Goal: Transaction & Acquisition: Purchase product/service

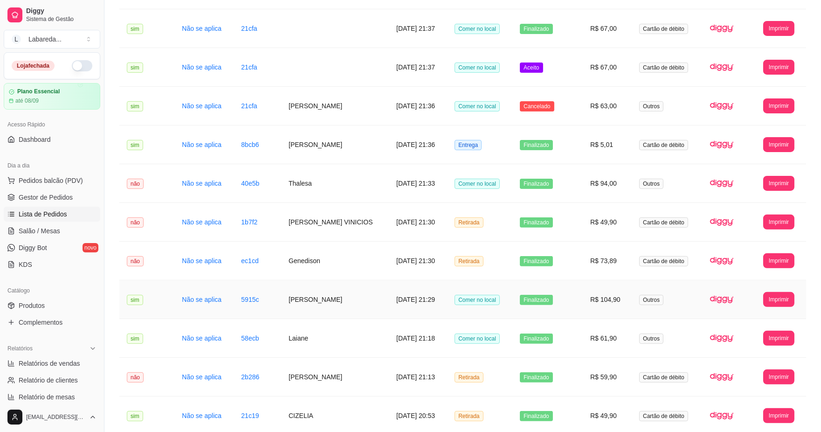
scroll to position [700, 0]
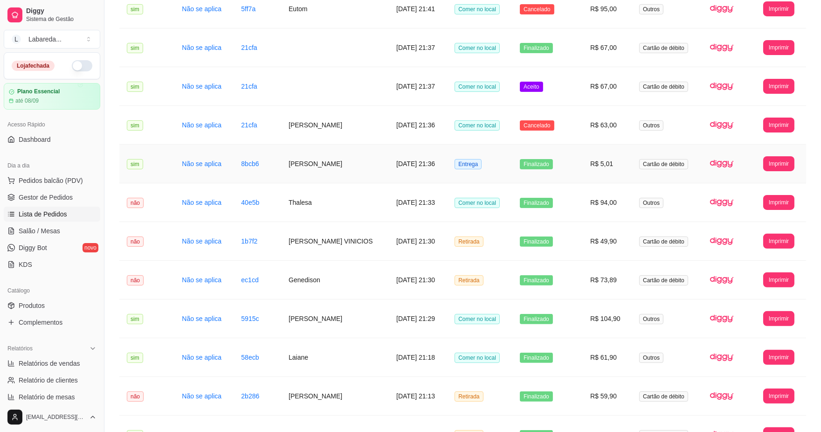
click at [559, 146] on td "Finalizado" at bounding box center [548, 164] width 70 height 39
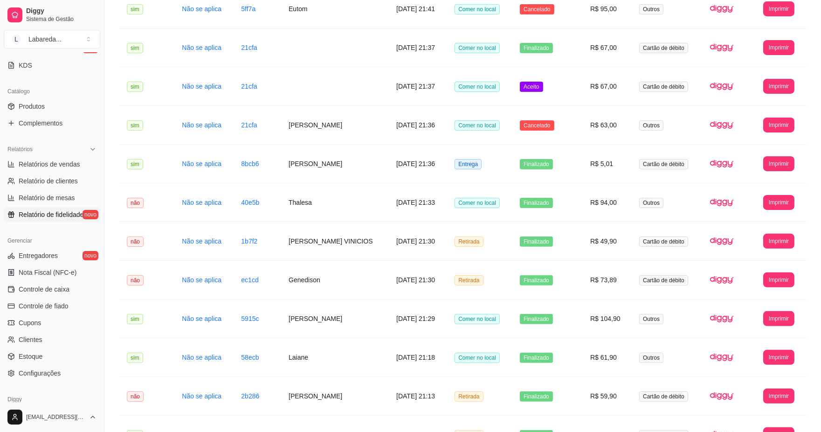
scroll to position [207, 0]
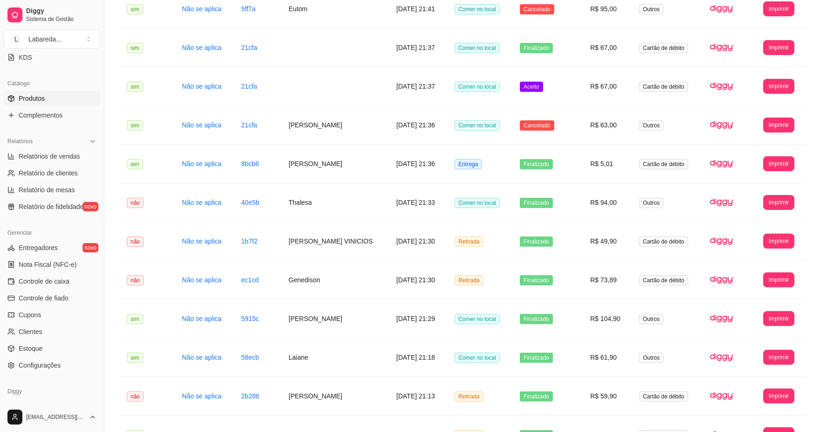
click at [25, 100] on span "Produtos" at bounding box center [32, 98] width 26 height 9
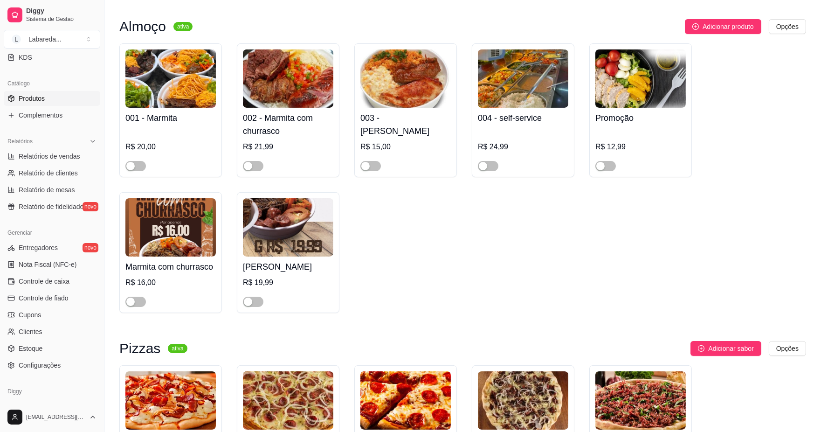
scroll to position [414, 0]
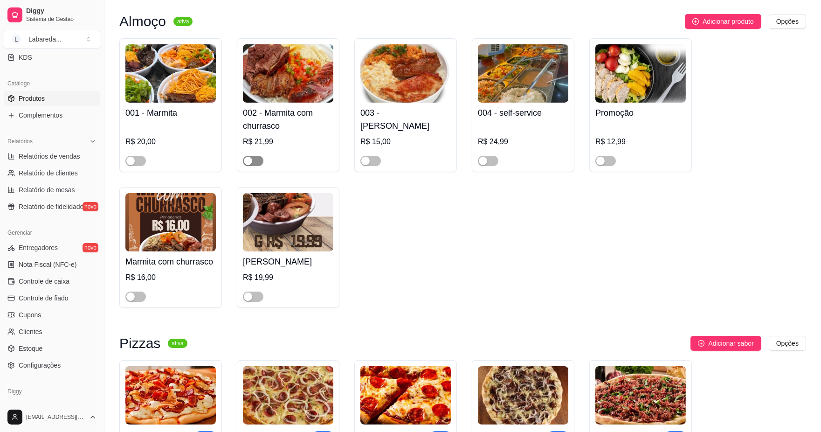
click at [252, 162] on button "button" at bounding box center [253, 161] width 21 height 10
click at [132, 148] on div at bounding box center [170, 156] width 90 height 19
click at [137, 159] on span "button" at bounding box center [135, 161] width 21 height 10
drag, startPoint x: 369, startPoint y: 166, endPoint x: 375, endPoint y: 168, distance: 6.1
click at [369, 166] on span "button" at bounding box center [370, 161] width 21 height 10
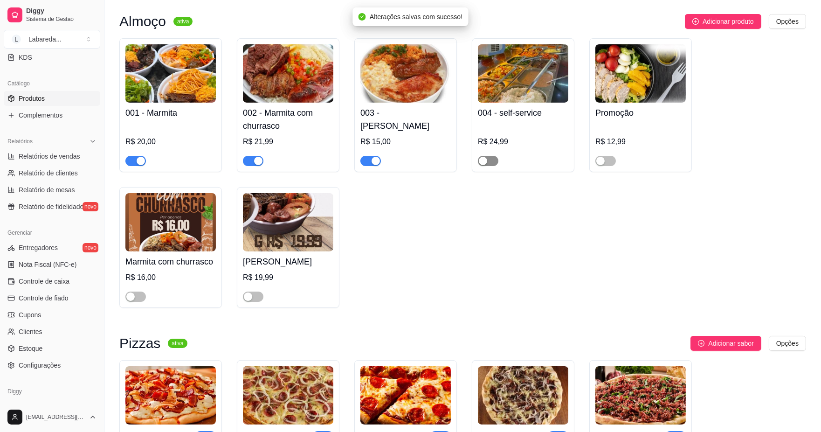
click at [491, 161] on span "button" at bounding box center [488, 161] width 21 height 10
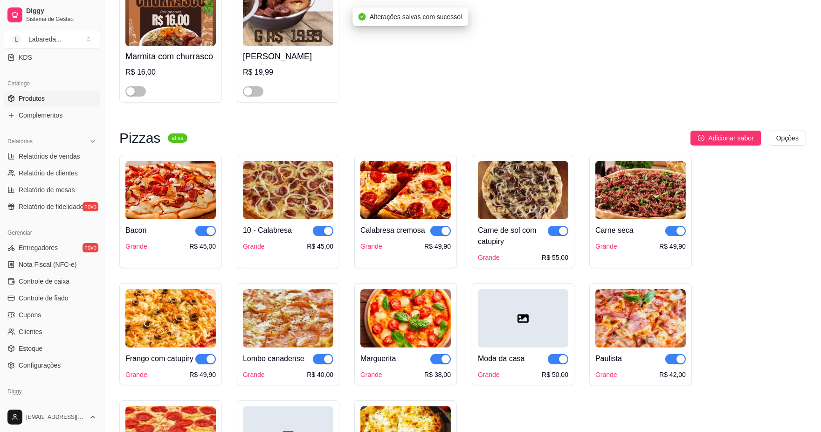
scroll to position [622, 0]
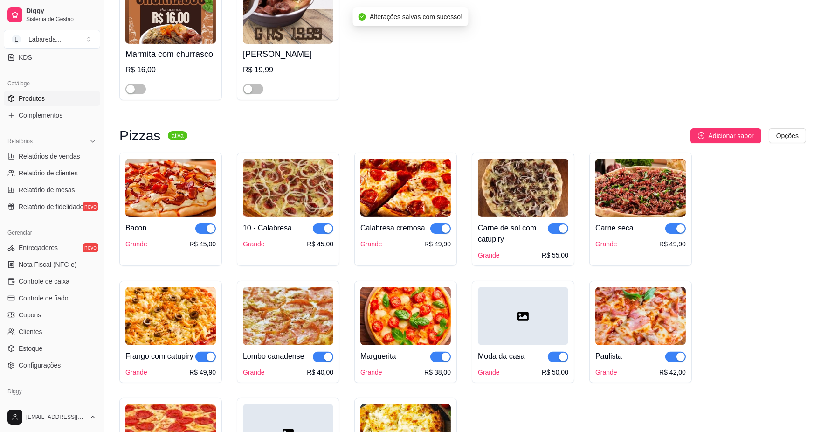
drag, startPoint x: 206, startPoint y: 232, endPoint x: 253, endPoint y: 227, distance: 46.9
click at [207, 232] on div "button" at bounding box center [211, 228] width 8 height 8
drag, startPoint x: 316, startPoint y: 224, endPoint x: 332, endPoint y: 234, distance: 18.4
click at [332, 234] on div at bounding box center [323, 227] width 21 height 11
click at [213, 361] on div "button" at bounding box center [211, 357] width 8 height 8
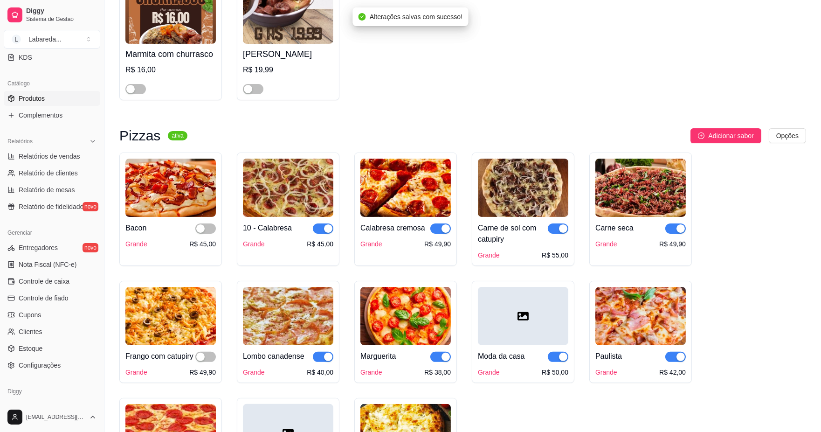
click at [330, 361] on div "button" at bounding box center [328, 357] width 8 height 8
click at [326, 229] on div "button" at bounding box center [328, 228] width 8 height 8
click at [448, 229] on div "button" at bounding box center [446, 228] width 8 height 8
click at [444, 361] on div "button" at bounding box center [446, 357] width 8 height 8
click at [558, 362] on span "button" at bounding box center [558, 357] width 21 height 10
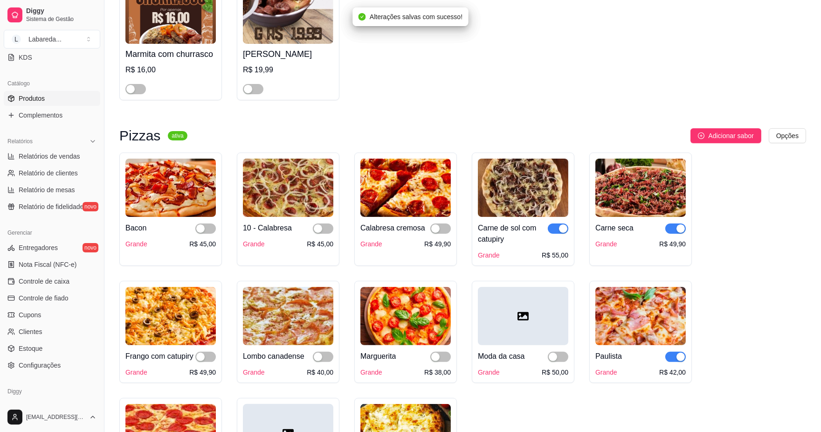
click at [556, 231] on span "button" at bounding box center [558, 228] width 21 height 10
click at [682, 223] on div "Carne seca Grande R$ 49,90" at bounding box center [641, 233] width 90 height 32
drag, startPoint x: 674, startPoint y: 229, endPoint x: 678, endPoint y: 264, distance: 35.1
click at [674, 229] on span "button" at bounding box center [675, 228] width 21 height 10
click at [672, 357] on span "button" at bounding box center [675, 357] width 21 height 10
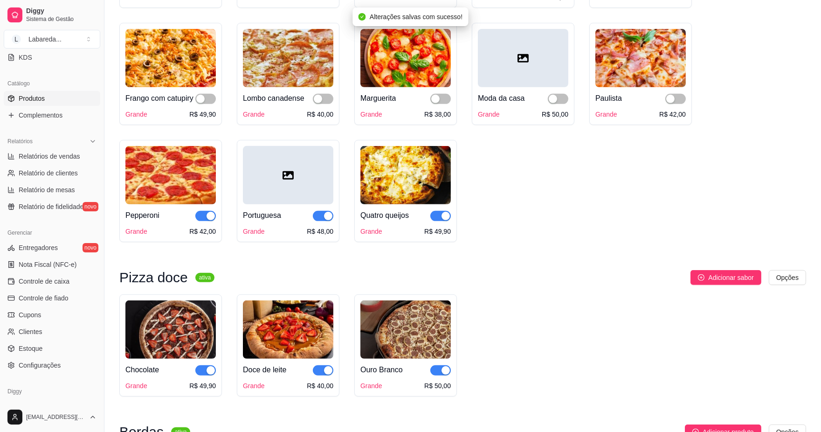
scroll to position [880, 0]
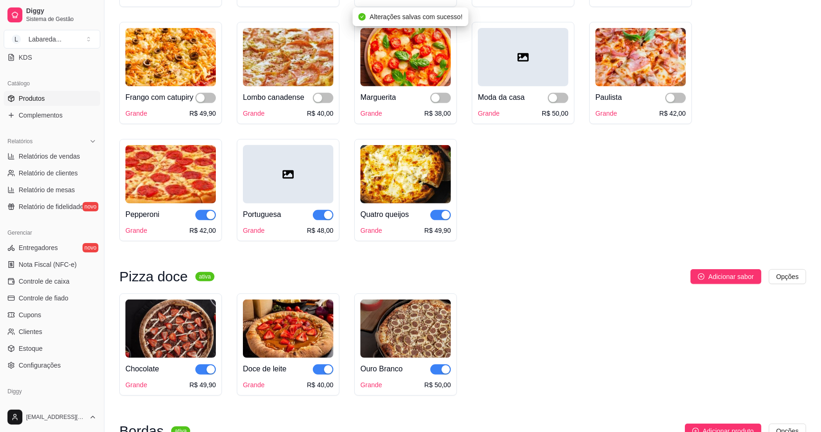
click at [435, 220] on span "button" at bounding box center [440, 215] width 21 height 10
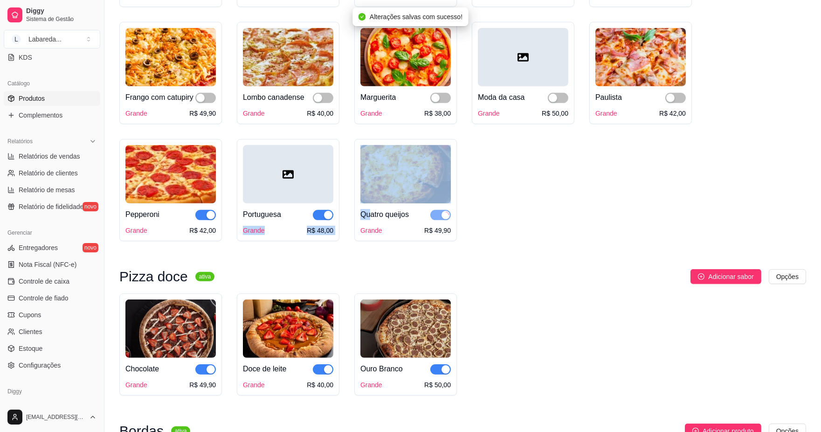
drag, startPoint x: 356, startPoint y: 221, endPoint x: 335, endPoint y: 224, distance: 21.2
click at [338, 223] on div "Bacon Grande R$ 45,00 10 - Calabresa Grande R$ 45,00 Calabresa cremosa Grande R…" at bounding box center [462, 67] width 687 height 347
click at [328, 219] on div "button" at bounding box center [328, 215] width 8 height 8
drag, startPoint x: 208, startPoint y: 223, endPoint x: 213, endPoint y: 233, distance: 11.7
click at [208, 220] on button "button" at bounding box center [205, 215] width 21 height 10
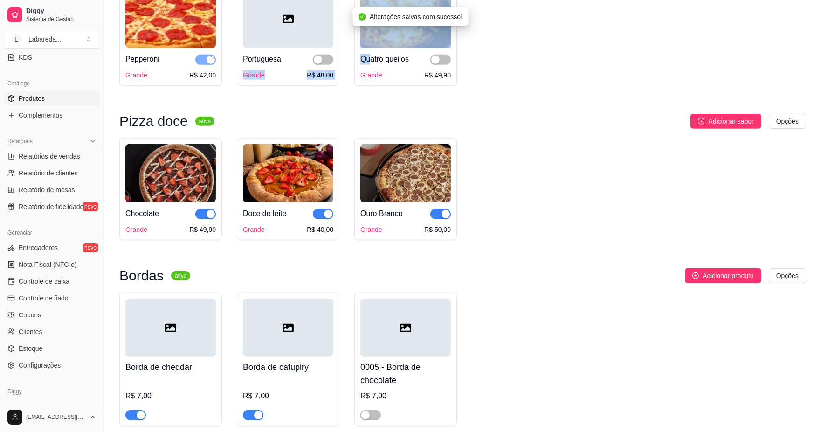
scroll to position [1036, 0]
click at [208, 218] on div "button" at bounding box center [211, 213] width 8 height 8
click at [330, 218] on div "button" at bounding box center [328, 213] width 8 height 8
click at [444, 218] on div "button" at bounding box center [446, 213] width 8 height 8
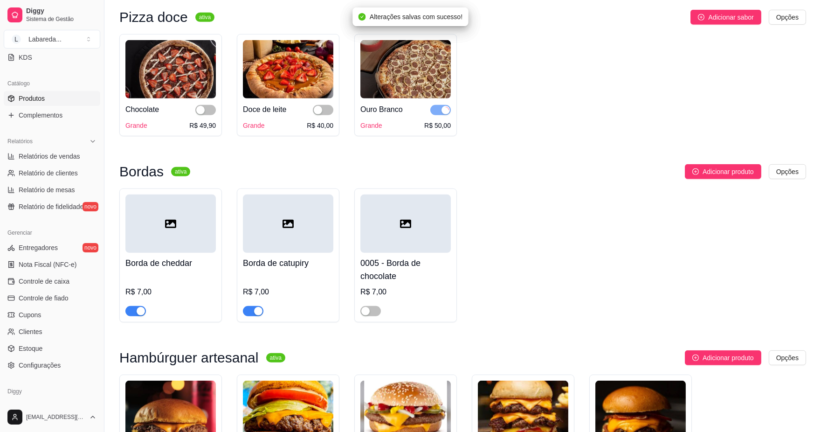
scroll to position [1192, 0]
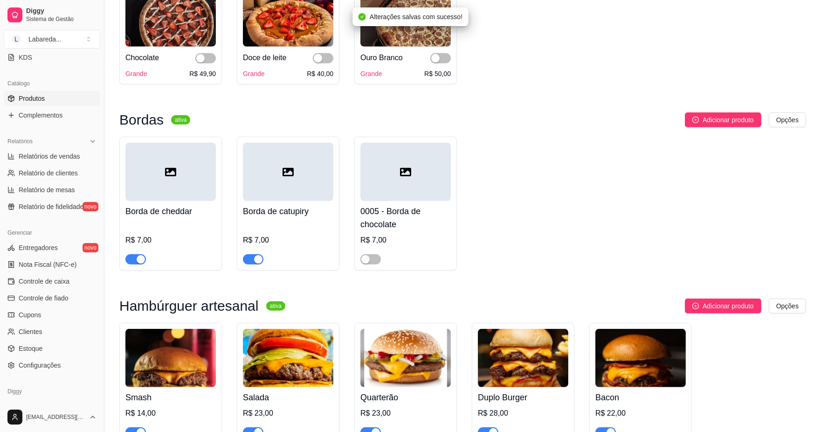
click at [258, 263] on div "button" at bounding box center [258, 259] width 8 height 8
click at [140, 263] on div "button" at bounding box center [141, 259] width 8 height 8
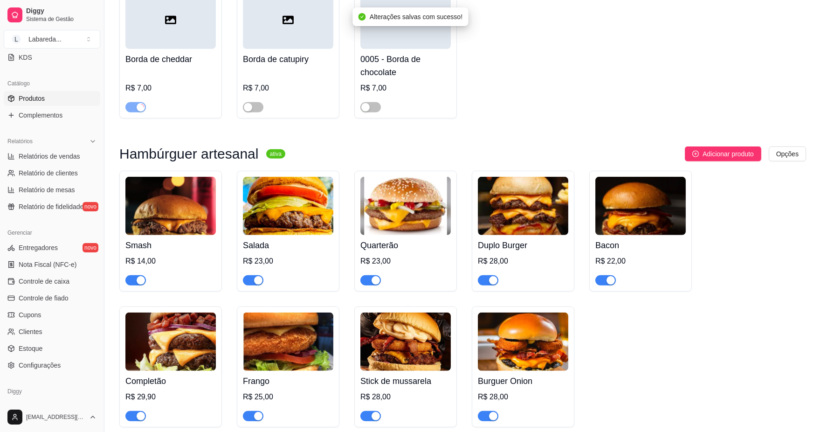
scroll to position [1347, 0]
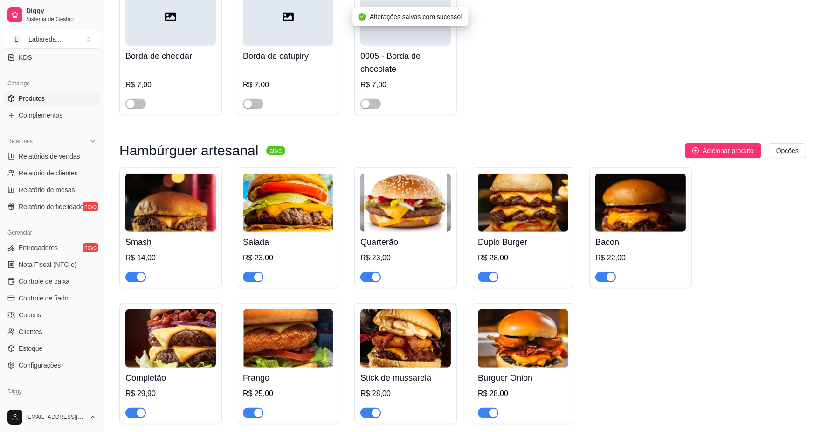
click at [140, 281] on div "button" at bounding box center [141, 277] width 8 height 8
click at [260, 281] on div "button" at bounding box center [258, 277] width 8 height 8
click at [374, 281] on div "button" at bounding box center [376, 277] width 8 height 8
click at [495, 281] on div "button" at bounding box center [493, 277] width 8 height 8
click at [619, 282] on div at bounding box center [641, 272] width 90 height 19
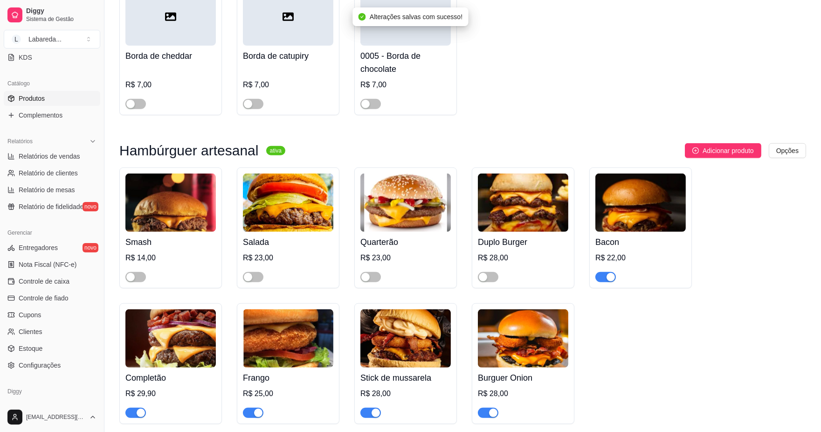
click at [605, 282] on div at bounding box center [641, 272] width 90 height 19
click at [605, 282] on span "button" at bounding box center [606, 277] width 21 height 10
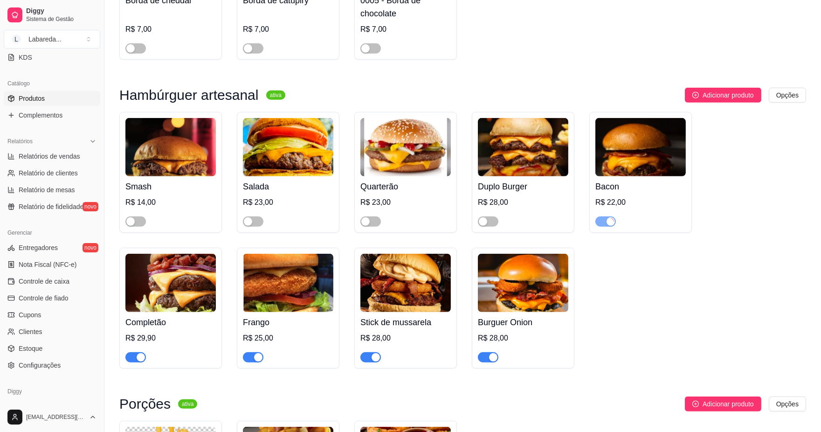
scroll to position [1554, 0]
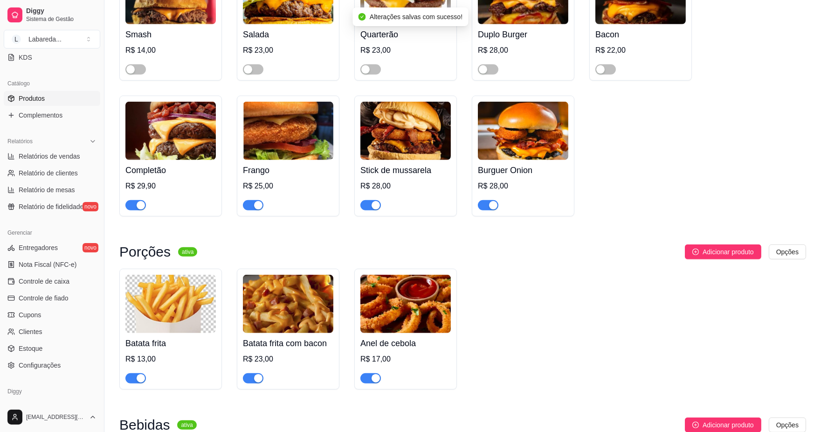
click at [485, 210] on span "button" at bounding box center [488, 205] width 21 height 10
drag, startPoint x: 372, startPoint y: 222, endPoint x: 336, endPoint y: 220, distance: 35.9
click at [372, 209] on div "button" at bounding box center [376, 205] width 8 height 8
click at [258, 209] on div "button" at bounding box center [258, 205] width 8 height 8
click at [132, 210] on span "button" at bounding box center [135, 205] width 21 height 10
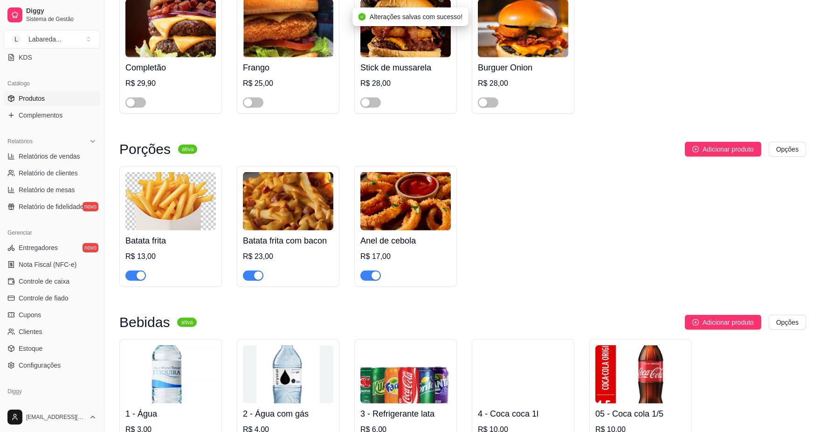
scroll to position [1658, 0]
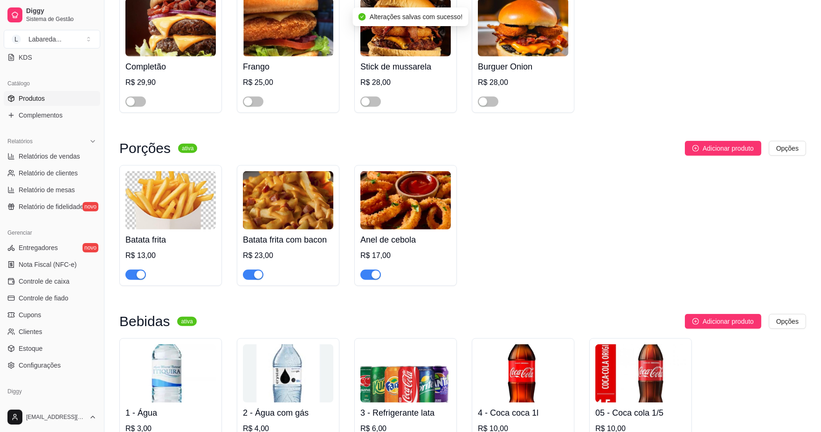
drag, startPoint x: 131, startPoint y: 288, endPoint x: 195, endPoint y: 295, distance: 64.3
click at [134, 280] on span "button" at bounding box center [135, 275] width 21 height 10
drag, startPoint x: 252, startPoint y: 293, endPoint x: 271, endPoint y: 293, distance: 18.7
click at [254, 280] on button "button" at bounding box center [253, 275] width 21 height 10
click at [370, 280] on span "button" at bounding box center [370, 275] width 21 height 10
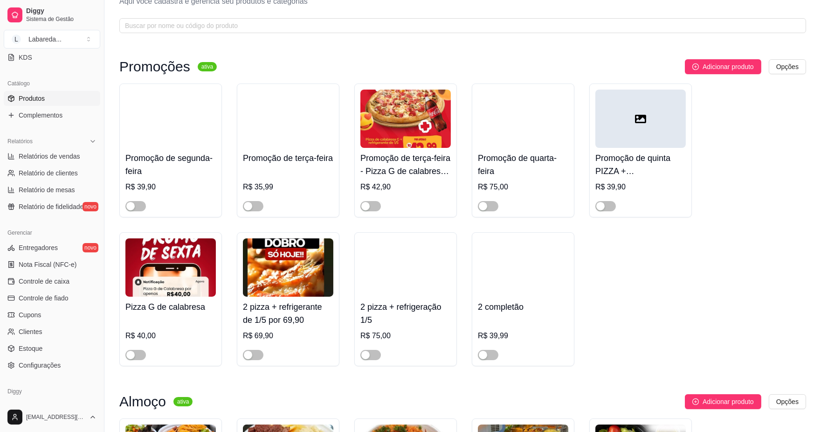
scroll to position [52, 0]
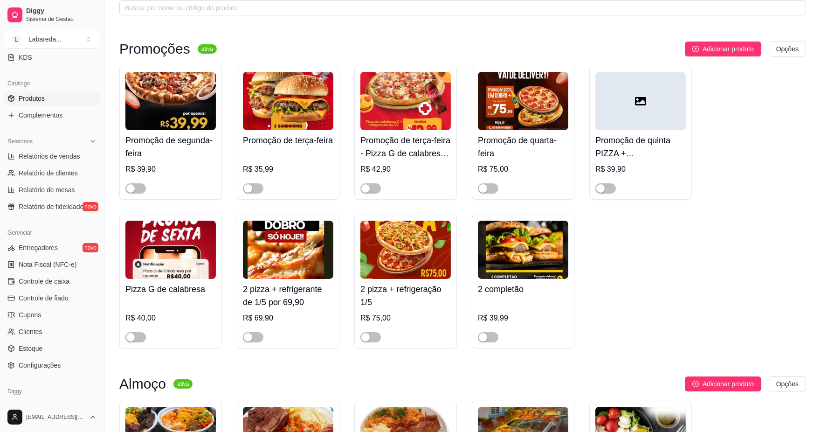
click at [33, 98] on span "Produtos" at bounding box center [32, 98] width 26 height 9
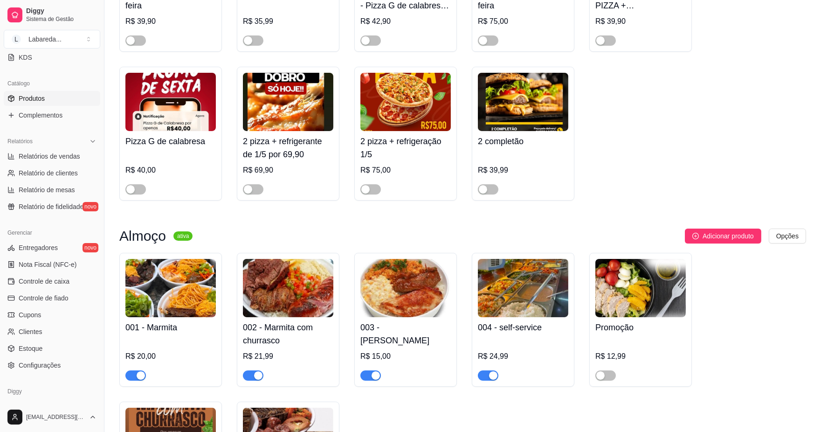
scroll to position [259, 0]
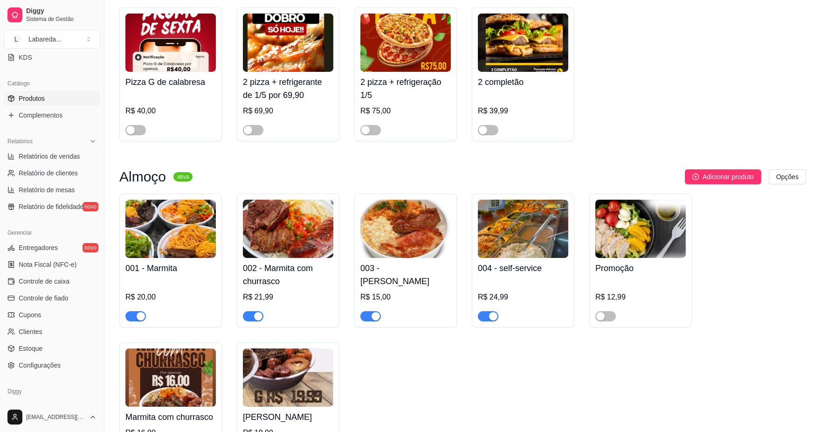
click at [395, 294] on div "R$ 15,00" at bounding box center [405, 296] width 90 height 11
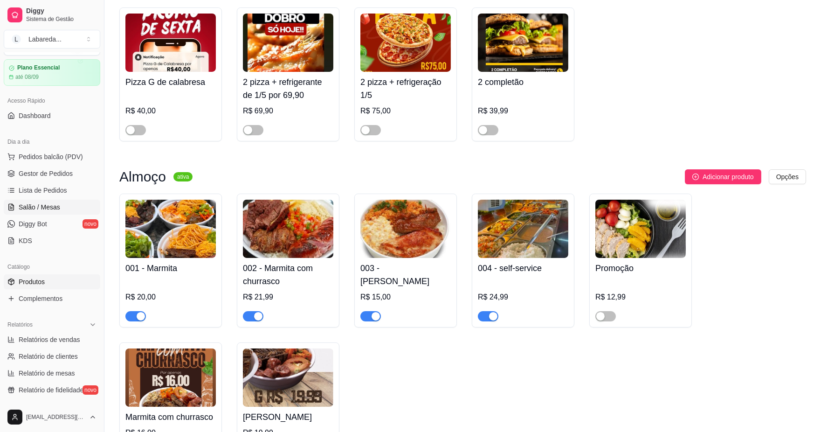
scroll to position [0, 0]
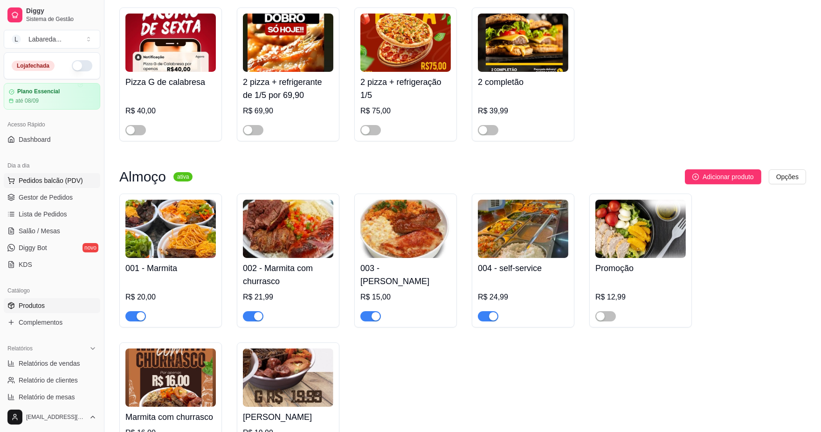
click at [52, 178] on span "Pedidos balcão (PDV)" at bounding box center [51, 180] width 64 height 9
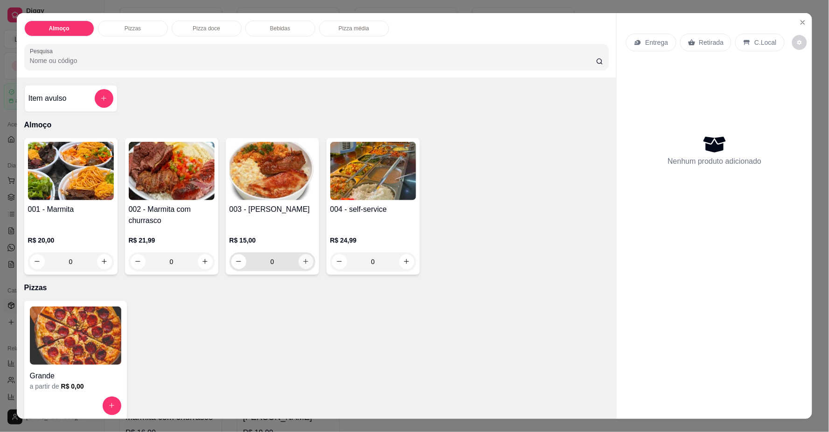
click at [304, 263] on icon "increase-product-quantity" at bounding box center [305, 261] width 7 height 7
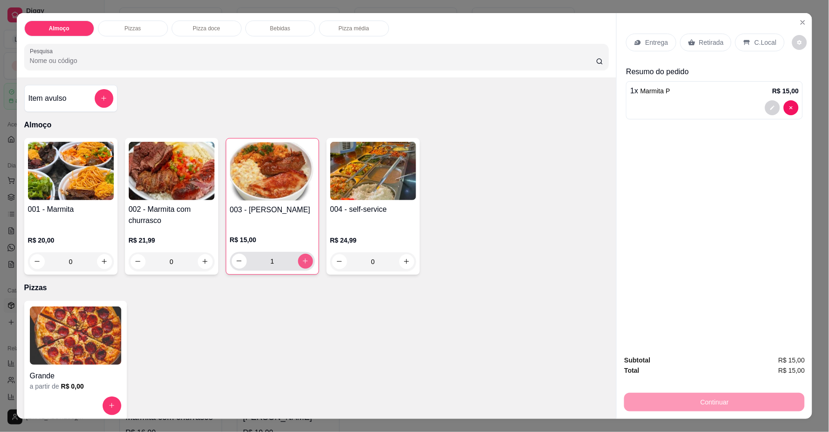
type input "1"
click at [800, 24] on icon "Close" at bounding box center [802, 22] width 7 height 7
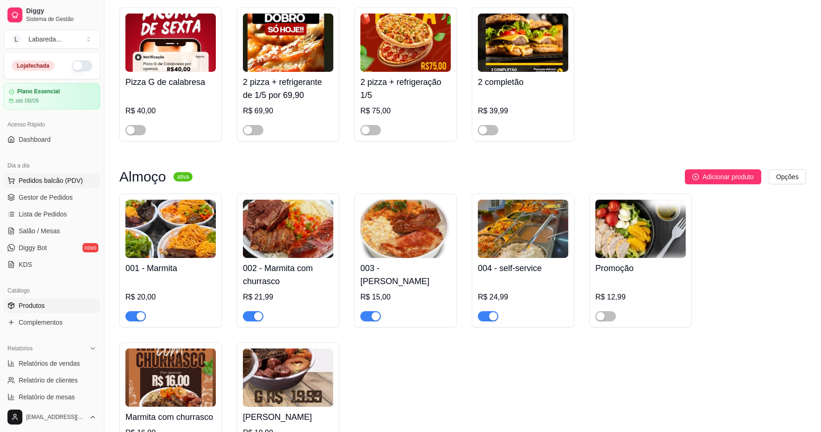
click at [36, 183] on span "Pedidos balcão (PDV)" at bounding box center [51, 180] width 64 height 9
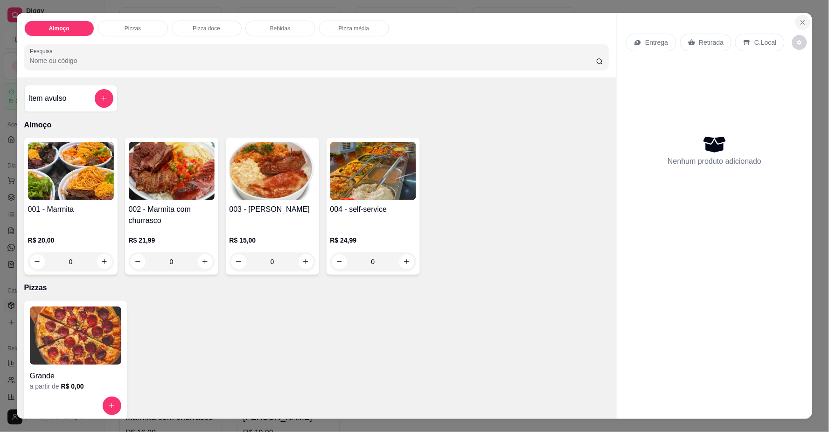
click at [801, 24] on icon "Close" at bounding box center [802, 22] width 7 height 7
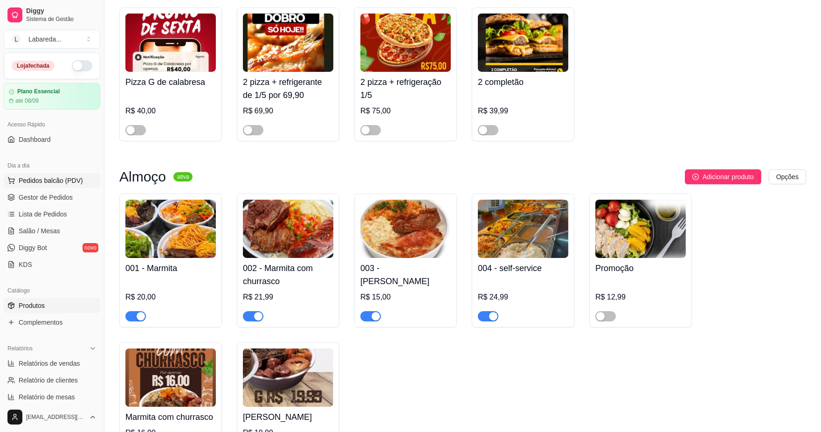
click at [43, 179] on span "Pedidos balcão (PDV)" at bounding box center [51, 180] width 64 height 9
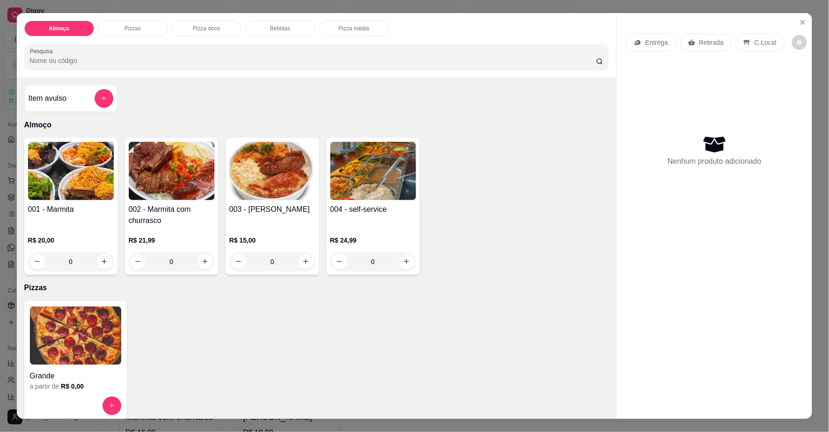
click at [40, 187] on img at bounding box center [71, 171] width 86 height 58
click at [799, 21] on icon "Close" at bounding box center [802, 22] width 7 height 7
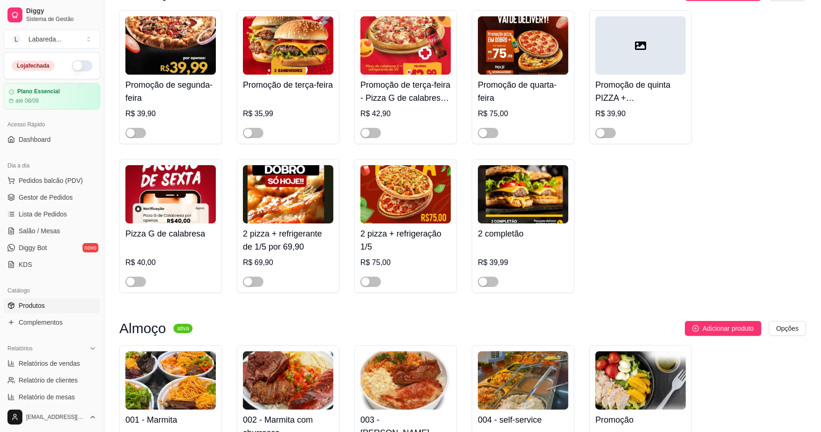
scroll to position [104, 0]
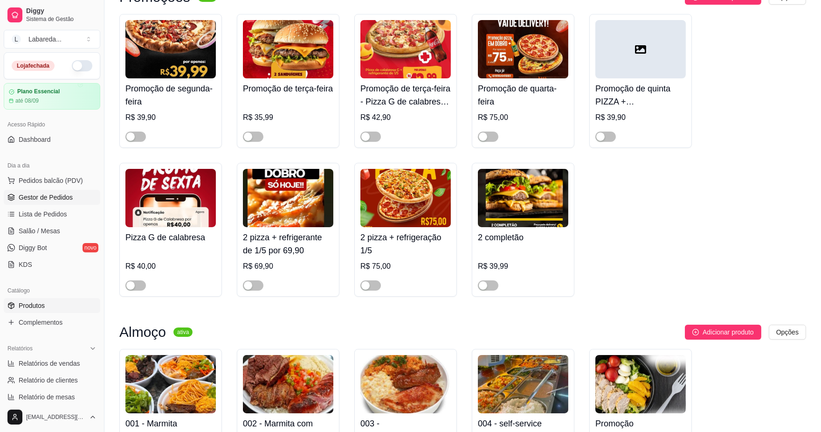
click at [39, 199] on span "Gestor de Pedidos" at bounding box center [46, 197] width 54 height 9
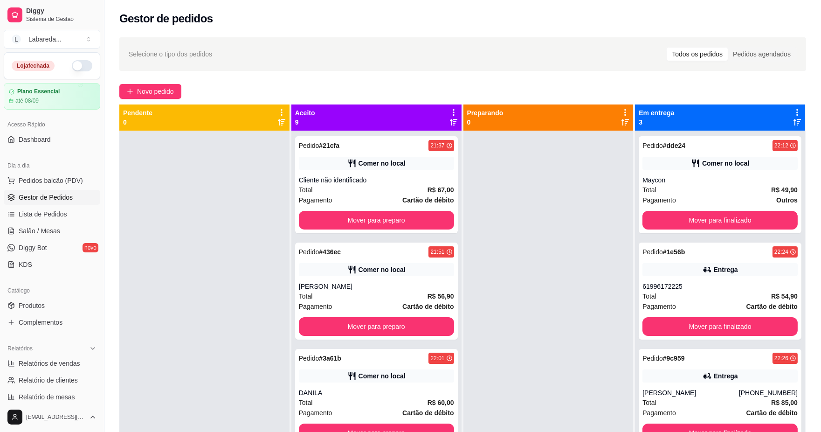
click at [213, 216] on div at bounding box center [204, 347] width 170 height 432
click at [250, 218] on div at bounding box center [204, 347] width 170 height 432
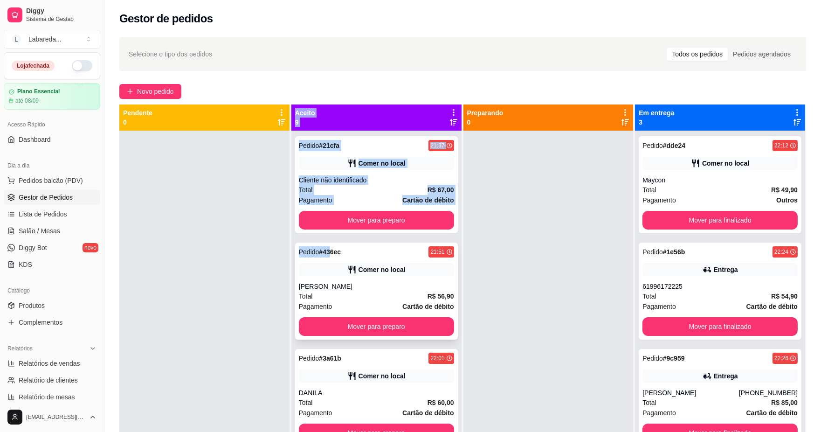
drag, startPoint x: 256, startPoint y: 219, endPoint x: 423, endPoint y: 263, distance: 172.2
click at [409, 259] on div "Pendente 0 Aceito 9 Pedido # 21cfa 21:37 Comer no local Cliente não identificad…" at bounding box center [462, 320] width 687 height 432
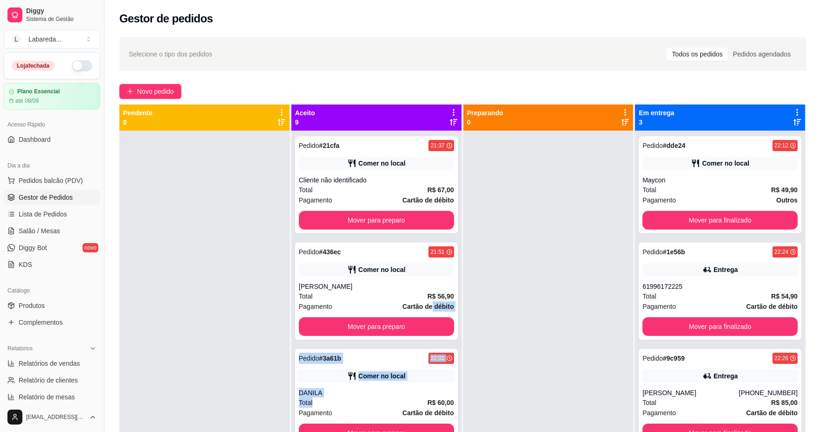
drag, startPoint x: 409, startPoint y: 356, endPoint x: 231, endPoint y: 376, distance: 179.8
click at [286, 391] on div "Pendente 0 Aceito 9 Pedido # 21cfa 21:37 Comer no local Cliente não identificad…" at bounding box center [462, 320] width 687 height 432
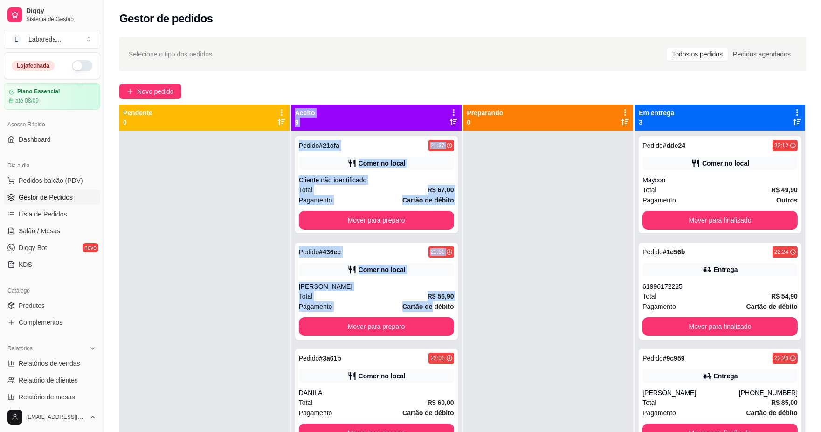
click at [202, 202] on div at bounding box center [204, 347] width 170 height 432
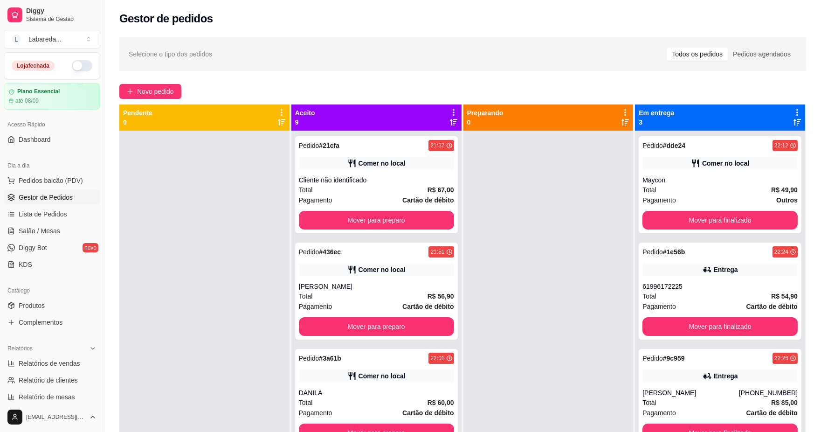
click at [202, 204] on div at bounding box center [204, 347] width 170 height 432
drag, startPoint x: 179, startPoint y: 161, endPoint x: 187, endPoint y: 187, distance: 27.4
click at [180, 169] on div at bounding box center [204, 347] width 170 height 432
click at [385, 224] on button "Mover para preparo" at bounding box center [376, 220] width 155 height 19
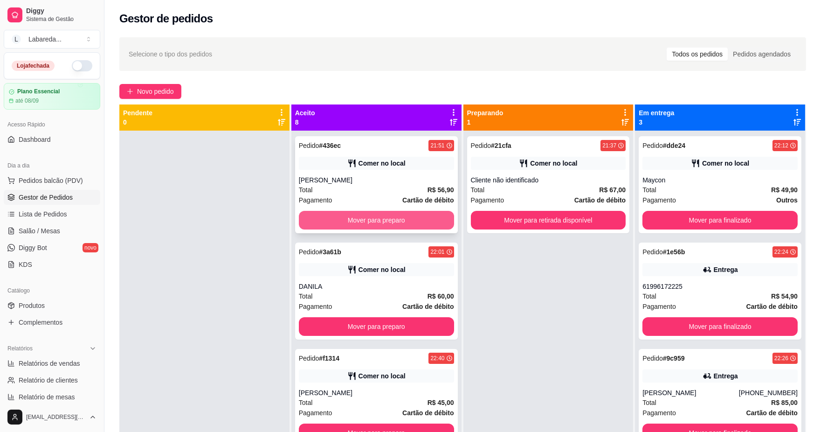
click at [409, 226] on button "Mover para preparo" at bounding box center [376, 220] width 155 height 19
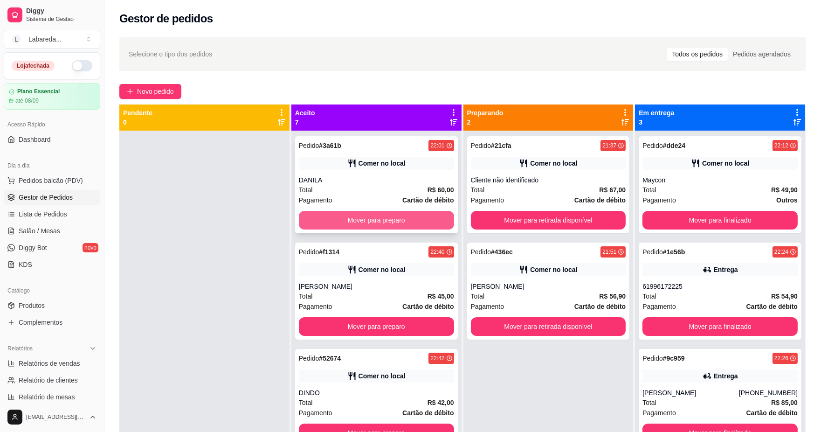
click at [422, 222] on button "Mover para preparo" at bounding box center [376, 220] width 155 height 19
click at [422, 317] on button "Mover para preparo" at bounding box center [376, 326] width 155 height 19
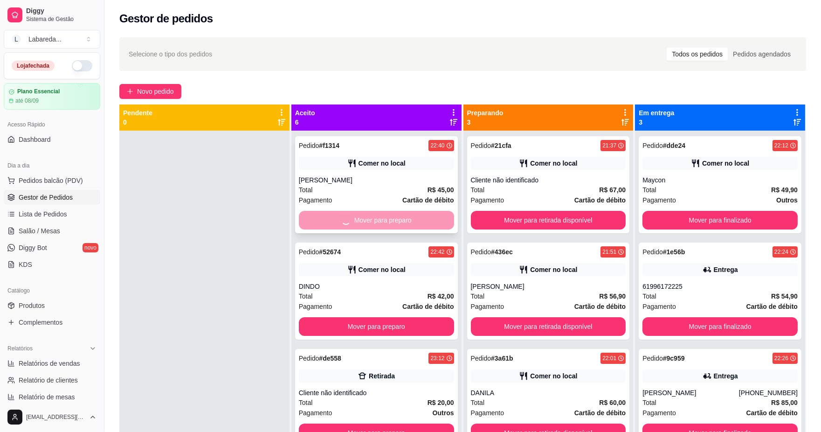
click at [420, 317] on button "Mover para preparo" at bounding box center [376, 326] width 155 height 19
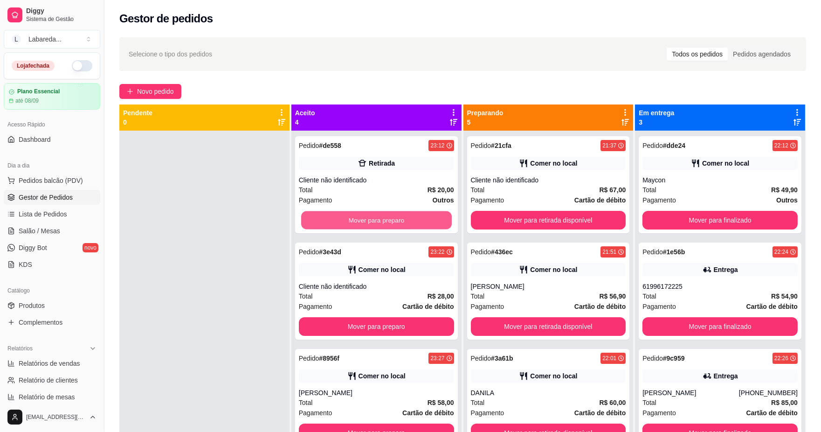
click at [413, 225] on button "Mover para preparo" at bounding box center [376, 220] width 151 height 18
click at [402, 225] on button "Mover para preparo" at bounding box center [376, 220] width 155 height 19
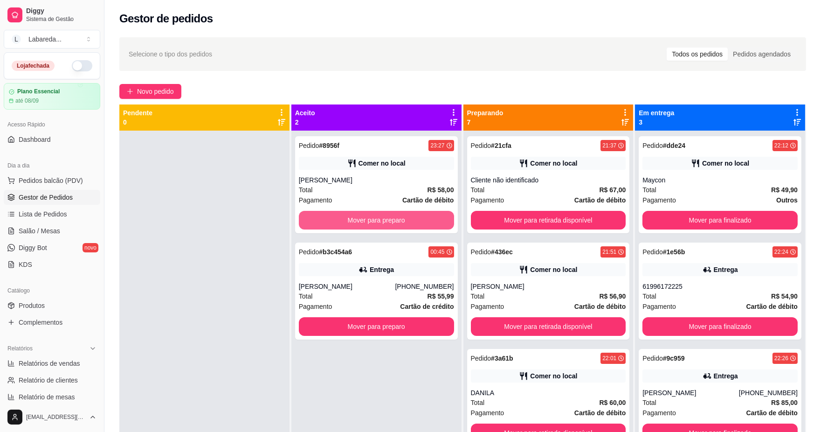
click at [402, 226] on button "Mover para preparo" at bounding box center [376, 220] width 155 height 19
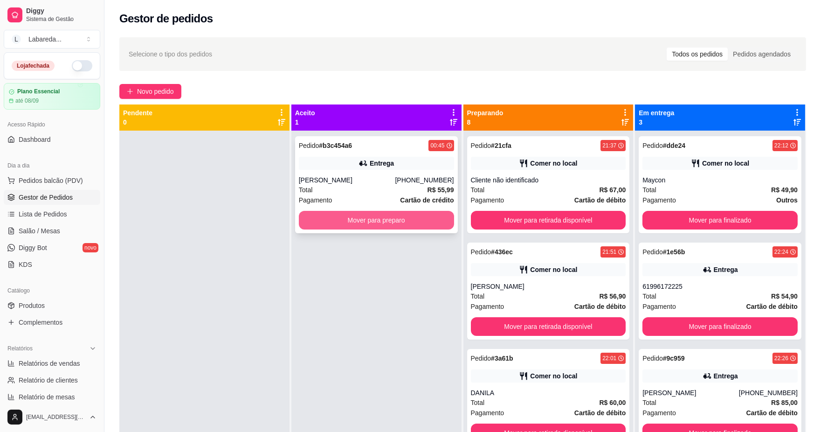
click at [411, 217] on button "Mover para preparo" at bounding box center [376, 220] width 155 height 19
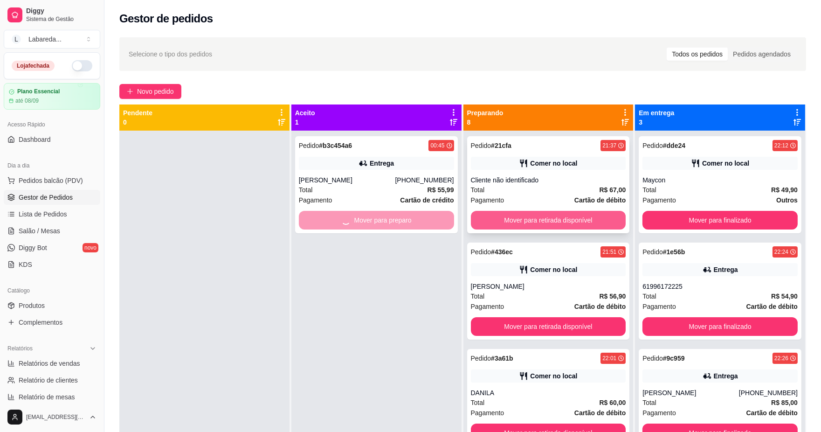
click at [522, 214] on button "Mover para retirada disponível" at bounding box center [548, 220] width 155 height 19
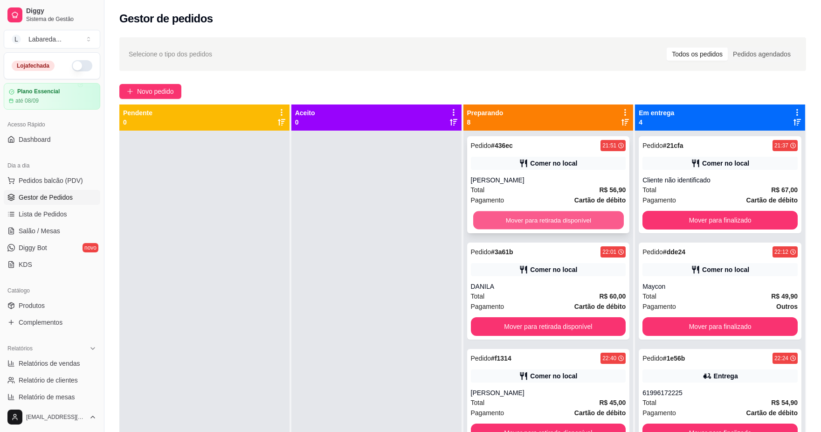
click at [532, 216] on button "Mover para retirada disponível" at bounding box center [548, 220] width 151 height 18
click at [536, 217] on button "Mover para retirada disponível" at bounding box center [548, 220] width 155 height 19
click at [539, 220] on button "Mover para retirada disponível" at bounding box center [548, 220] width 155 height 19
click at [539, 220] on button "Mover para retirada disponível" at bounding box center [548, 220] width 151 height 18
click at [539, 220] on button "Mover para retirada disponível" at bounding box center [548, 220] width 155 height 19
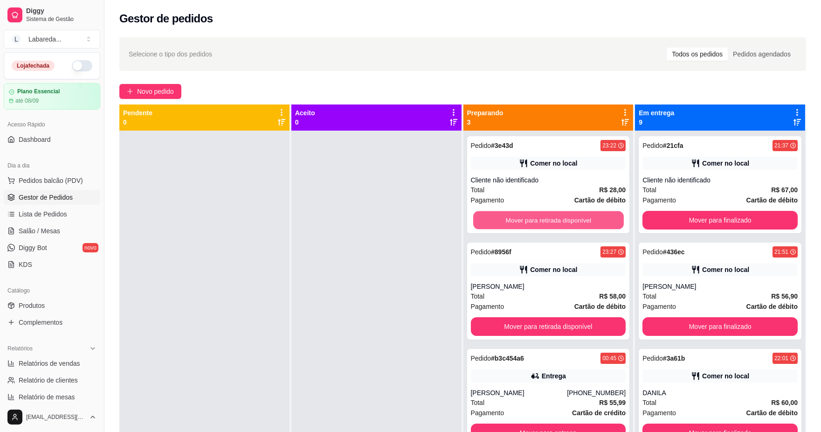
click at [539, 220] on button "Mover para retirada disponível" at bounding box center [548, 220] width 151 height 18
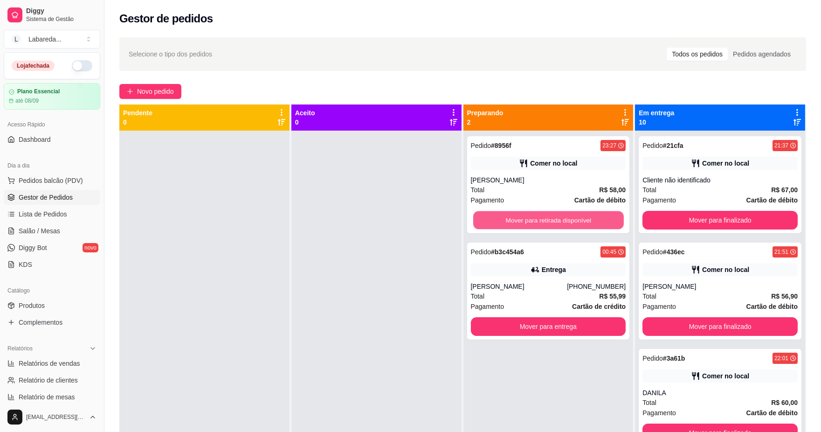
click at [539, 220] on button "Mover para retirada disponível" at bounding box center [548, 220] width 151 height 18
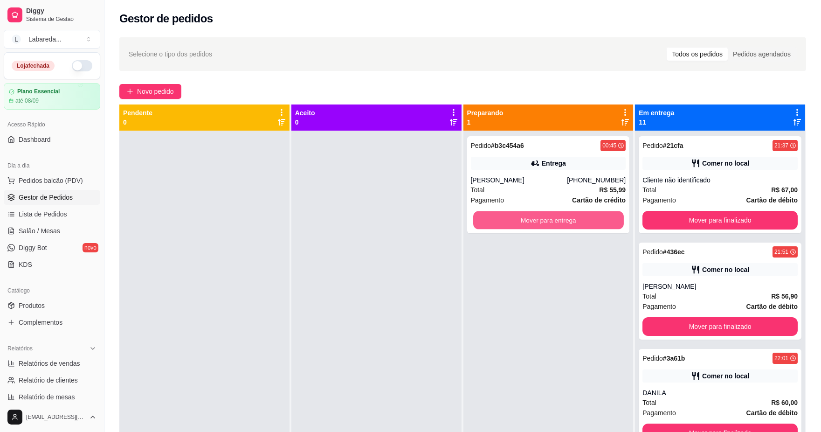
click at [539, 220] on button "Mover para entrega" at bounding box center [548, 220] width 151 height 18
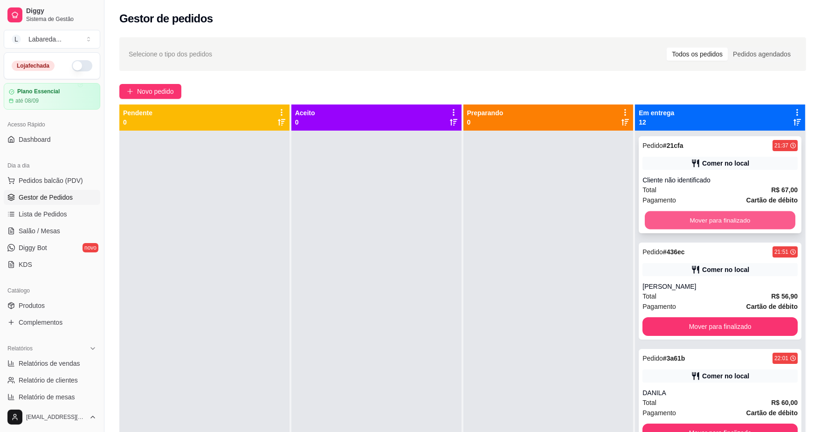
click at [691, 219] on button "Mover para finalizado" at bounding box center [720, 220] width 151 height 18
click at [700, 220] on button "Mover para finalizado" at bounding box center [720, 220] width 151 height 18
click at [700, 220] on button "Mover para finalizado" at bounding box center [720, 220] width 155 height 19
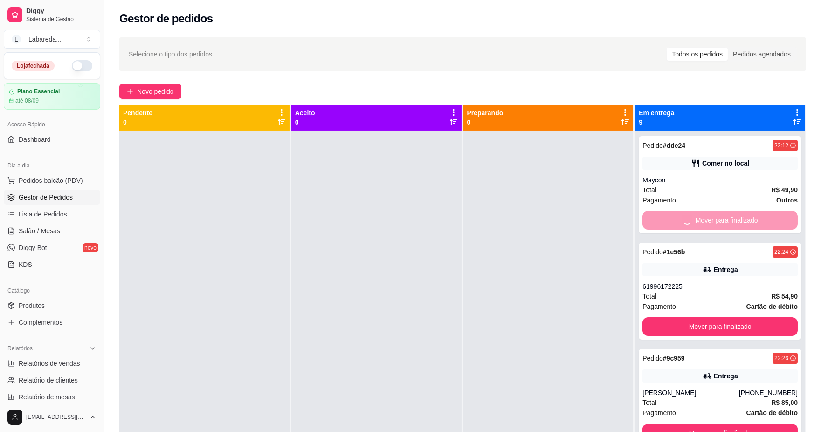
click at [700, 317] on button "Mover para finalizado" at bounding box center [720, 326] width 155 height 19
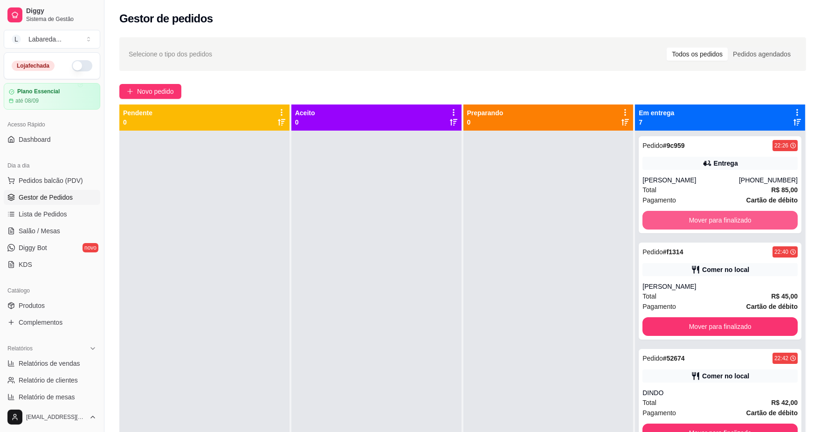
click at [700, 220] on button "Mover para finalizado" at bounding box center [720, 220] width 155 height 19
click at [700, 220] on button "Mover para finalizado" at bounding box center [720, 220] width 151 height 18
click at [700, 220] on button "Mover para finalizado" at bounding box center [720, 220] width 155 height 19
click at [700, 220] on button "Mover para finalizado" at bounding box center [720, 220] width 151 height 18
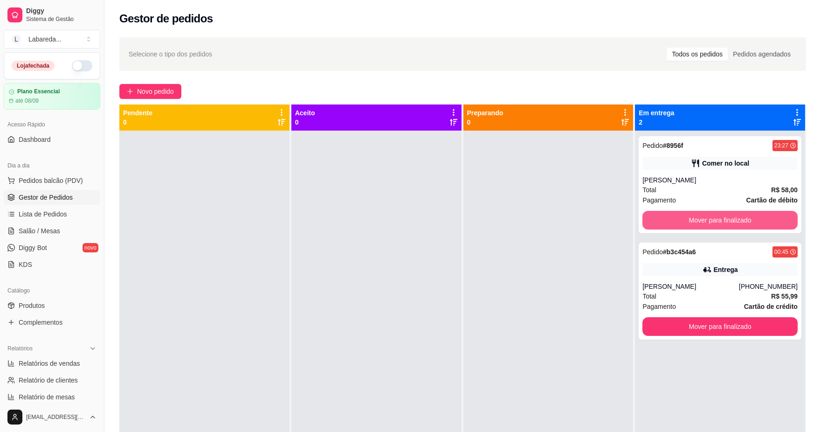
click at [700, 220] on button "Mover para finalizado" at bounding box center [720, 220] width 155 height 19
click at [700, 317] on button "Mover para finalizado" at bounding box center [720, 326] width 155 height 19
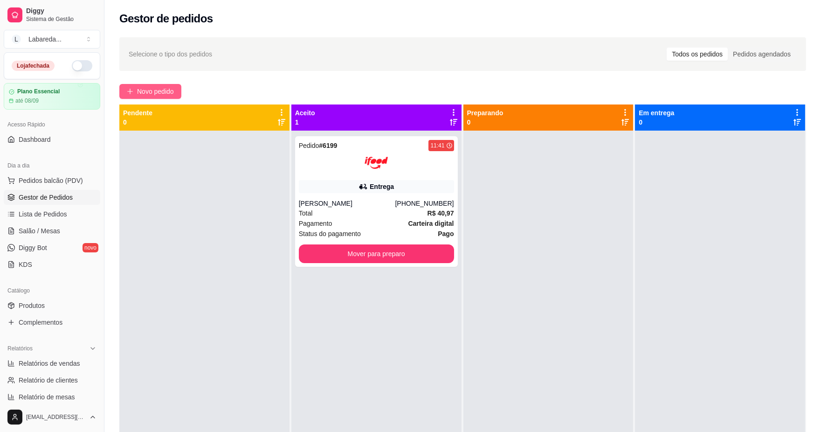
click at [172, 88] on span "Novo pedido" at bounding box center [155, 91] width 37 height 10
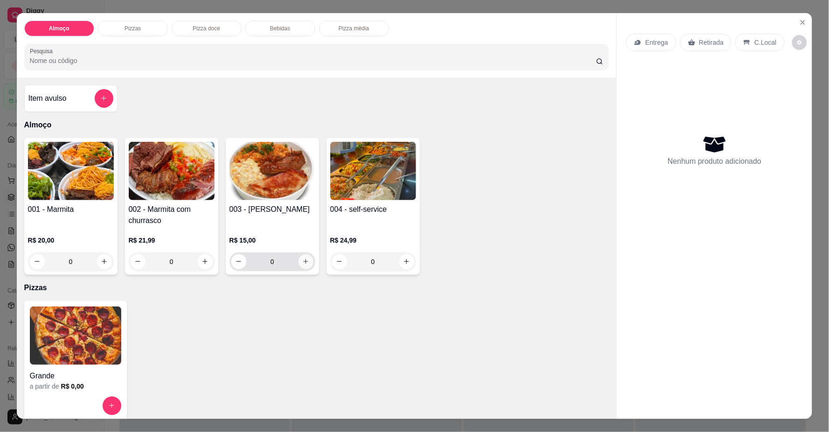
click at [302, 263] on icon "increase-product-quantity" at bounding box center [305, 261] width 7 height 7
type input "1"
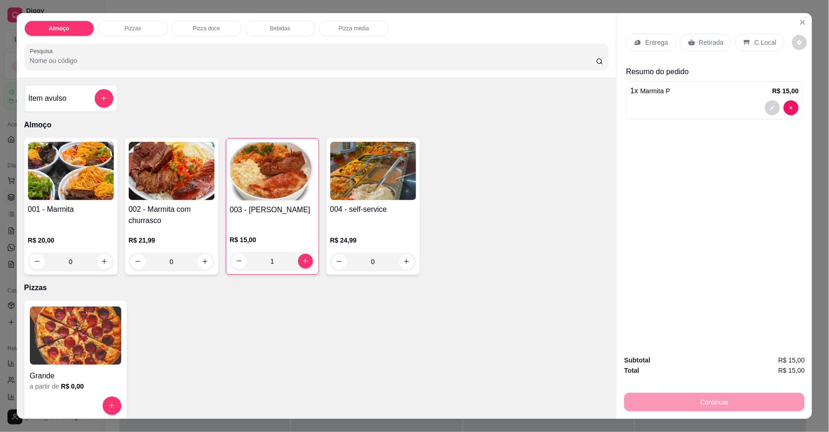
click at [630, 39] on div "Entrega" at bounding box center [651, 43] width 50 height 18
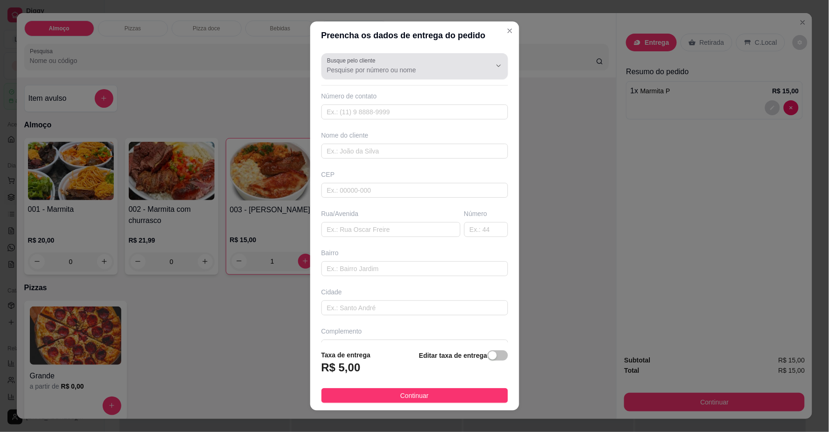
click at [449, 76] on div at bounding box center [414, 66] width 175 height 19
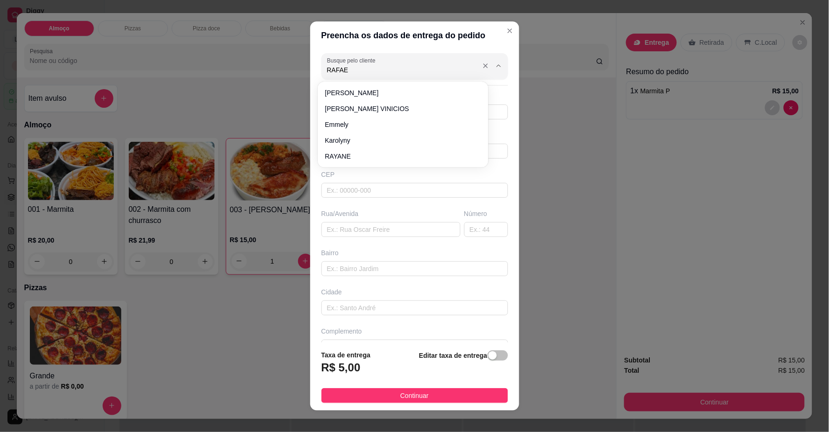
type input "[PERSON_NAME]"
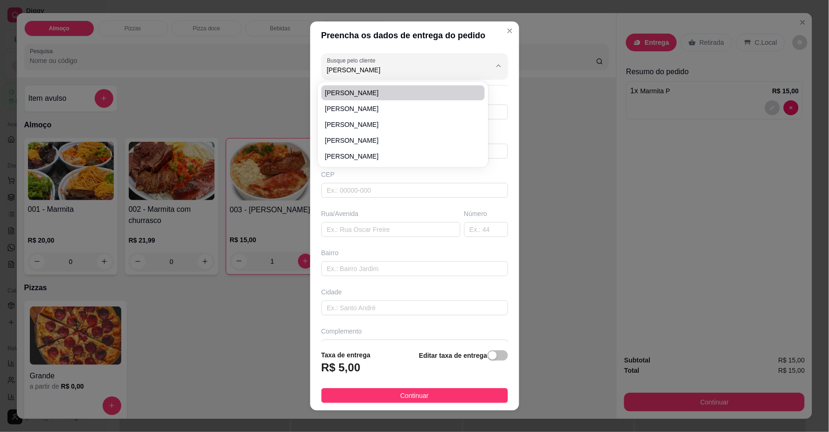
click at [430, 91] on span "[PERSON_NAME]" at bounding box center [398, 92] width 147 height 9
type input "61998029813"
type input "[PERSON_NAME]"
type input "AV 3 NUMERO 440"
type input "[GEOGRAPHIC_DATA]"
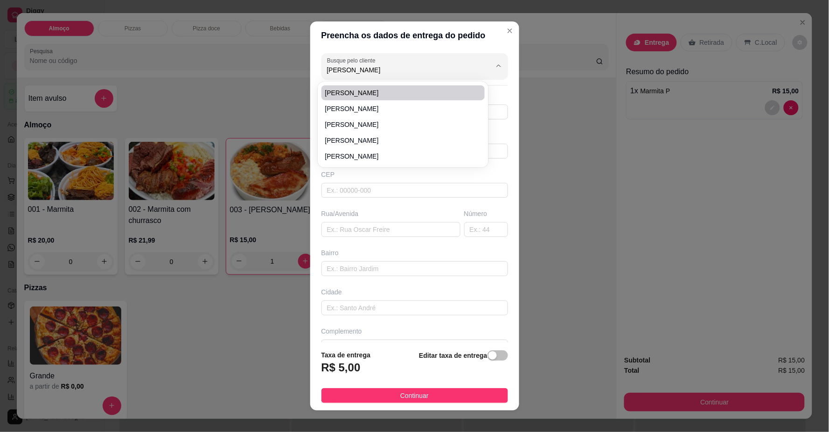
type input "EM FRENTE AO COMERCIAL ESPINDOLA"
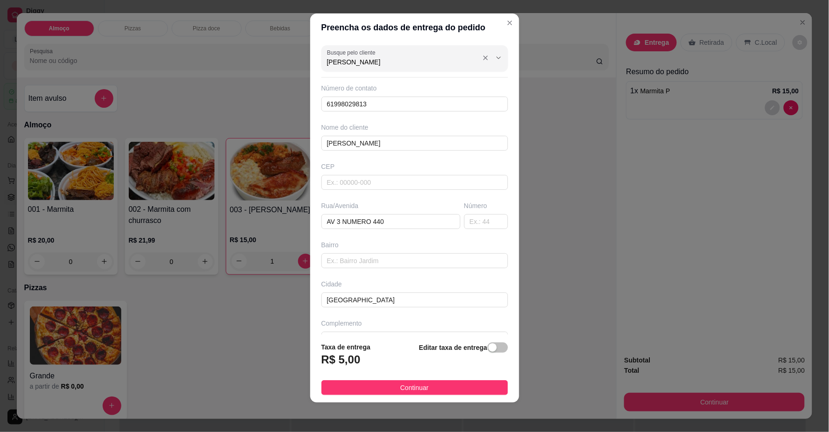
click at [379, 62] on input "[PERSON_NAME]" at bounding box center [401, 61] width 149 height 9
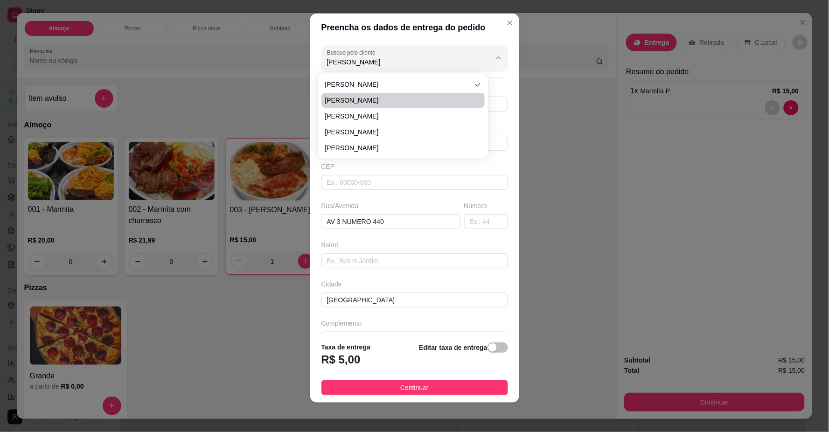
click at [383, 95] on li "[PERSON_NAME]" at bounding box center [403, 100] width 164 height 15
type input "[PERSON_NAME]"
type input "61983421566"
type input "[PERSON_NAME]"
type input "AV [PERSON_NAME]"
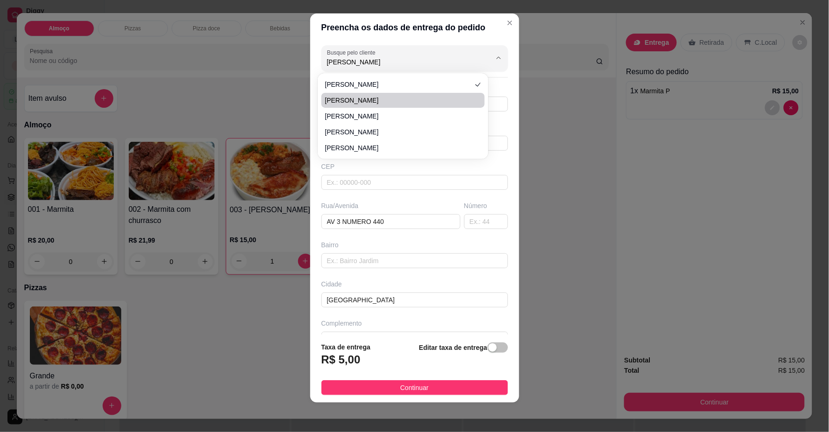
type input "1,238B"
type input "QD 15 LT 20B MERCADO TODO DIA"
type input "SETOR NORDES"
type input "EM FRENTE A CASA DO FAZENDEIRO"
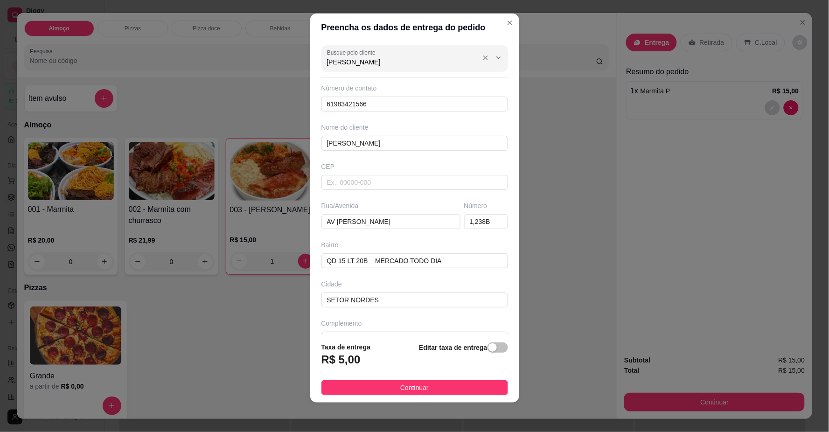
drag, startPoint x: 374, startPoint y: 49, endPoint x: 374, endPoint y: 59, distance: 9.3
click at [374, 56] on div "Busque pelo cliente [PERSON_NAME]" at bounding box center [414, 58] width 187 height 26
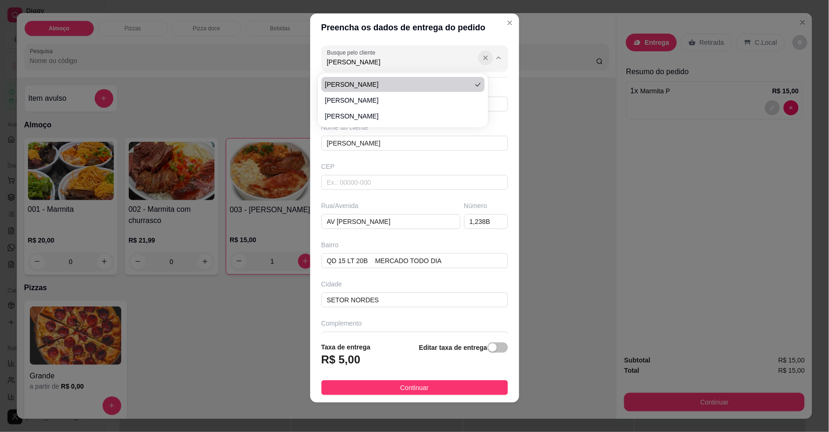
click at [482, 56] on icon "Show suggestions" at bounding box center [485, 57] width 7 height 7
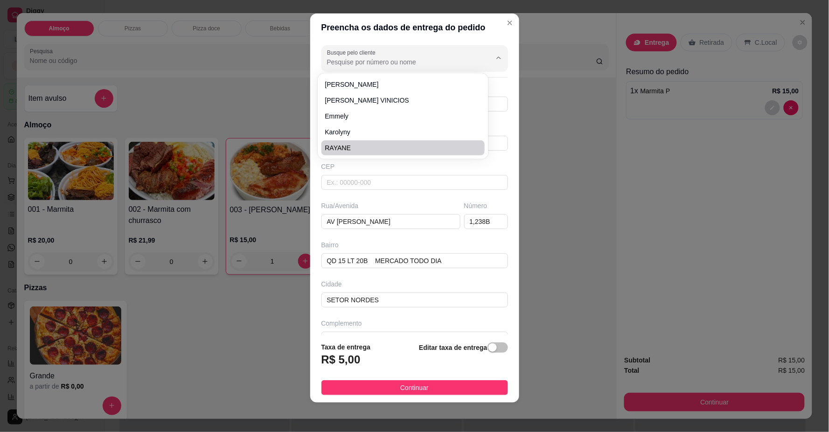
click at [407, 196] on div "Busque pelo cliente Número de contato 61983421566 Nome do cliente [PERSON_NAME]…" at bounding box center [414, 188] width 209 height 292
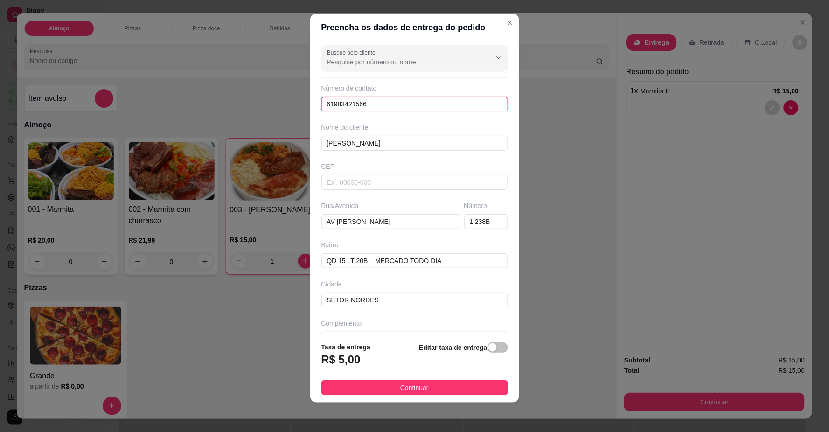
drag, startPoint x: 318, startPoint y: 79, endPoint x: 346, endPoint y: 105, distance: 38.7
click at [268, 83] on div "Preencha os dados de entrega do pedido Busque pelo cliente Número de contato 61…" at bounding box center [414, 216] width 829 height 432
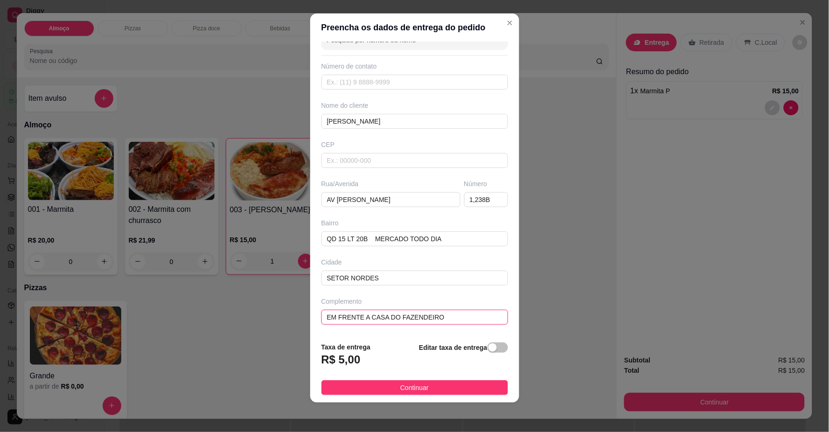
drag, startPoint x: 451, startPoint y: 315, endPoint x: 255, endPoint y: 319, distance: 195.9
click at [230, 322] on div "Preencha os dados de entrega do pedido Busque pelo cliente Número de contato No…" at bounding box center [414, 216] width 829 height 432
drag, startPoint x: 435, startPoint y: 239, endPoint x: 246, endPoint y: 242, distance: 188.9
click at [246, 243] on div "Preencha os dados de entrega do pedido Busque pelo cliente Número de contato No…" at bounding box center [414, 216] width 829 height 432
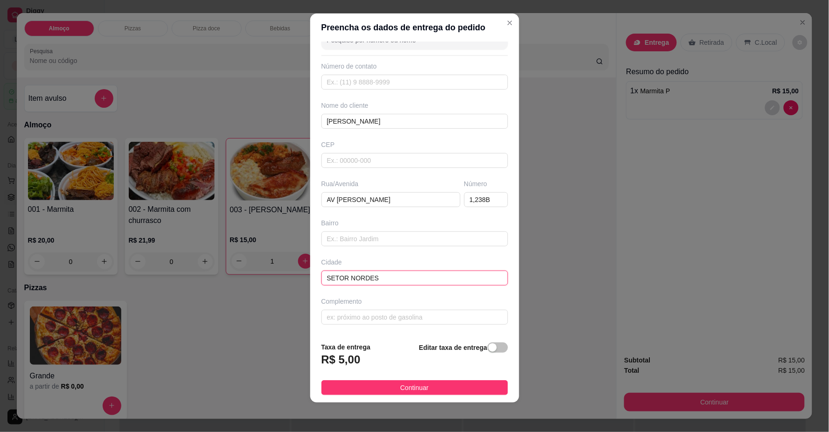
drag, startPoint x: 375, startPoint y: 282, endPoint x: 274, endPoint y: 266, distance: 102.5
click at [274, 266] on div "Preencha os dados de entrega do pedido Busque pelo cliente Número de contato No…" at bounding box center [414, 216] width 829 height 432
drag, startPoint x: 413, startPoint y: 200, endPoint x: 268, endPoint y: 194, distance: 144.7
click at [268, 194] on div "Preencha os dados de entrega do pedido Busque pelo cliente Número de contato No…" at bounding box center [414, 216] width 829 height 432
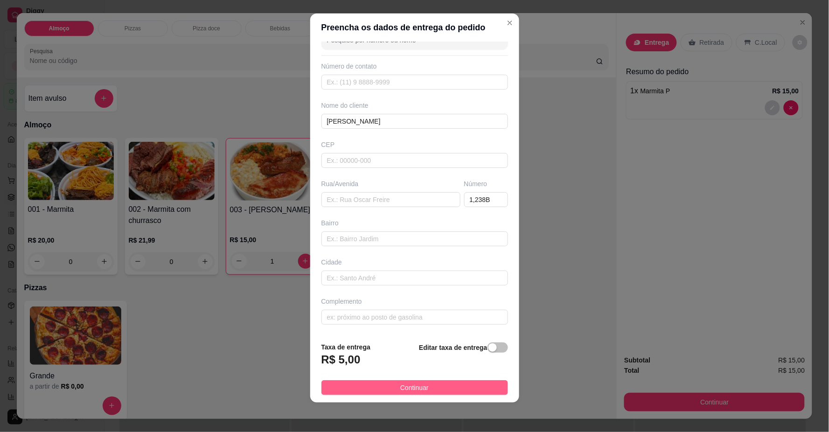
drag, startPoint x: 393, startPoint y: 395, endPoint x: 392, endPoint y: 389, distance: 5.2
click at [393, 393] on footer "Taxa de entrega R$ 5,00 Editar taxa de entrega Continuar" at bounding box center [414, 368] width 209 height 68
click at [391, 388] on button "Continuar" at bounding box center [414, 387] width 187 height 15
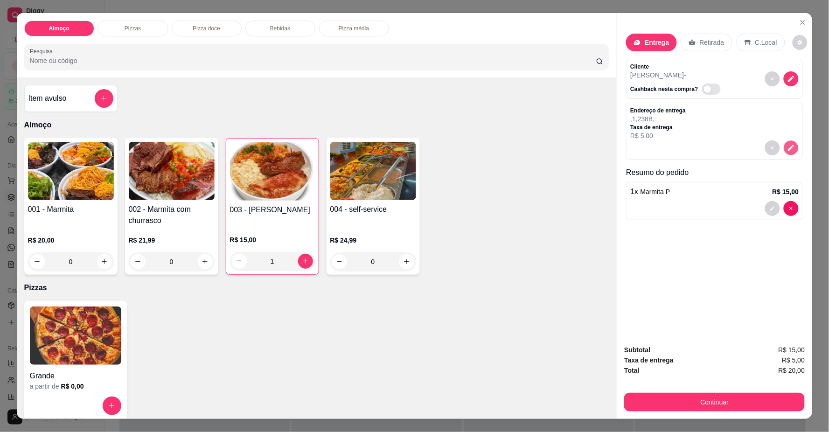
click at [787, 146] on icon "decrease-product-quantity" at bounding box center [791, 148] width 8 height 8
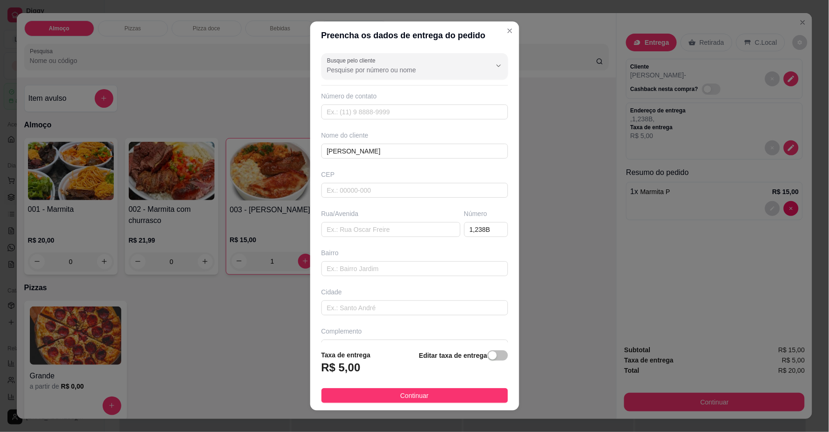
drag, startPoint x: 489, startPoint y: 353, endPoint x: 476, endPoint y: 367, distance: 19.2
click at [489, 353] on span "button" at bounding box center [497, 355] width 21 height 10
click at [385, 365] on input "0,00" at bounding box center [372, 371] width 100 height 18
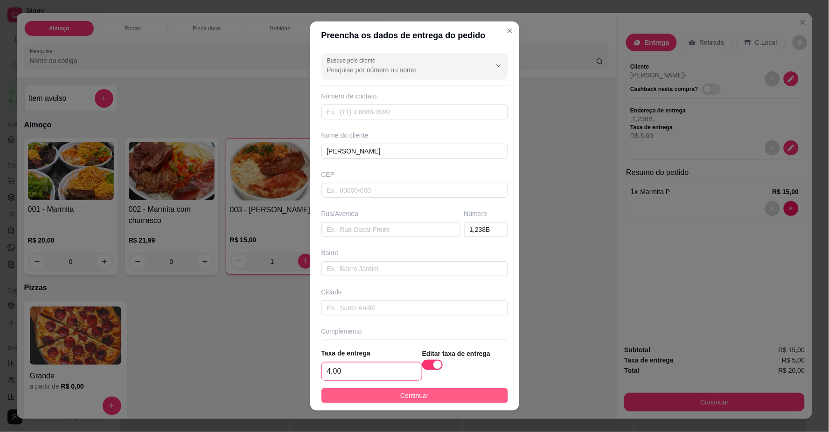
type input "4,00"
click at [409, 393] on span "Continuar" at bounding box center [414, 395] width 28 height 10
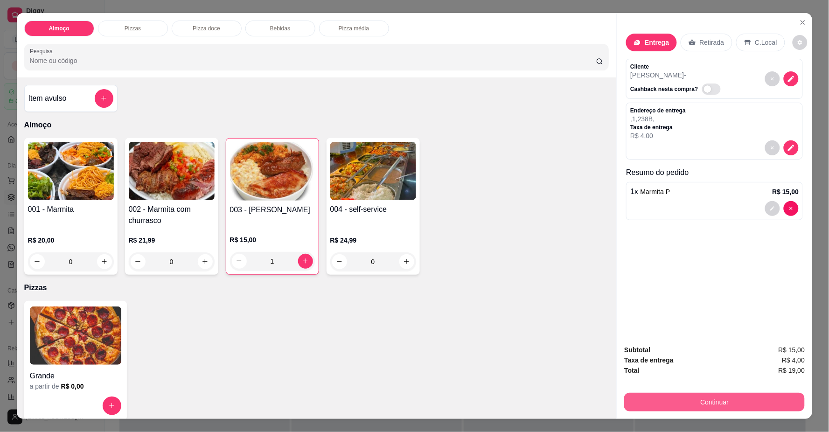
click at [637, 396] on button "Continuar" at bounding box center [714, 402] width 180 height 19
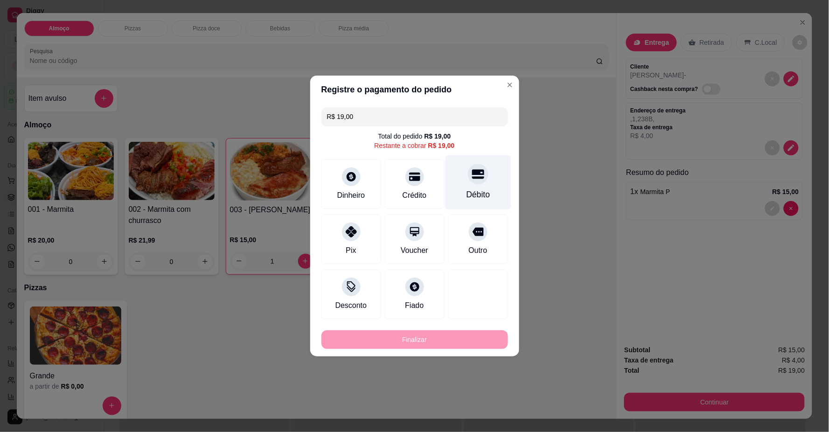
click at [467, 190] on div "Débito" at bounding box center [478, 194] width 24 height 12
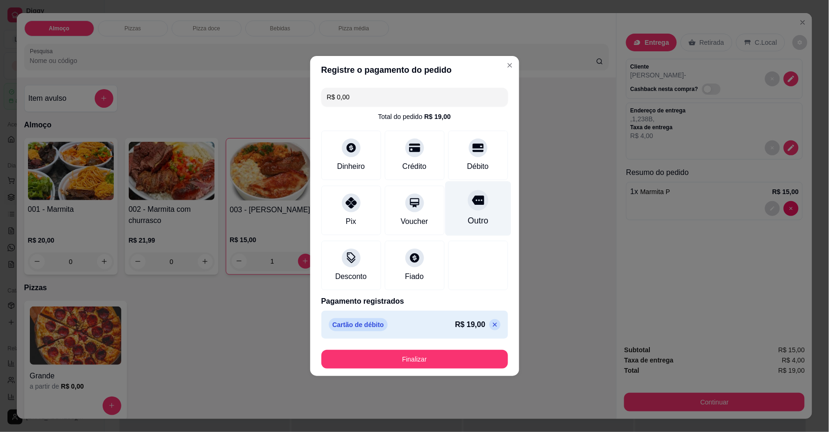
type input "R$ 0,00"
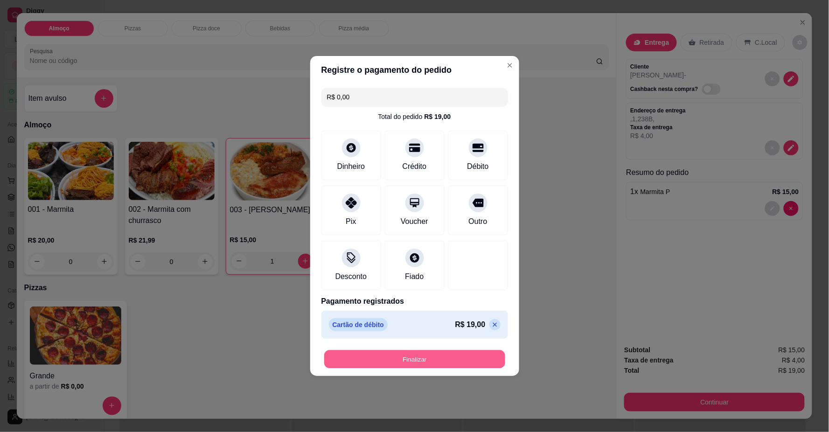
click at [443, 360] on button "Finalizar" at bounding box center [414, 359] width 181 height 18
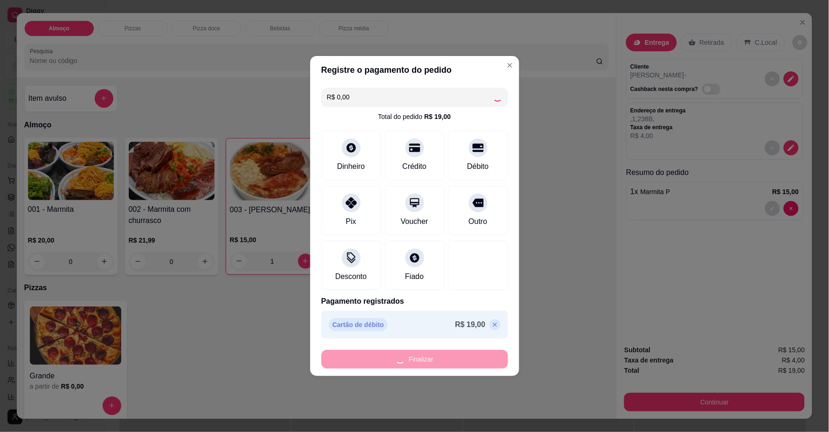
type input "0"
type input "-R$ 19,00"
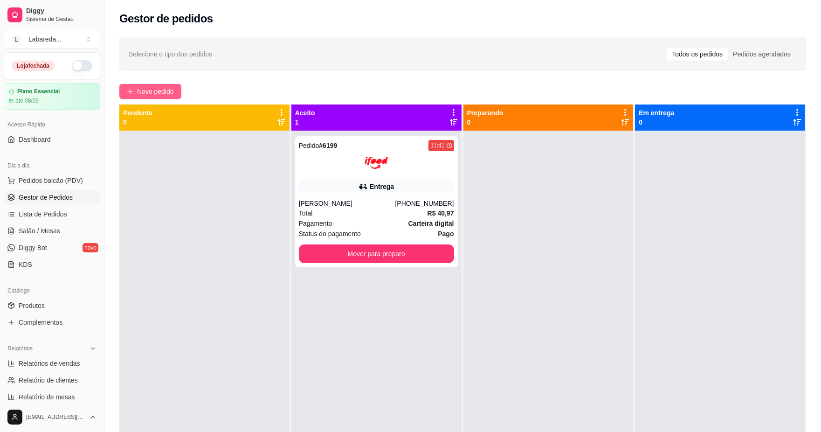
click at [156, 95] on span "Novo pedido" at bounding box center [155, 91] width 37 height 10
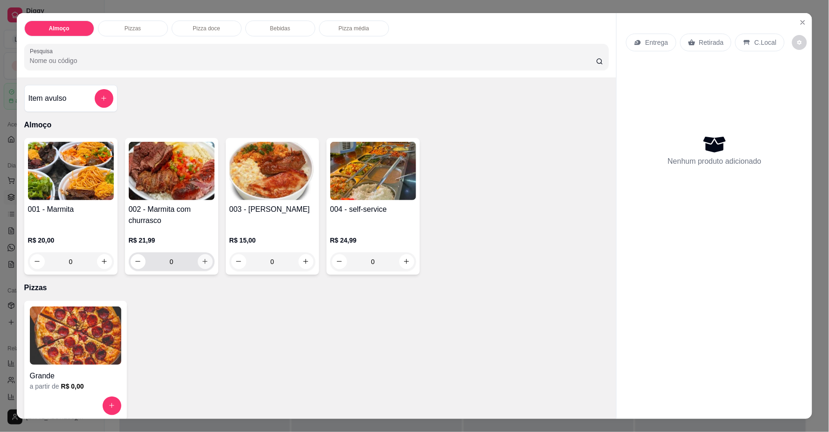
click at [206, 263] on button "increase-product-quantity" at bounding box center [205, 261] width 15 height 15
type input "1"
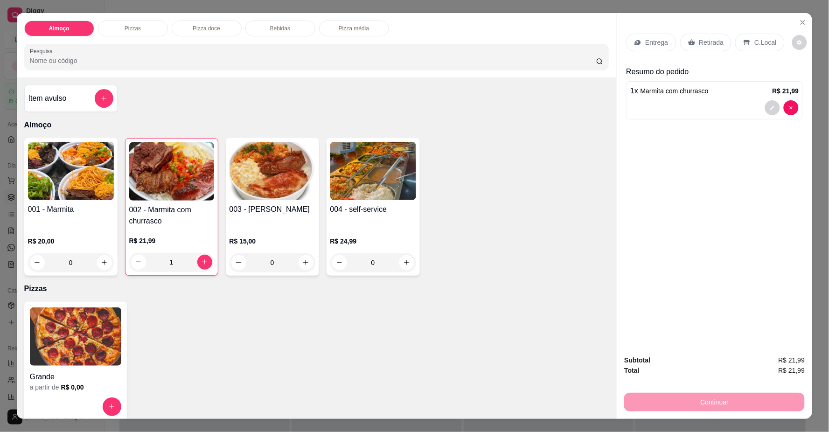
click at [653, 42] on p "Entrega" at bounding box center [656, 42] width 23 height 9
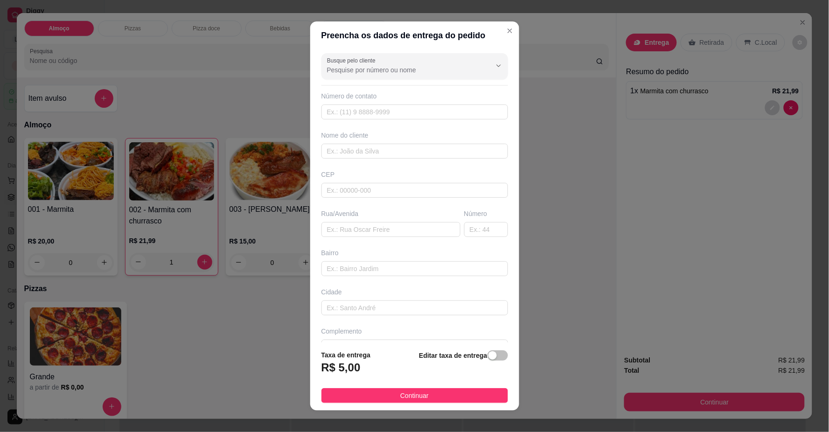
click at [388, 104] on div "Número de contato" at bounding box center [414, 105] width 187 height 28
click at [388, 112] on input "text" at bounding box center [414, 111] width 187 height 15
type input "[PHONE_NUMBER]"
click at [413, 153] on input "text" at bounding box center [414, 151] width 187 height 15
drag, startPoint x: 388, startPoint y: 157, endPoint x: 360, endPoint y: 159, distance: 28.1
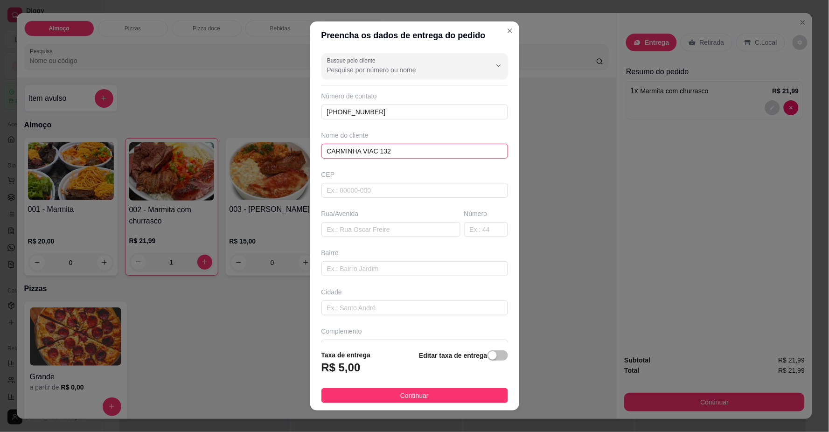
click at [360, 159] on div "Busque pelo cliente Número de contato [PHONE_NUMBER] Nome do cliente CARMINHA V…" at bounding box center [414, 195] width 209 height 292
type input "CARMINHA"
click at [364, 311] on input "text" at bounding box center [414, 307] width 187 height 15
click at [358, 229] on input "text" at bounding box center [390, 229] width 139 height 15
click at [371, 228] on input "VIA 13 QD 94 LÇOTE 07" at bounding box center [390, 229] width 139 height 15
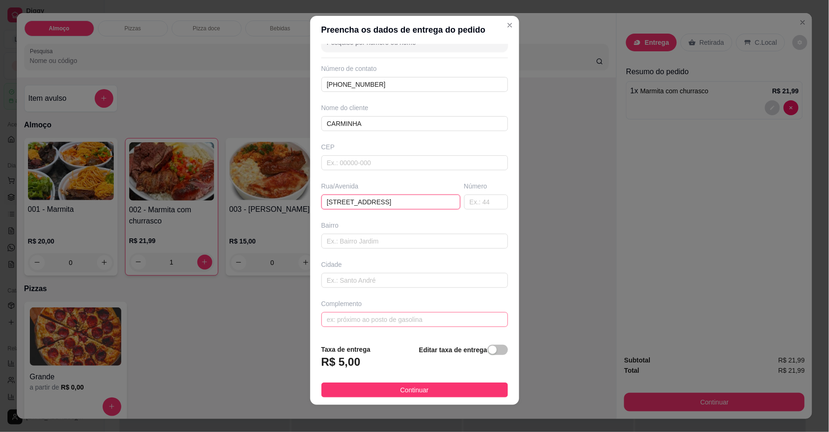
scroll to position [8, 0]
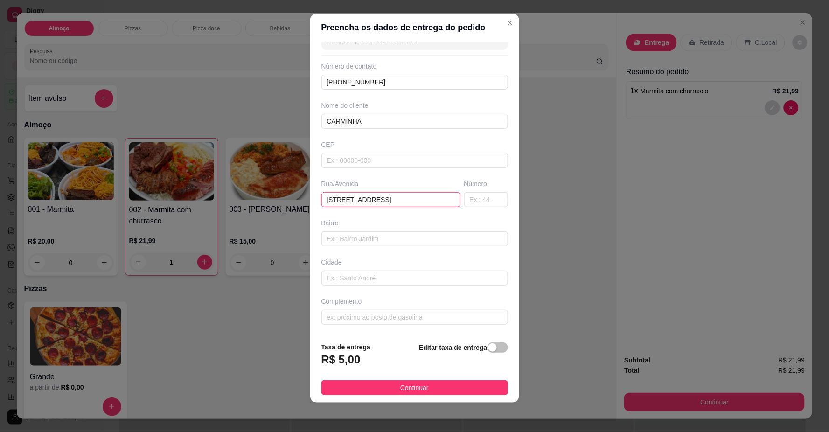
type input "[STREET_ADDRESS]"
click at [414, 330] on div "Busque pelo cliente Número de contato [PHONE_NUMBER] Nome do cliente CARMINHA C…" at bounding box center [414, 188] width 209 height 292
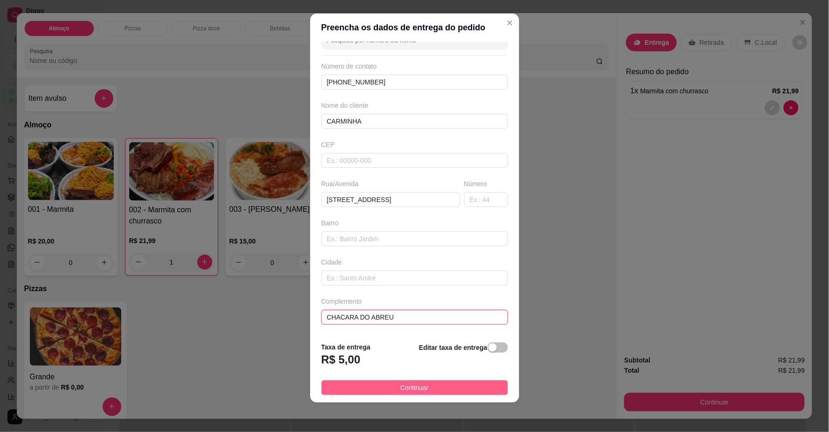
type input "CHACARA DO ABREU"
click at [471, 390] on button "Continuar" at bounding box center [414, 387] width 187 height 15
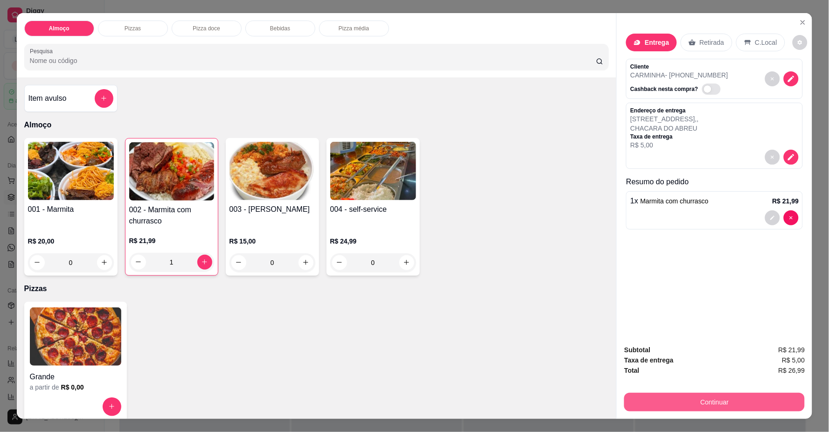
click at [683, 403] on button "Continuar" at bounding box center [714, 402] width 180 height 19
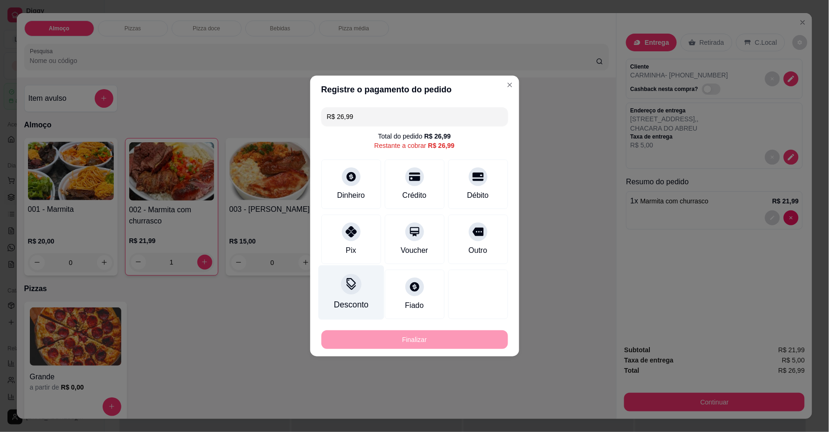
click at [349, 248] on div "Pix" at bounding box center [351, 250] width 10 height 11
type input "R$ 0,00"
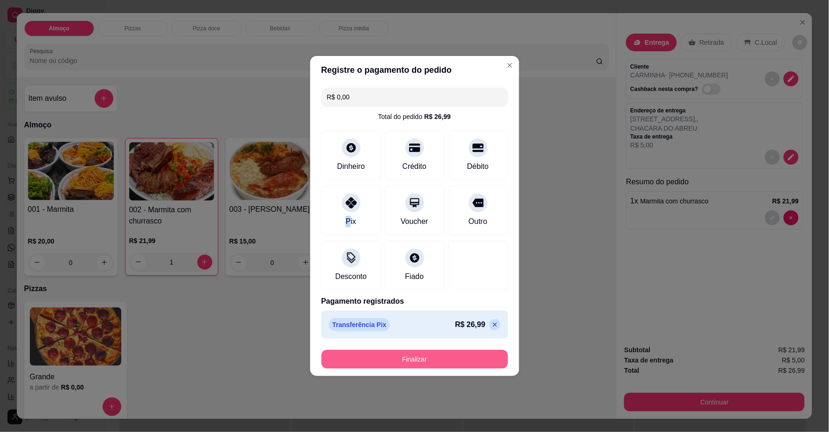
click at [433, 358] on button "Finalizar" at bounding box center [414, 359] width 187 height 19
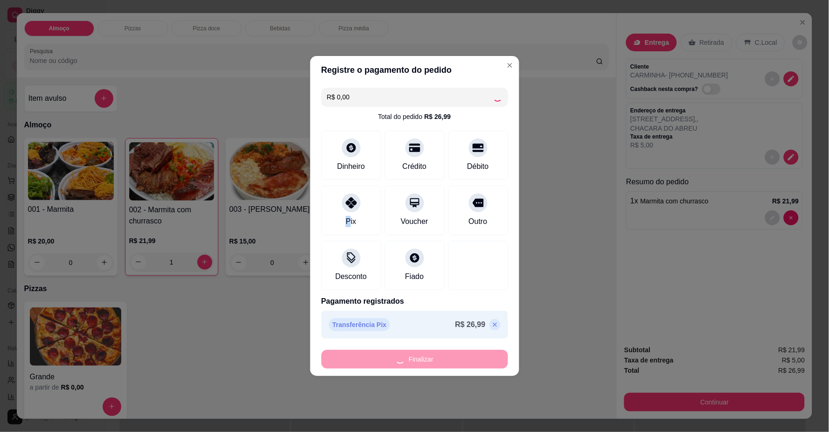
type input "0"
type input "-R$ 26,99"
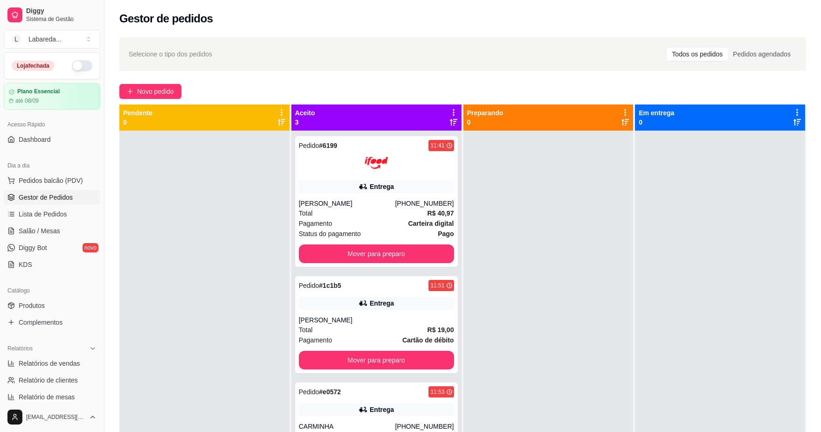
click at [548, 270] on div at bounding box center [549, 347] width 170 height 432
click at [148, 92] on span "Novo pedido" at bounding box center [155, 91] width 37 height 10
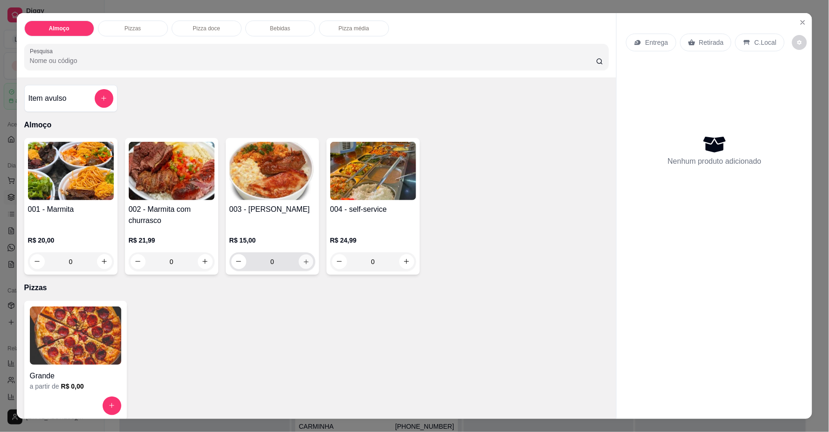
click at [306, 259] on button "increase-product-quantity" at bounding box center [305, 261] width 14 height 14
type input "1"
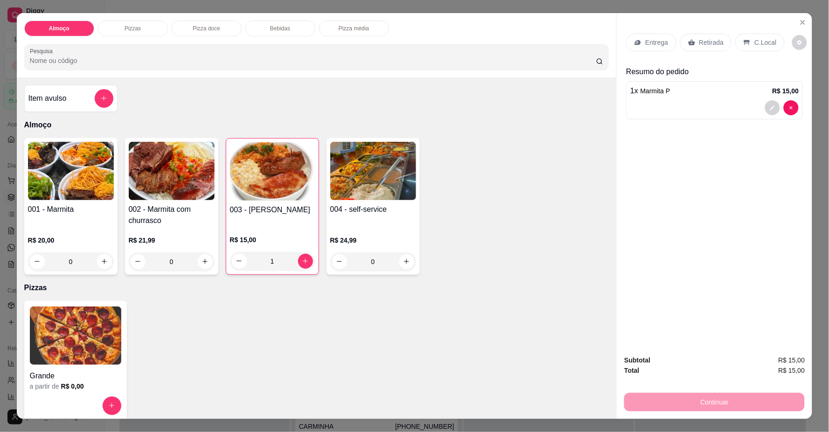
click at [651, 44] on p "Entrega" at bounding box center [656, 42] width 23 height 9
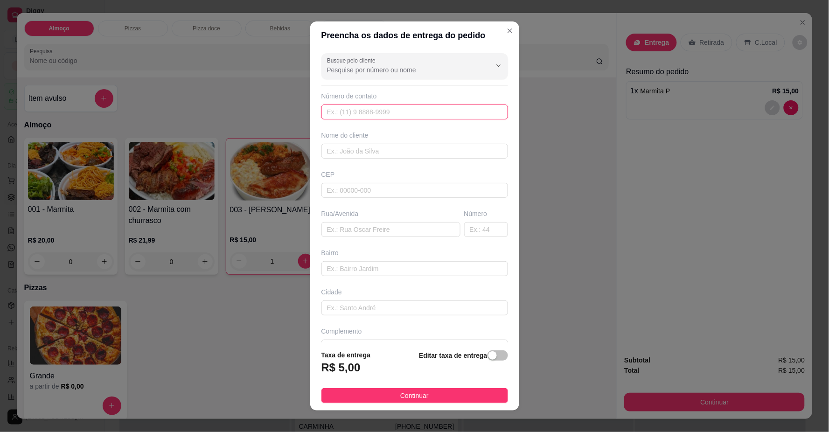
click at [433, 114] on input "text" at bounding box center [414, 111] width 187 height 15
click at [394, 67] on input "Busque pelo cliente" at bounding box center [401, 69] width 149 height 9
type input "T"
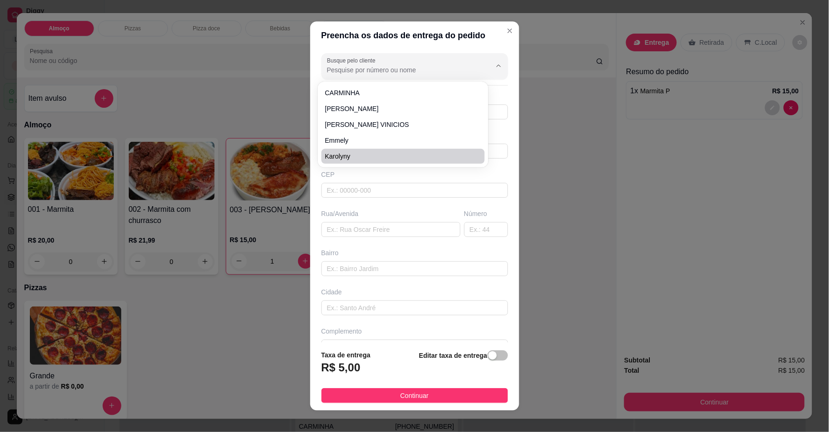
click at [321, 176] on div "CEP" at bounding box center [414, 174] width 187 height 9
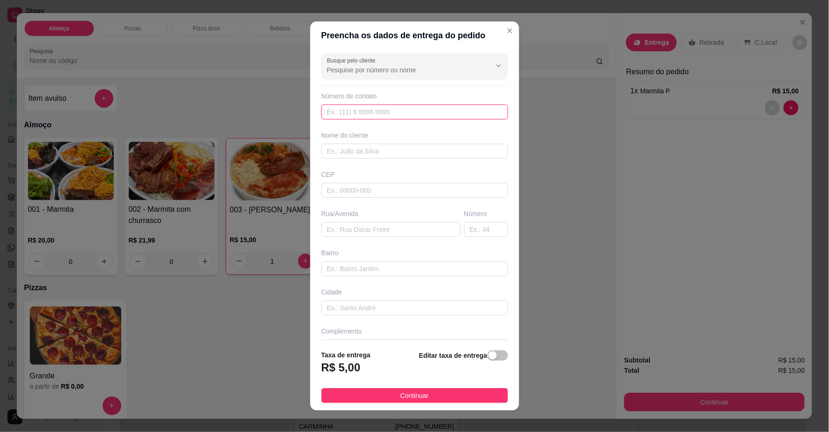
click at [360, 114] on input "text" at bounding box center [414, 111] width 187 height 15
type input "[PHONE_NUMBER]"
click at [385, 145] on input "text" at bounding box center [414, 151] width 187 height 15
type input "T"
click at [437, 159] on div "Busque pelo cliente Número de contato [PHONE_NUMBER] Nome do cliente CEP Rua/[G…" at bounding box center [414, 195] width 209 height 292
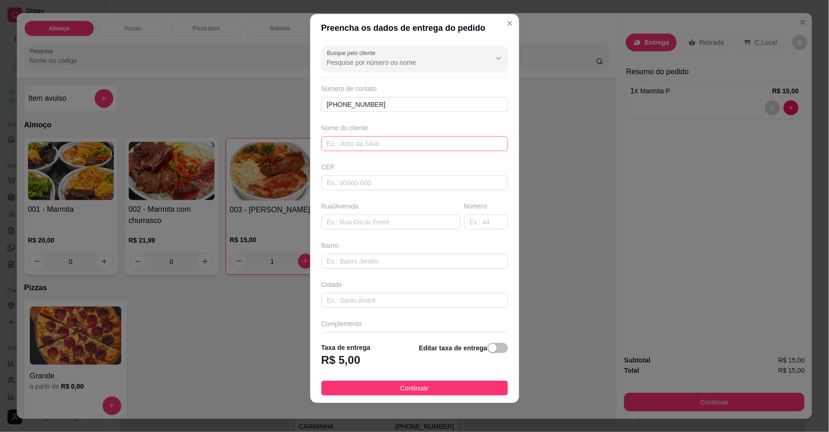
scroll to position [8, 0]
click at [422, 144] on input "text" at bounding box center [414, 143] width 187 height 15
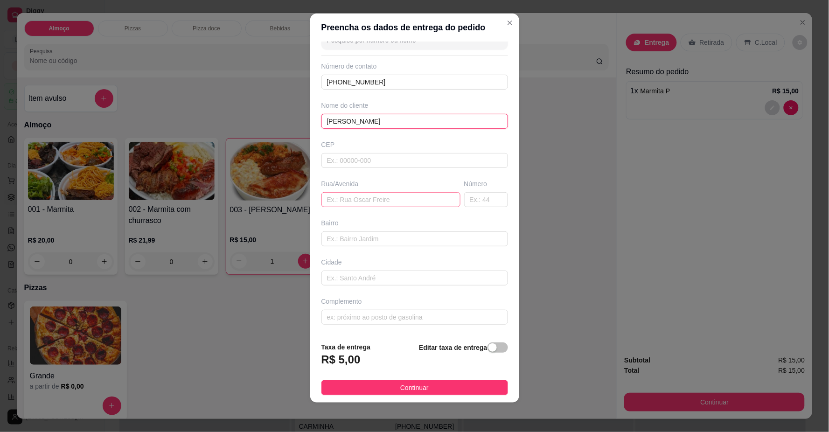
type input "[PERSON_NAME]"
click at [381, 204] on input "text" at bounding box center [390, 199] width 139 height 15
click at [386, 230] on div "Bairro" at bounding box center [414, 232] width 190 height 28
click at [366, 199] on input "text" at bounding box center [390, 199] width 139 height 15
click at [346, 198] on input "RUA GAUTEMALA" at bounding box center [390, 199] width 139 height 15
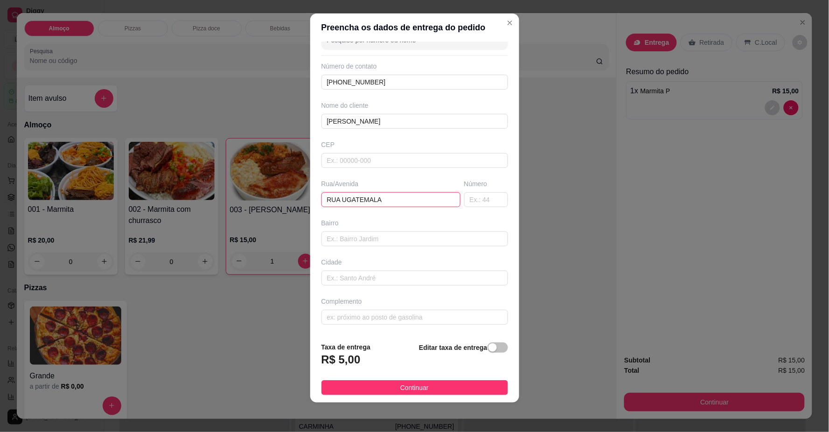
click at [340, 199] on input "RUA UGATEMALA" at bounding box center [390, 199] width 139 height 15
click at [342, 201] on input "RUA GATEMALA" at bounding box center [390, 199] width 139 height 15
click at [474, 195] on input "text" at bounding box center [486, 199] width 44 height 15
click at [427, 196] on input "[GEOGRAPHIC_DATA]" at bounding box center [390, 199] width 139 height 15
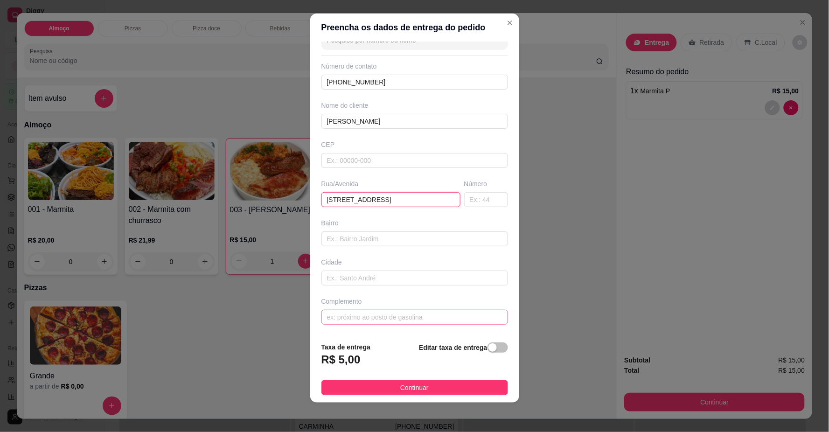
type input "[STREET_ADDRESS]"
click at [430, 313] on input "text" at bounding box center [414, 317] width 187 height 15
type input "AO LADO DO SUPER TATÃO"
click at [437, 392] on button "Continuar" at bounding box center [414, 387] width 187 height 15
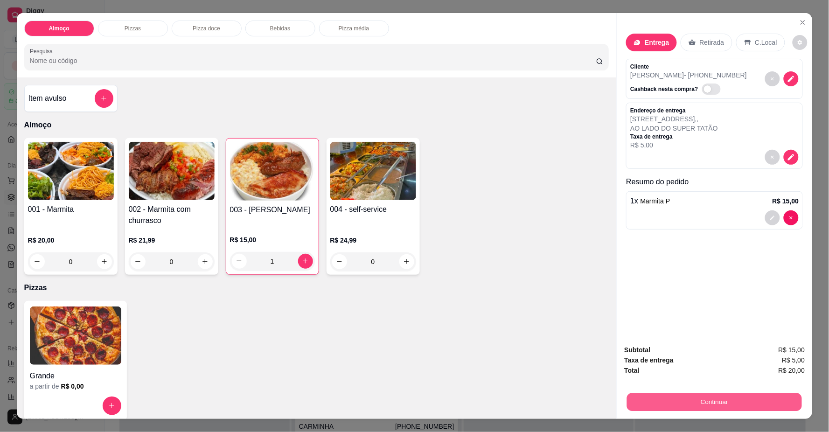
click at [709, 406] on button "Continuar" at bounding box center [714, 402] width 175 height 18
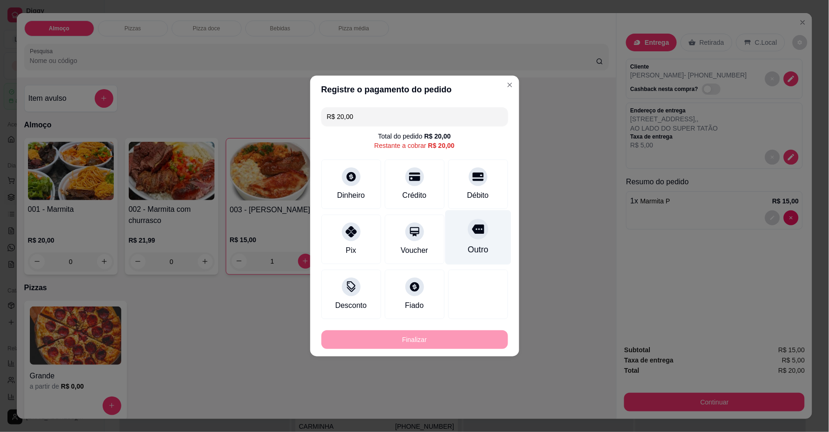
click at [474, 192] on div "Débito" at bounding box center [477, 195] width 21 height 11
type input "R$ 0,00"
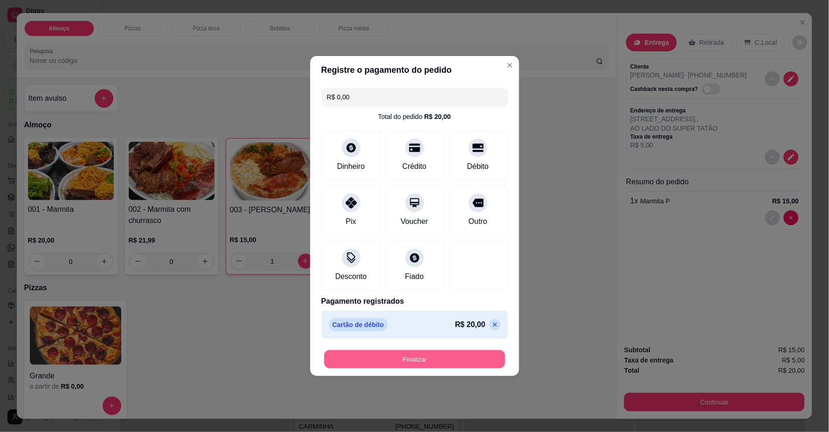
click at [458, 359] on button "Finalizar" at bounding box center [414, 359] width 181 height 18
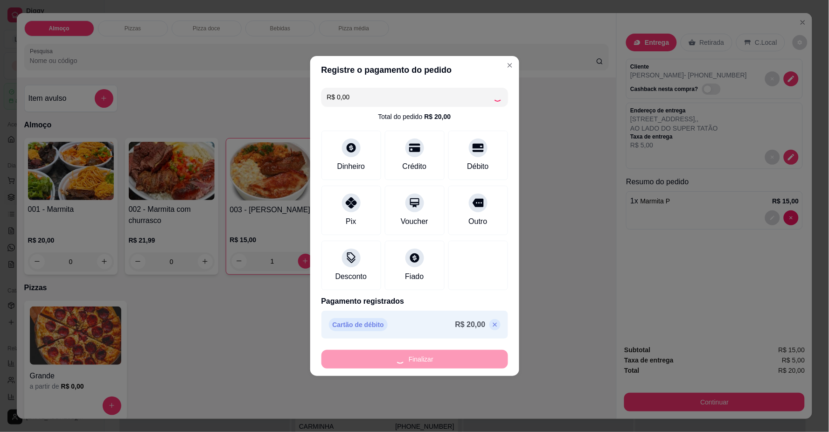
type input "0"
type input "-R$ 20,00"
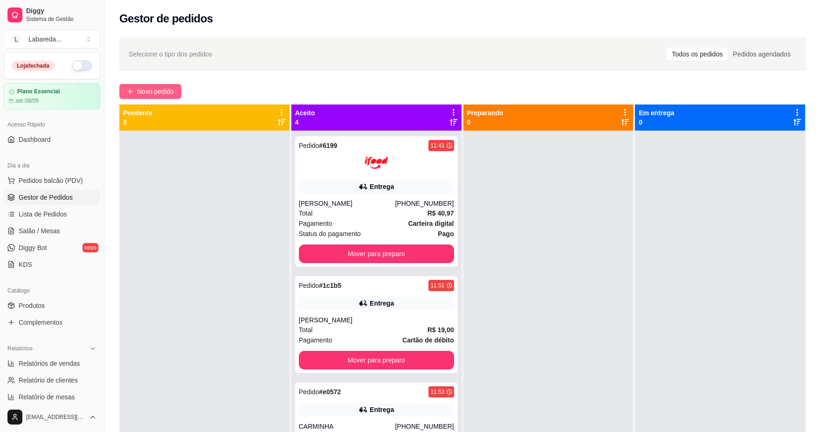
drag, startPoint x: 162, startPoint y: 86, endPoint x: 164, endPoint y: 91, distance: 5.0
click at [162, 87] on div "Selecione o tipo dos pedidos Todos os pedidos Pedidos agendados Novo pedido Pen…" at bounding box center [462, 290] width 717 height 516
click at [164, 91] on span "Novo pedido" at bounding box center [155, 91] width 37 height 10
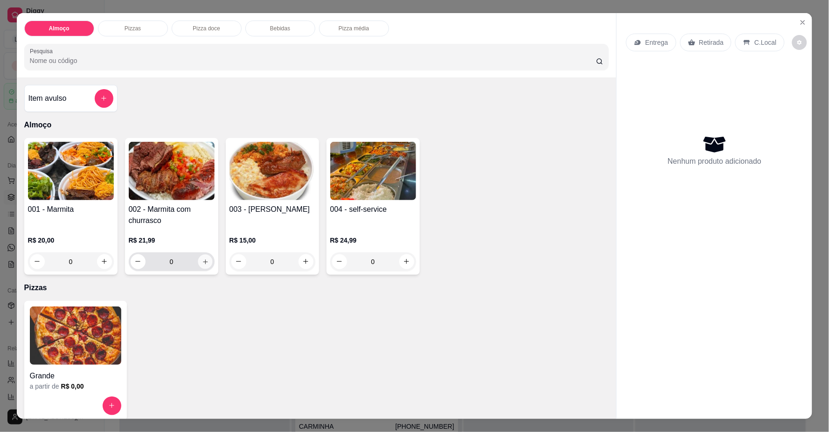
click at [207, 259] on button "increase-product-quantity" at bounding box center [205, 261] width 14 height 14
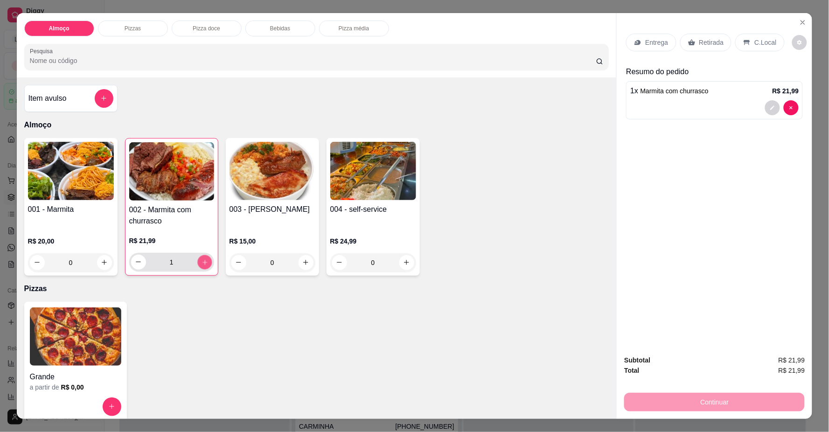
click at [207, 259] on button "increase-product-quantity" at bounding box center [204, 262] width 14 height 14
type input "2"
click at [650, 43] on p "Entrega" at bounding box center [656, 42] width 23 height 9
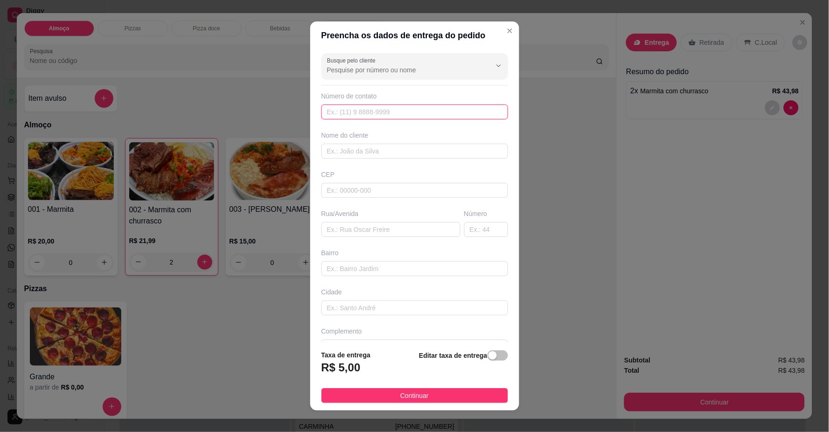
click at [458, 109] on input "text" at bounding box center [414, 111] width 187 height 15
type input "[PHONE_NUMBER]"
click at [374, 151] on input "text" at bounding box center [414, 151] width 187 height 15
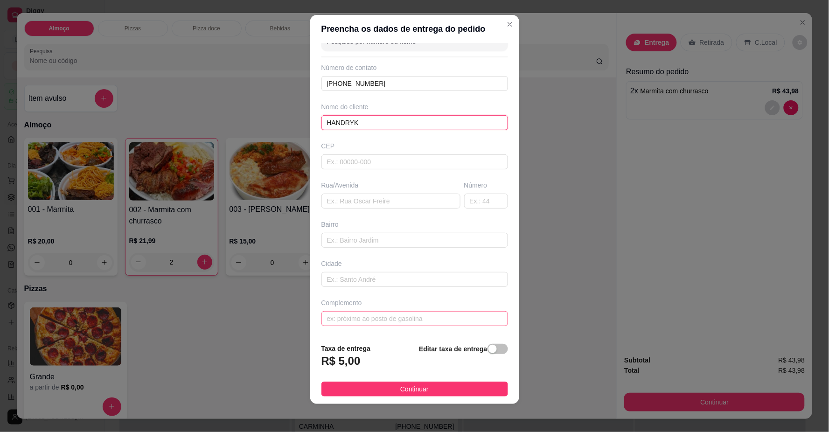
scroll to position [8, 0]
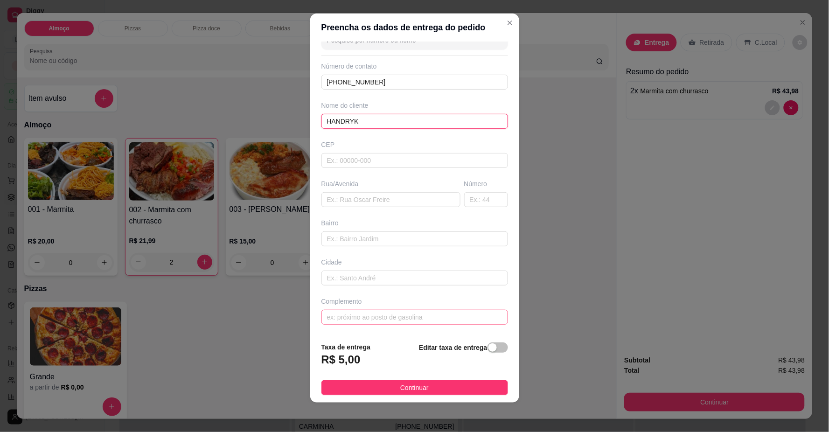
type input "HANDRYK"
click at [442, 313] on input "text" at bounding box center [414, 317] width 187 height 15
type input "LOCALIZAÇÃO"
click at [432, 385] on button "Continuar" at bounding box center [414, 387] width 187 height 15
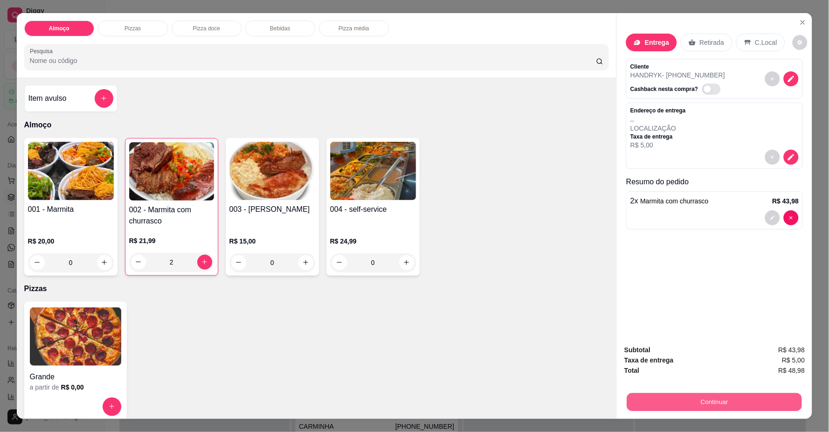
click at [663, 406] on button "Continuar" at bounding box center [714, 402] width 175 height 18
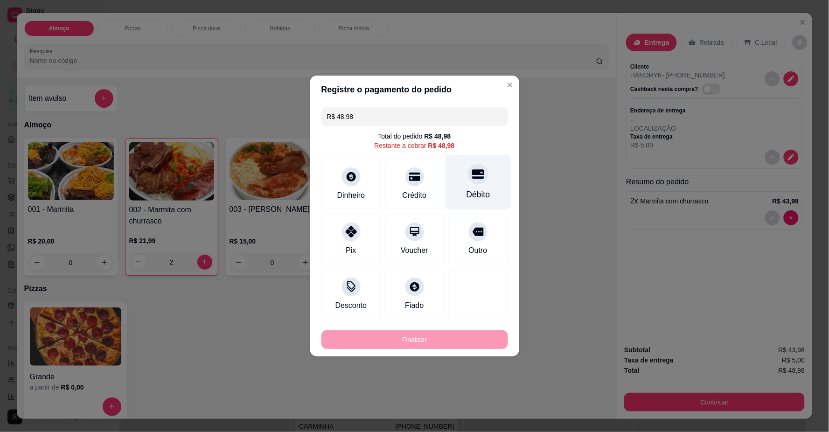
click at [467, 187] on div "Débito" at bounding box center [478, 182] width 66 height 55
type input "R$ 0,00"
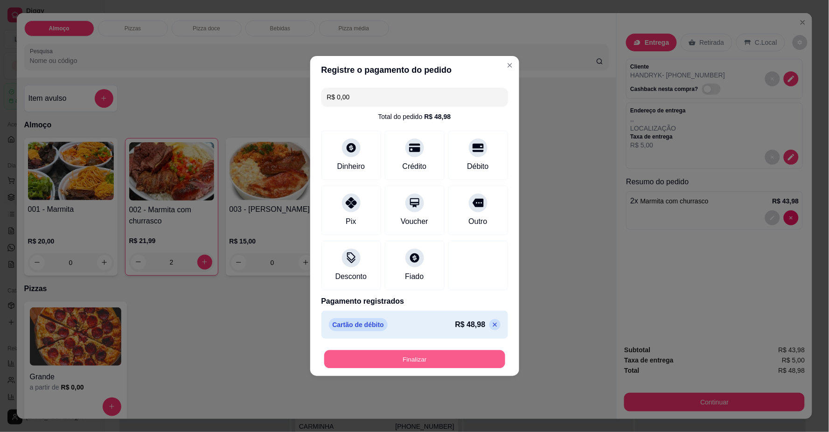
click at [440, 355] on button "Finalizar" at bounding box center [414, 359] width 181 height 18
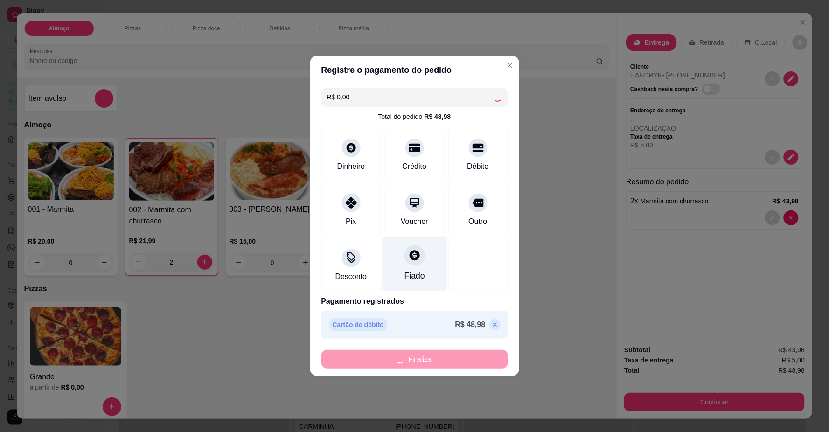
type input "0"
type input "-R$ 48,98"
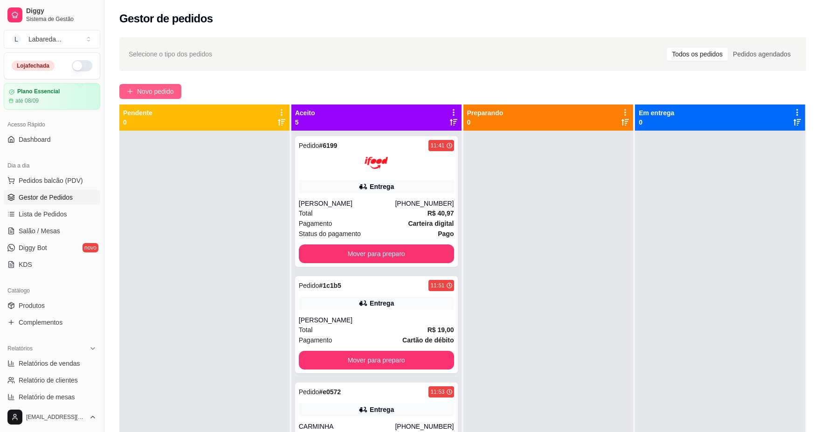
click at [157, 89] on span "Novo pedido" at bounding box center [155, 91] width 37 height 10
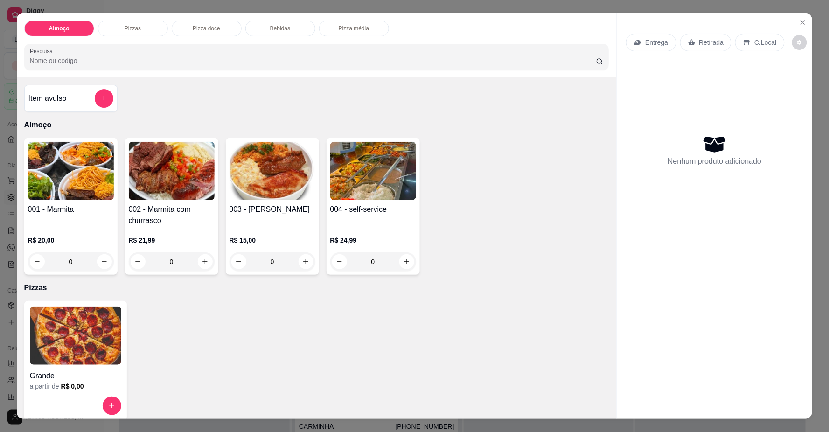
click at [148, 8] on div "Almoço Pizzas Pizza doce Bebidas Pizza média Pesquisa Item avulso Almoço 001 - …" at bounding box center [414, 216] width 829 height 432
click at [137, 6] on div "Almoço Pizzas Pizza doce Bebidas Pizza média Pesquisa Item avulso Almoço 001 - …" at bounding box center [414, 216] width 829 height 432
click at [137, 5] on div "Almoço Pizzas Pizza doce Bebidas Pizza média Pesquisa Item avulso Almoço 001 - …" at bounding box center [414, 216] width 829 height 432
drag, startPoint x: 137, startPoint y: 5, endPoint x: 160, endPoint y: 7, distance: 22.9
click at [160, 7] on div "Almoço Pizzas Pizza doce Bebidas Pizza média Pesquisa Item avulso Almoço 001 - …" at bounding box center [414, 216] width 829 height 432
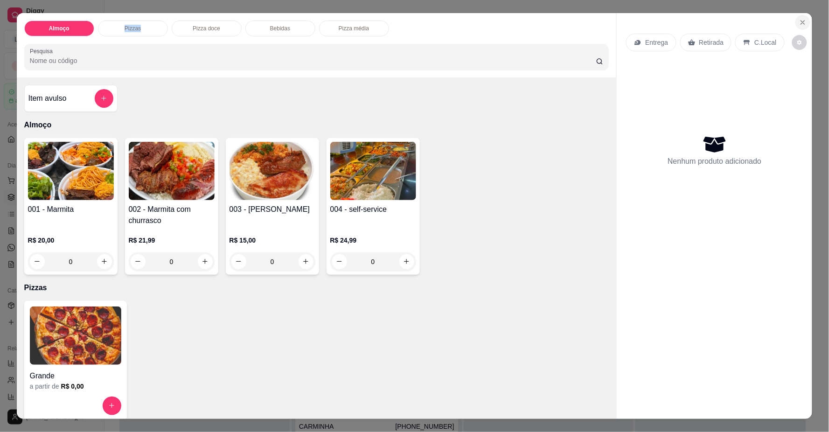
click at [803, 22] on button "Close" at bounding box center [802, 22] width 15 height 15
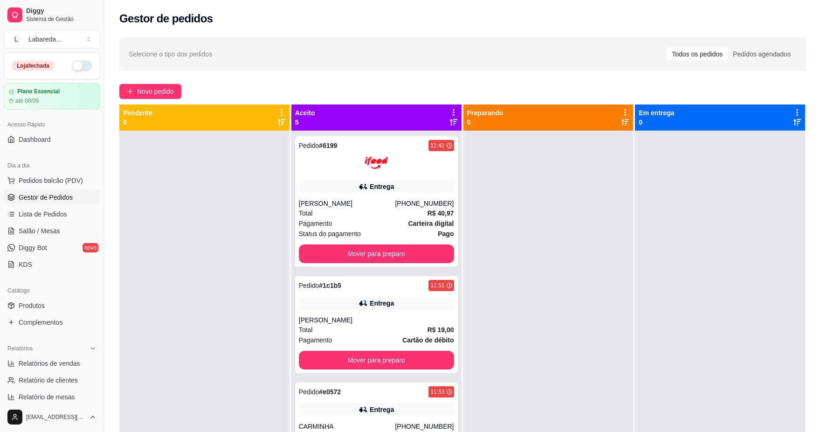
click at [76, 64] on button "button" at bounding box center [82, 65] width 21 height 11
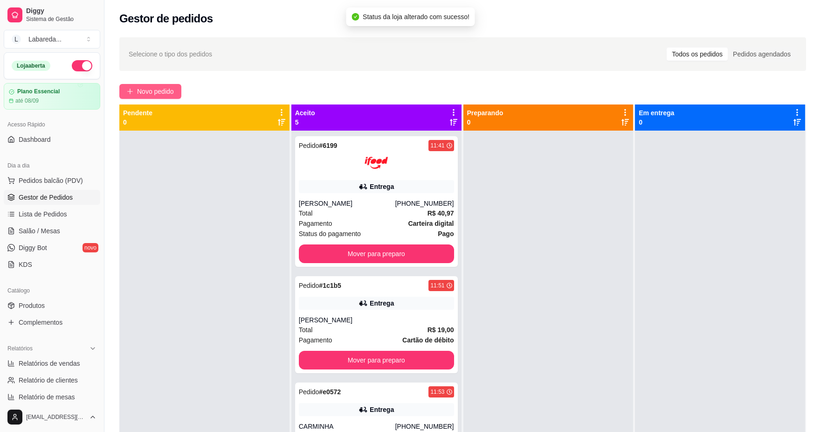
click at [154, 93] on span "Novo pedido" at bounding box center [155, 91] width 37 height 10
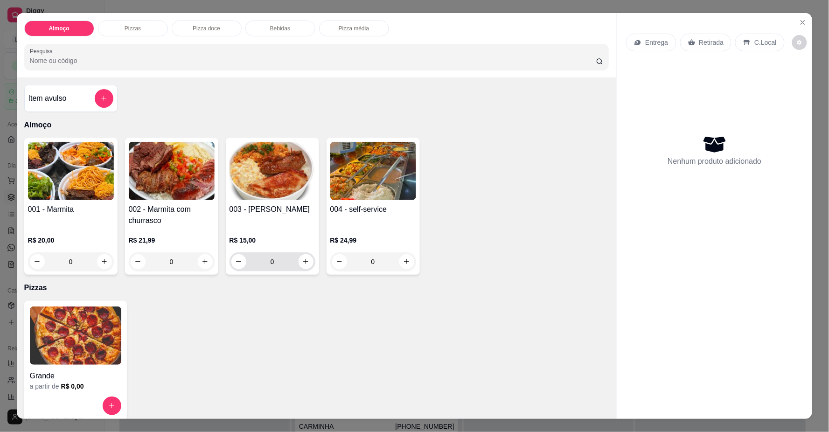
drag, startPoint x: 310, startPoint y: 259, endPoint x: 302, endPoint y: 260, distance: 7.6
click at [304, 260] on div "0" at bounding box center [272, 261] width 86 height 19
click at [303, 261] on icon "increase-product-quantity" at bounding box center [305, 261] width 7 height 7
type input "1"
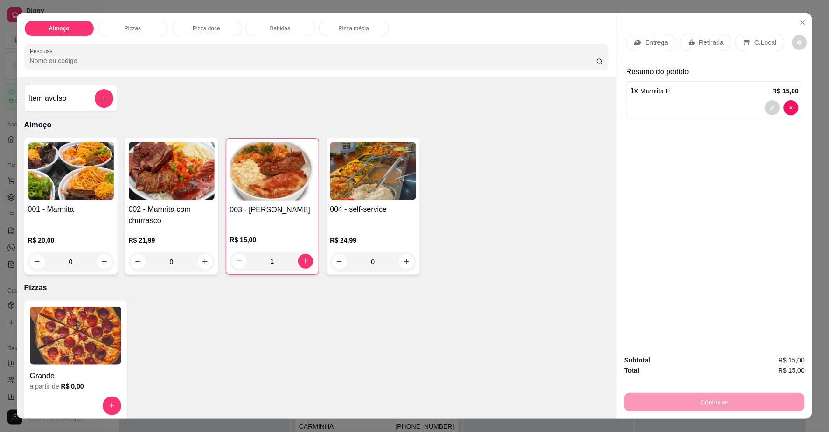
click at [649, 35] on div "Entrega" at bounding box center [651, 43] width 50 height 18
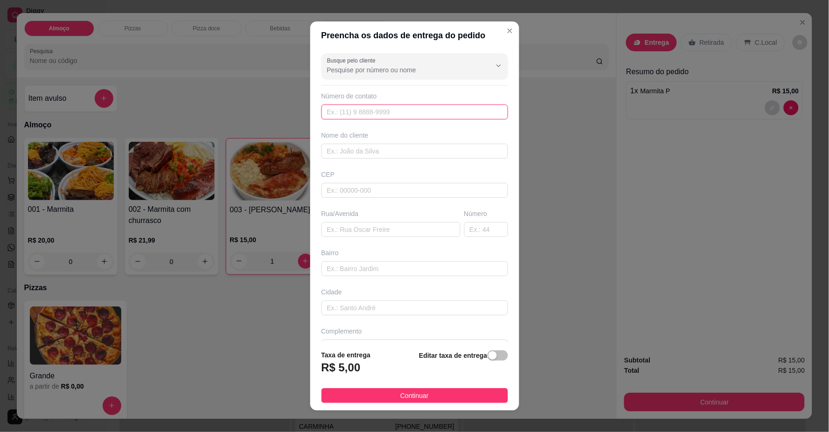
drag, startPoint x: 436, startPoint y: 115, endPoint x: 431, endPoint y: 118, distance: 5.8
click at [436, 115] on input "text" at bounding box center [414, 111] width 187 height 15
click at [436, 114] on input "text" at bounding box center [414, 111] width 187 height 15
click at [393, 108] on input "text" at bounding box center [414, 111] width 187 height 15
click at [389, 63] on div at bounding box center [414, 66] width 175 height 19
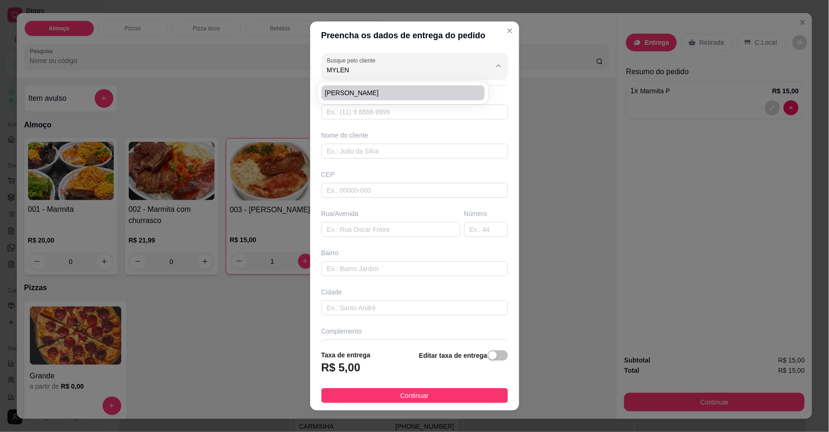
click at [378, 91] on span "[PERSON_NAME]" at bounding box center [398, 92] width 147 height 9
type input "[PERSON_NAME]"
type input "61998689674"
type input "[PERSON_NAME]"
type input "FOX"
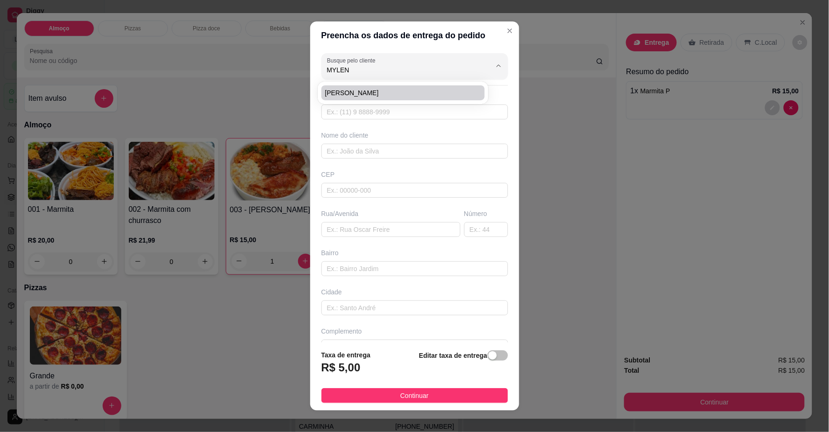
type input "CENTRO"
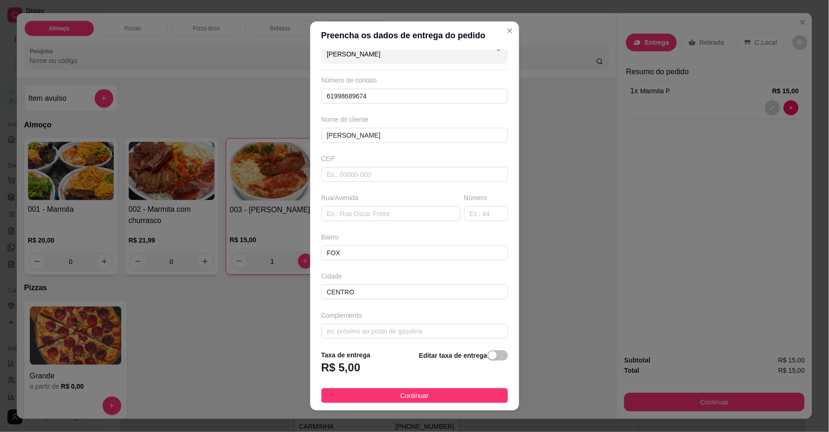
scroll to position [22, 0]
type input "[PERSON_NAME]"
click at [478, 396] on button "Continuar" at bounding box center [414, 395] width 187 height 15
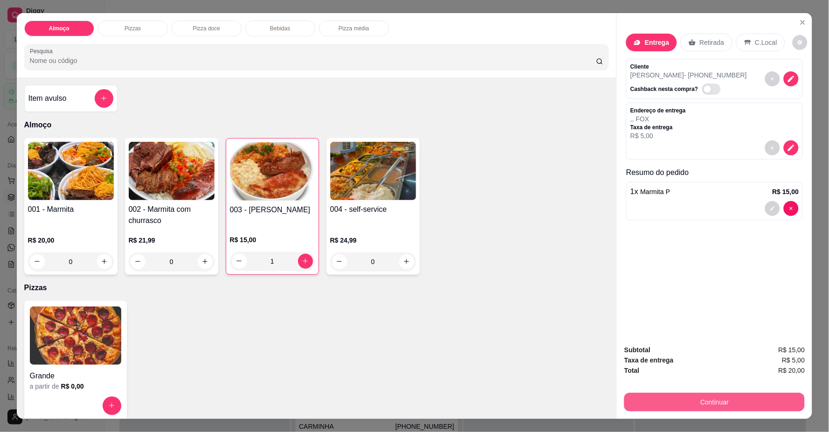
click at [656, 399] on button "Continuar" at bounding box center [714, 402] width 180 height 19
click at [789, 149] on icon "decrease-product-quantity" at bounding box center [791, 148] width 8 height 8
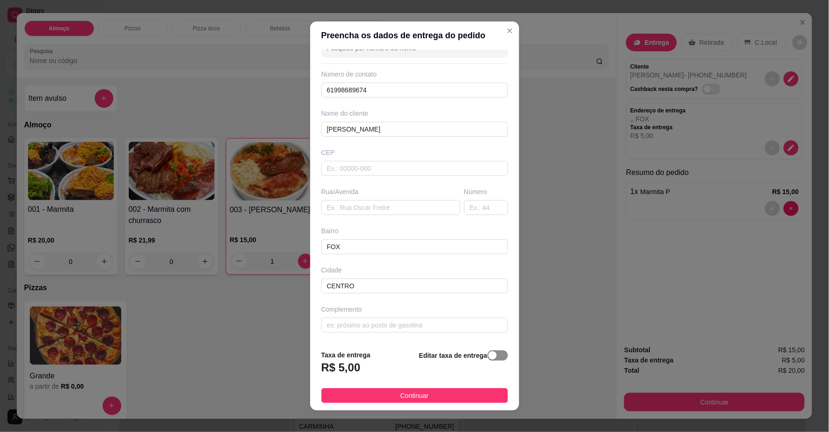
click at [487, 355] on span "button" at bounding box center [497, 355] width 21 height 10
click at [374, 366] on input "0,00" at bounding box center [372, 371] width 100 height 18
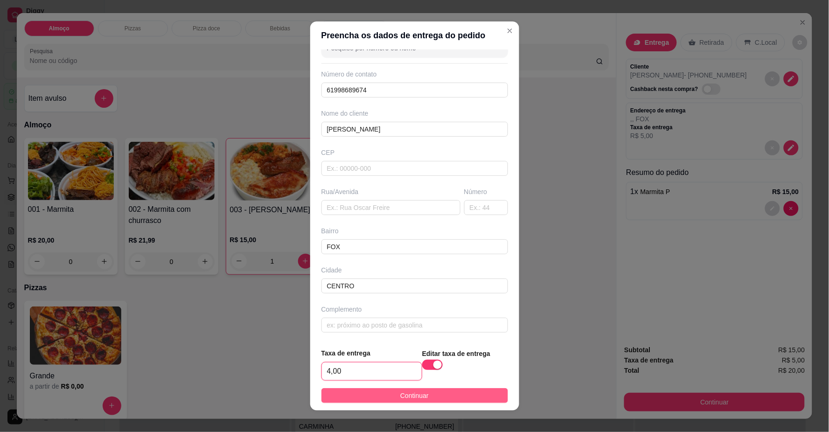
type input "4,00"
click at [400, 399] on span "Continuar" at bounding box center [414, 395] width 28 height 10
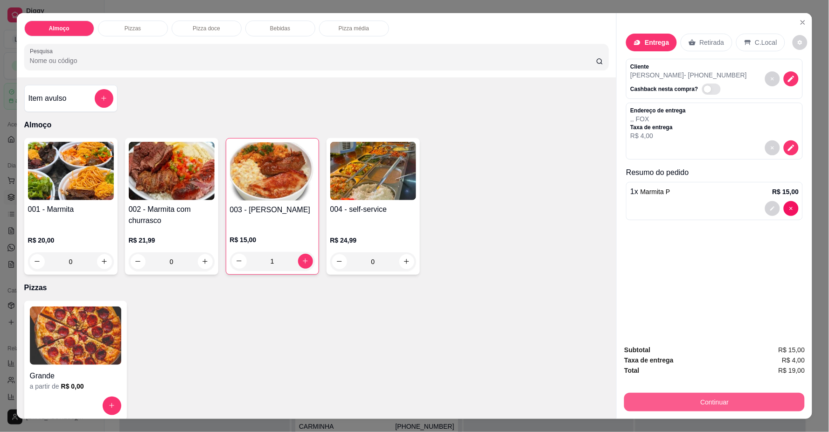
click at [706, 401] on button "Continuar" at bounding box center [714, 402] width 180 height 19
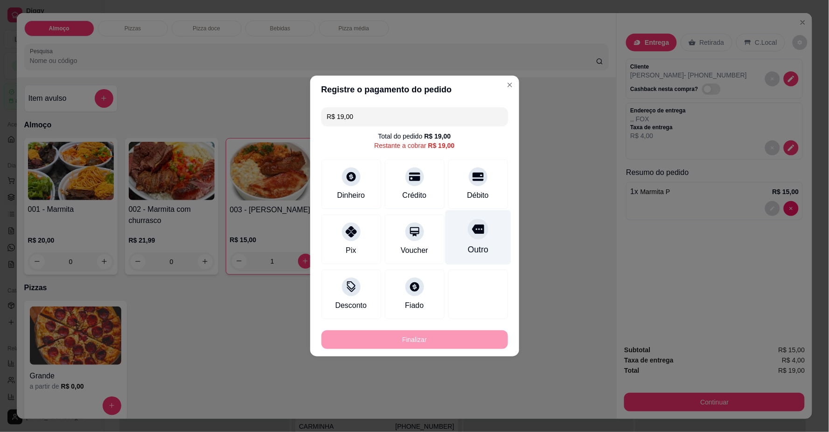
drag, startPoint x: 481, startPoint y: 189, endPoint x: 479, endPoint y: 199, distance: 10.0
click at [480, 190] on div "Débito" at bounding box center [477, 195] width 21 height 11
type input "R$ 0,00"
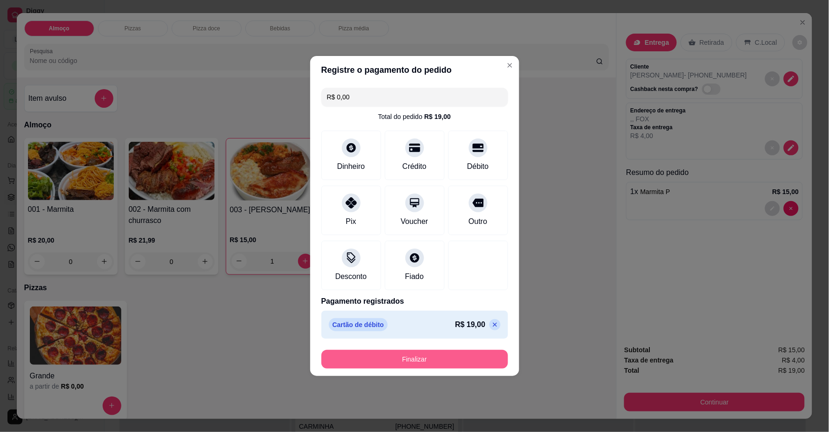
click at [474, 358] on button "Finalizar" at bounding box center [414, 359] width 187 height 19
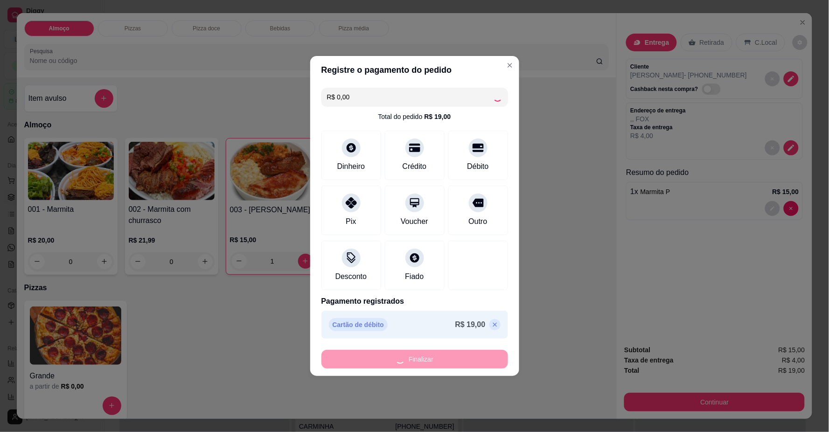
type input "0"
type input "-R$ 19,00"
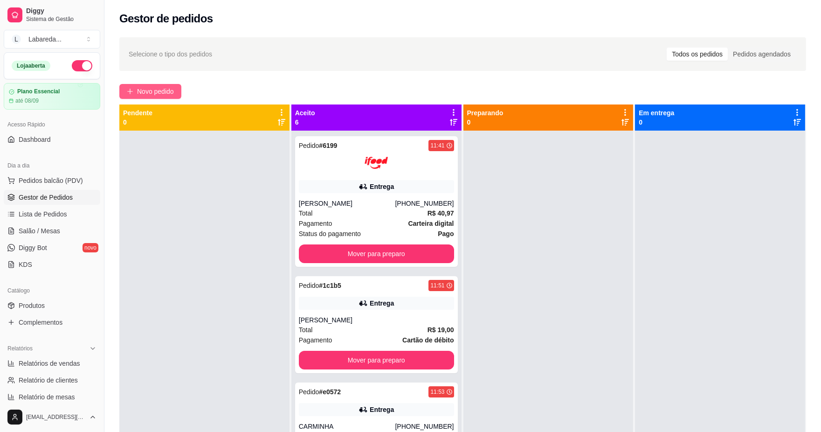
click at [158, 92] on span "Novo pedido" at bounding box center [155, 91] width 37 height 10
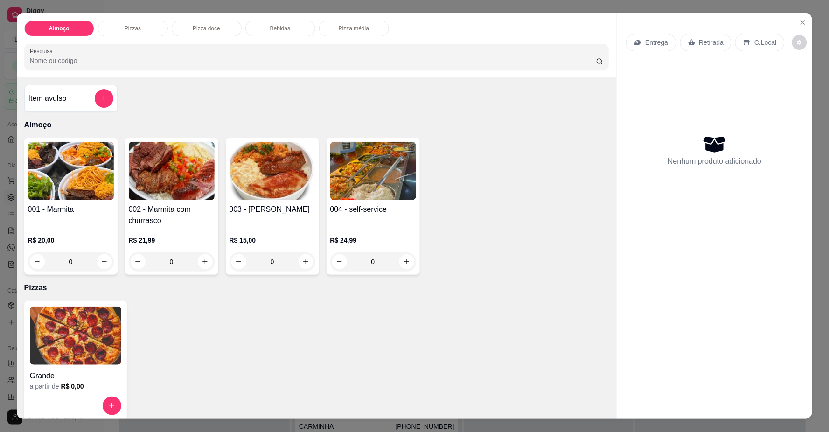
click at [636, 47] on div "Entrega" at bounding box center [651, 43] width 50 height 18
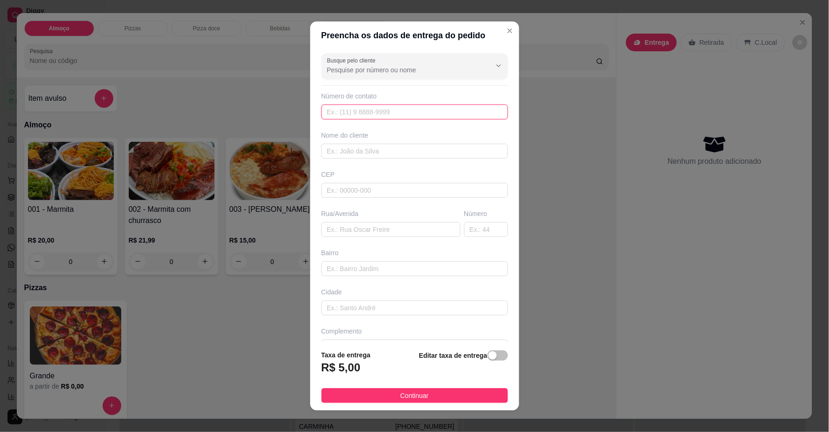
click at [423, 118] on input "text" at bounding box center [414, 111] width 187 height 15
click at [438, 107] on input "text" at bounding box center [414, 111] width 187 height 15
type input "[PHONE_NUMBER]"
click at [447, 146] on input "text" at bounding box center [414, 151] width 187 height 15
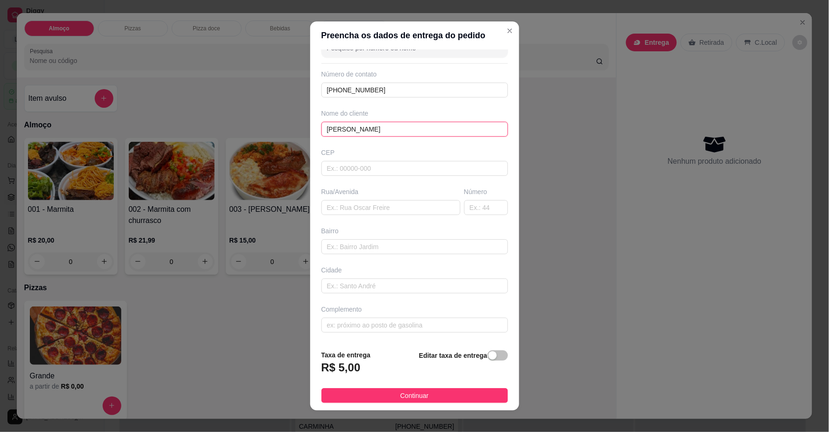
scroll to position [8, 0]
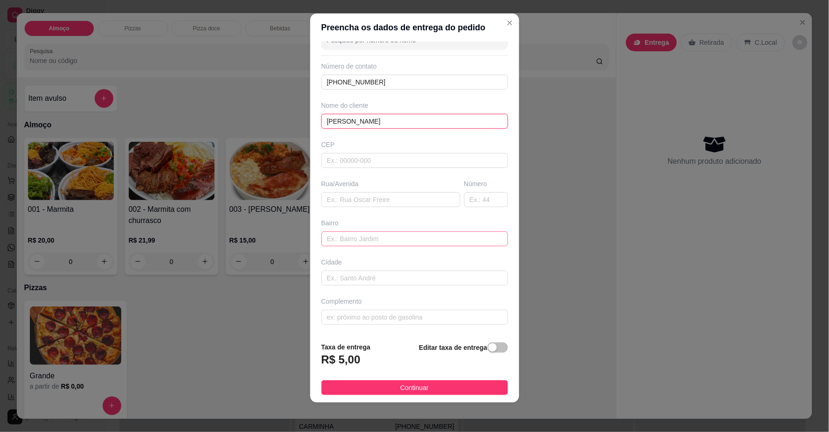
type input "[PERSON_NAME]"
click at [386, 240] on input "text" at bounding box center [414, 238] width 187 height 15
type input "RUA [PERSON_NAME]"
click at [486, 193] on input "text" at bounding box center [486, 199] width 44 height 15
type input "250"
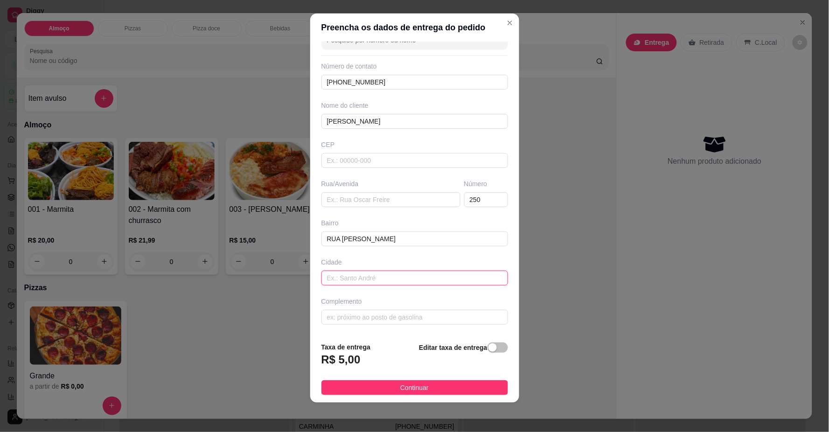
click at [374, 278] on input "text" at bounding box center [414, 277] width 187 height 15
type input "SETOR NORDESTE"
click at [416, 316] on input "text" at bounding box center [414, 317] width 187 height 15
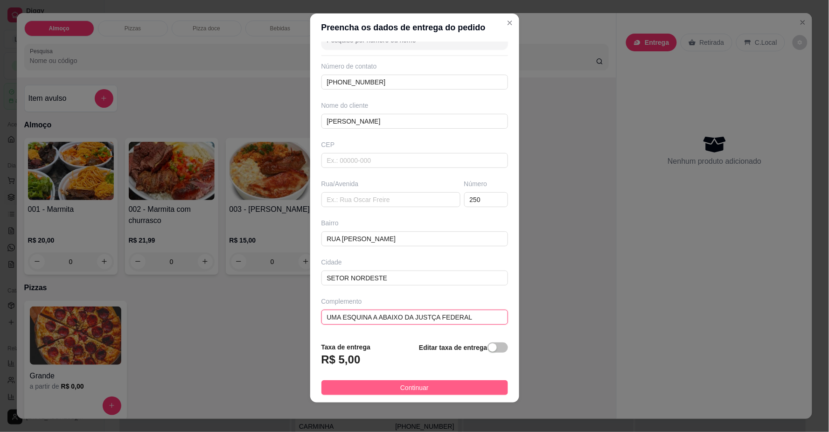
type input "UMA ESQUINA A ABAIXO DA JUSTÇA FEDERAL"
click at [351, 384] on button "Continuar" at bounding box center [414, 387] width 187 height 15
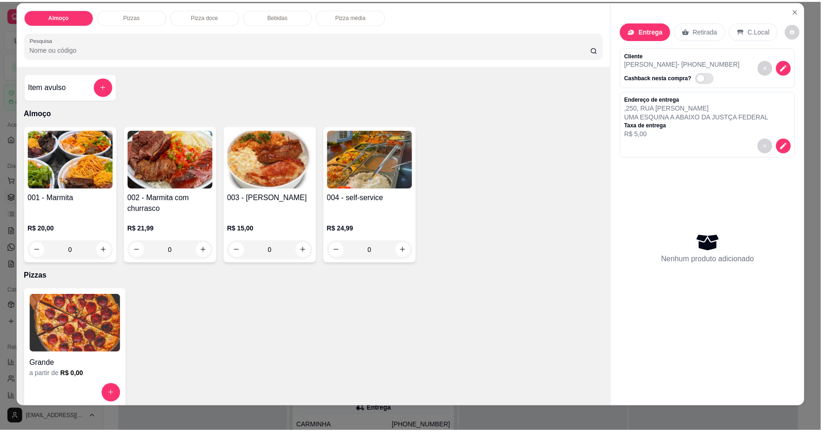
scroll to position [17, 0]
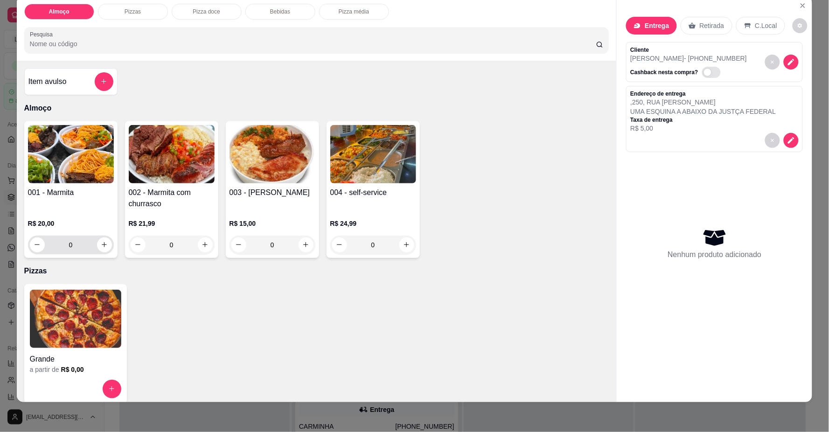
click at [103, 253] on div "0" at bounding box center [71, 245] width 82 height 19
click at [102, 249] on button "increase-product-quantity" at bounding box center [104, 244] width 15 height 15
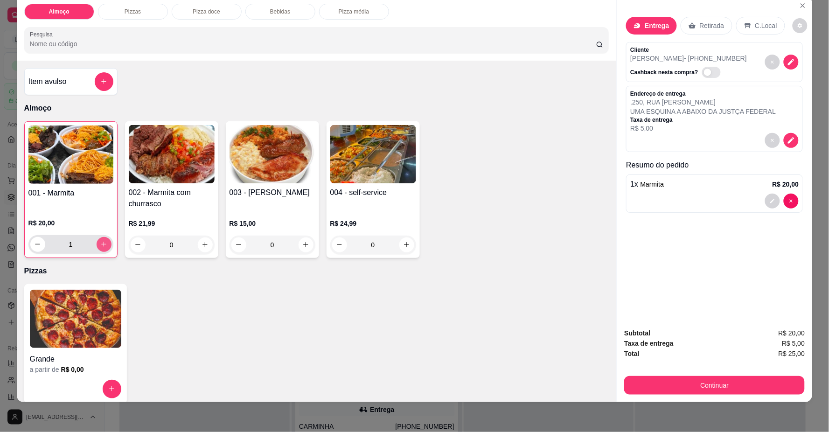
type input "1"
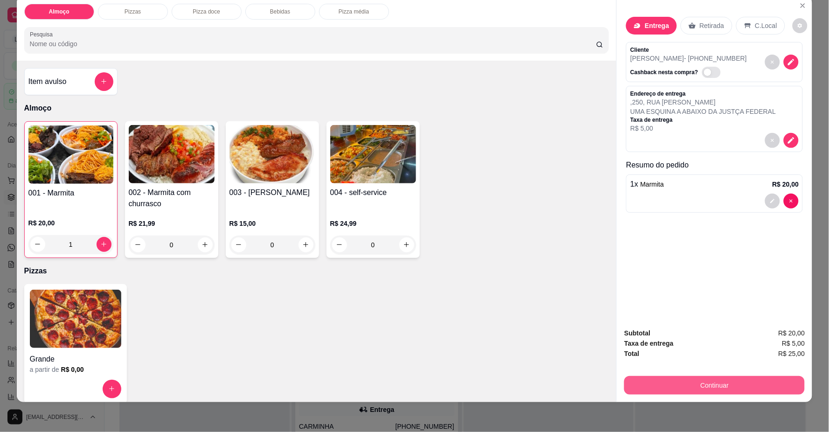
click at [723, 390] on button "Continuar" at bounding box center [714, 385] width 180 height 19
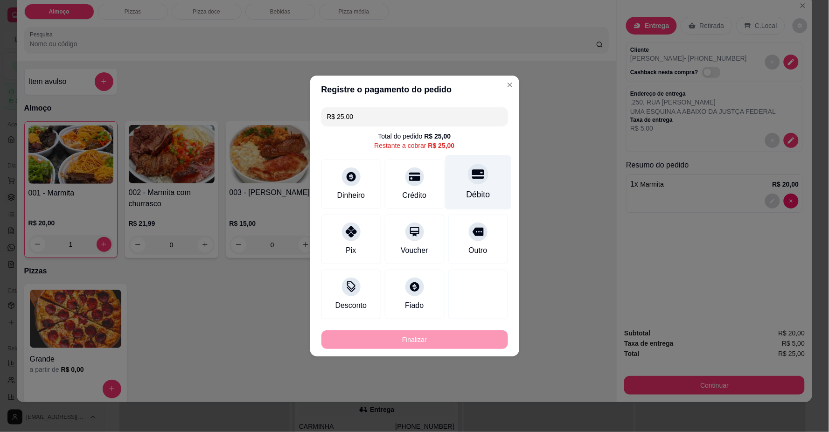
click at [474, 188] on div "Débito" at bounding box center [478, 182] width 66 height 55
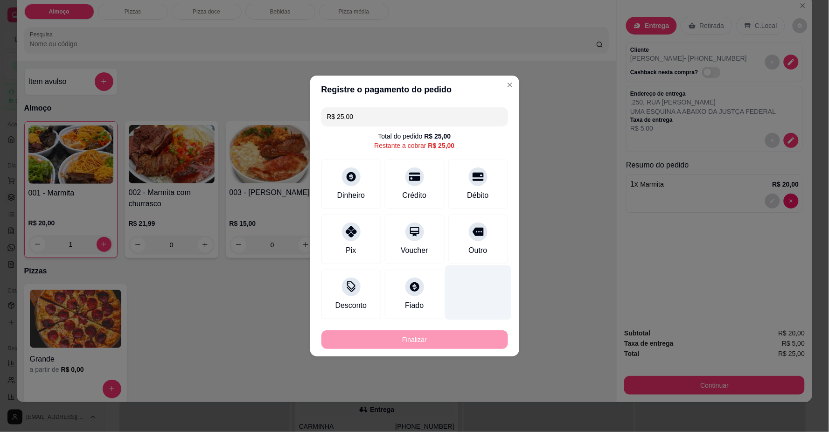
type input "R$ 0,00"
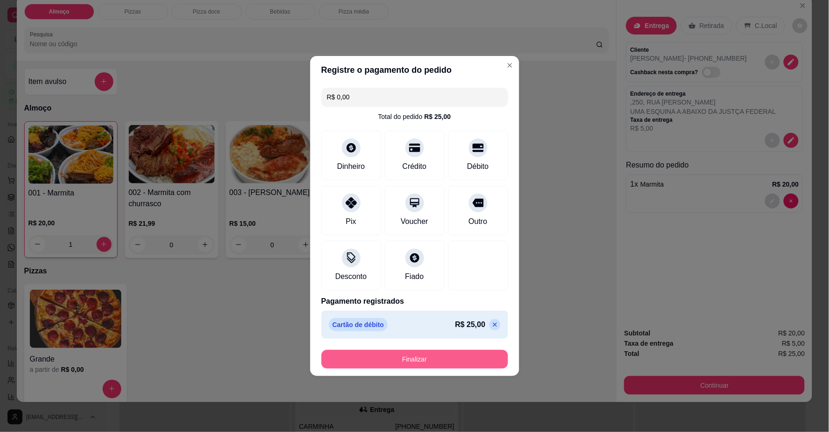
click at [461, 357] on button "Finalizar" at bounding box center [414, 359] width 187 height 19
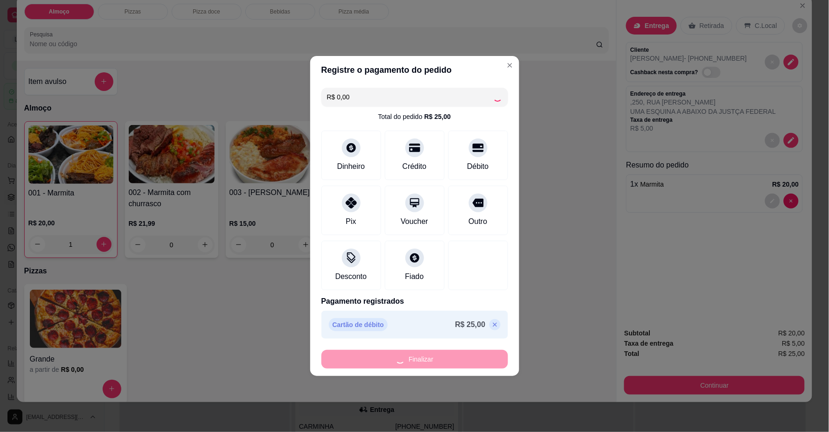
type input "0"
type input "-R$ 25,00"
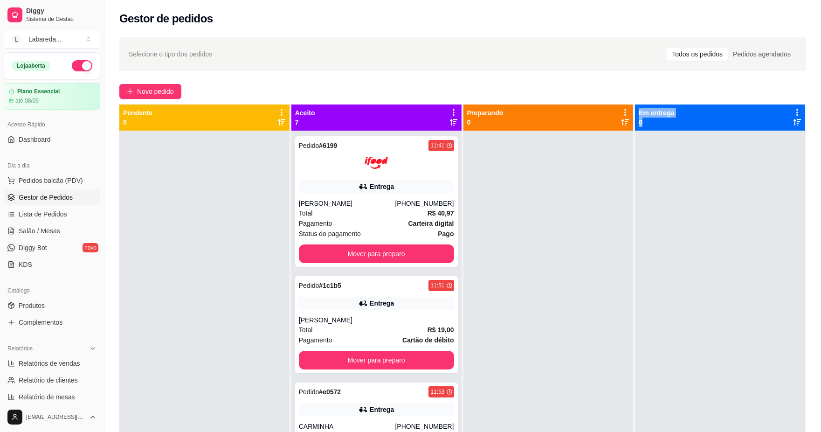
click at [821, 431] on html "Diggy Sistema de Gestão L Labareda ... Loja aberta Plano Essencial até 08/09 Ac…" at bounding box center [410, 216] width 821 height 432
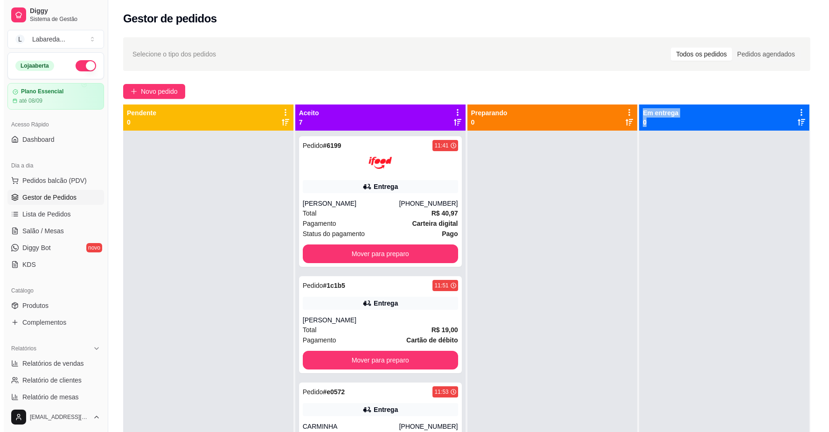
scroll to position [62, 0]
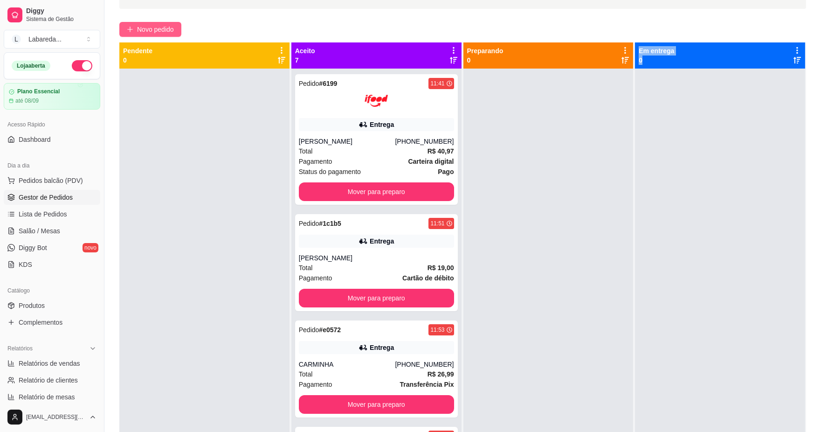
click at [142, 23] on button "Novo pedido" at bounding box center [150, 29] width 62 height 15
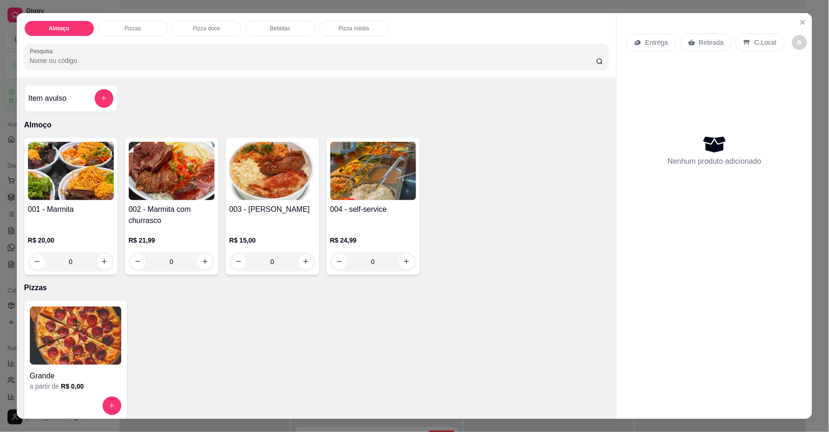
click at [111, 262] on div "001 - Marmita R$ 20,00 0" at bounding box center [70, 206] width 93 height 137
click at [103, 262] on icon "increase-product-quantity" at bounding box center [104, 261] width 7 height 7
type input "1"
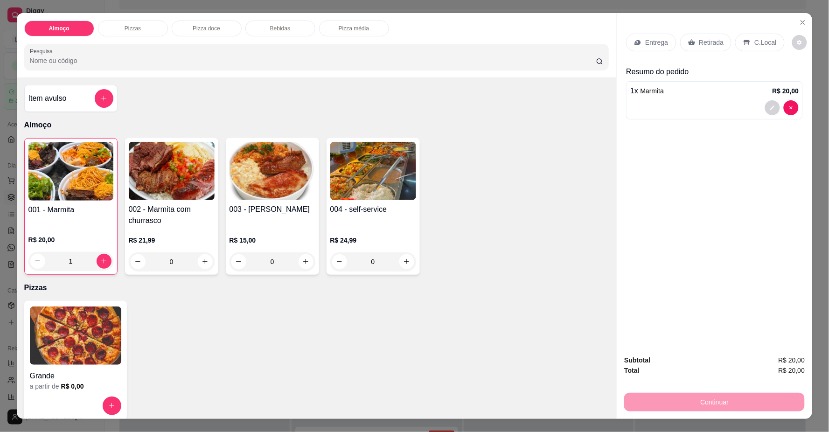
click at [652, 38] on p "Entrega" at bounding box center [656, 42] width 23 height 9
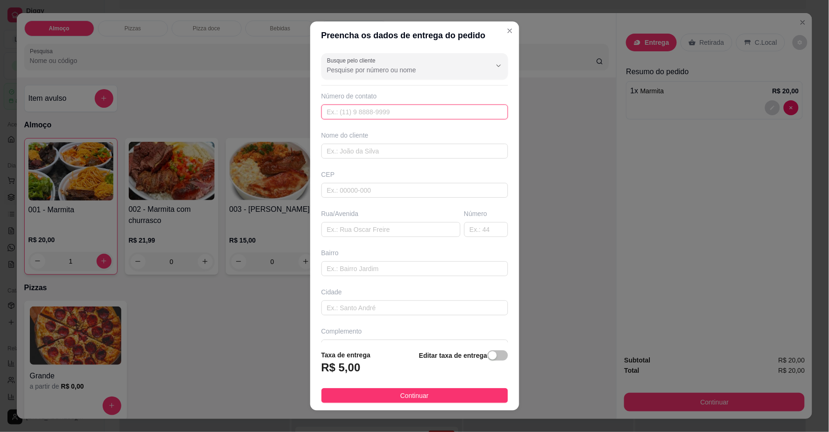
click at [357, 113] on input "text" at bounding box center [414, 111] width 187 height 15
type input "[PHONE_NUMBER]"
click at [422, 156] on input "text" at bounding box center [414, 151] width 187 height 15
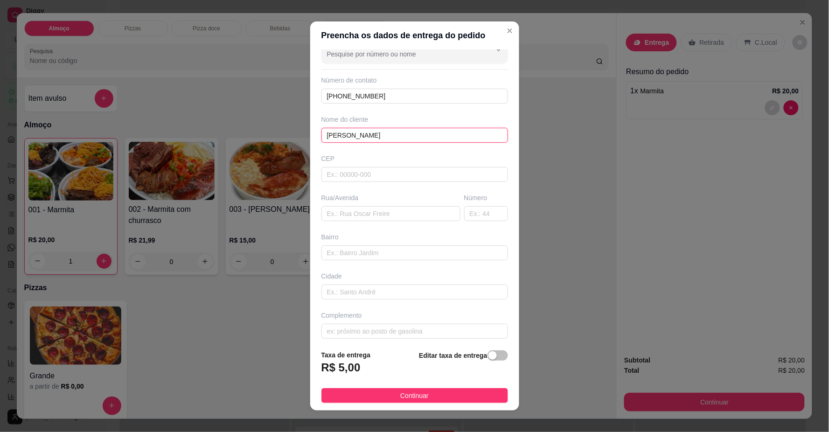
scroll to position [22, 0]
type input "[PERSON_NAME]"
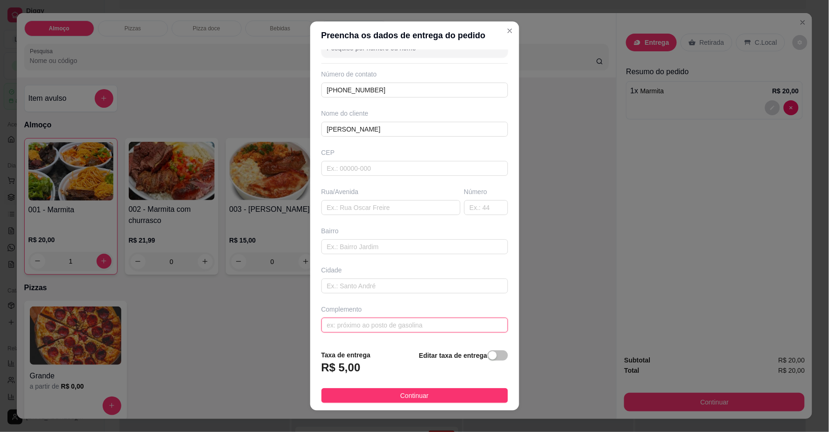
click at [364, 323] on input "text" at bounding box center [414, 325] width 187 height 15
type input "CLINICA VIVA MAIS"
click at [429, 394] on button "Continuar" at bounding box center [414, 395] width 187 height 15
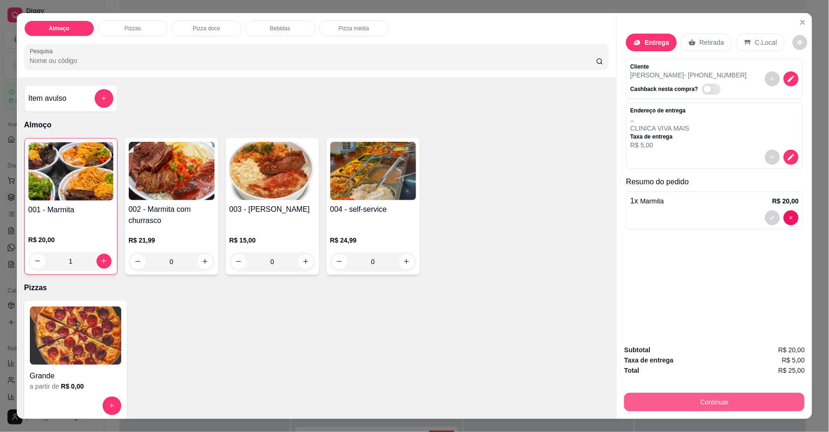
click at [651, 405] on button "Continuar" at bounding box center [714, 402] width 180 height 19
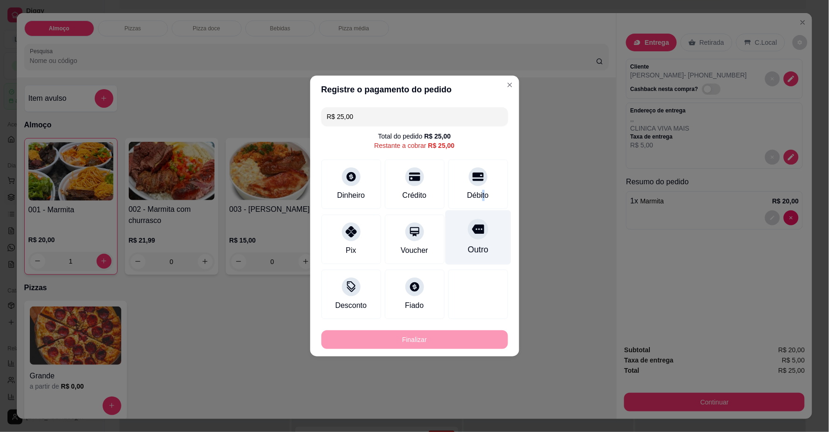
click at [476, 188] on div "Débito" at bounding box center [478, 183] width 60 height 49
type input "R$ 0,00"
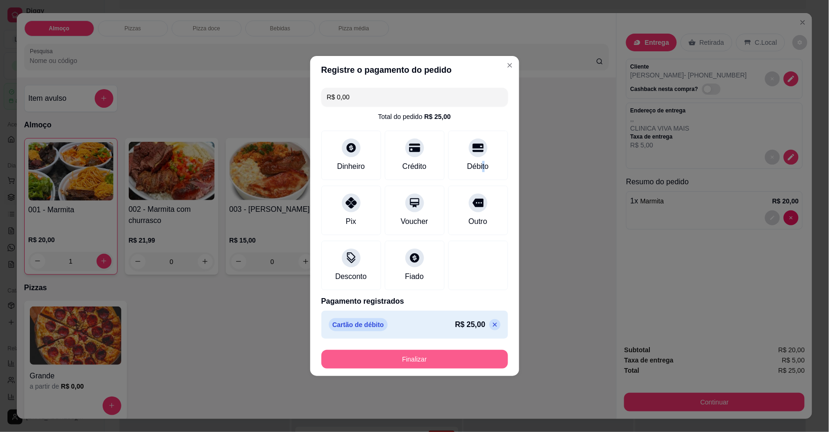
click at [442, 361] on button "Finalizar" at bounding box center [414, 359] width 187 height 19
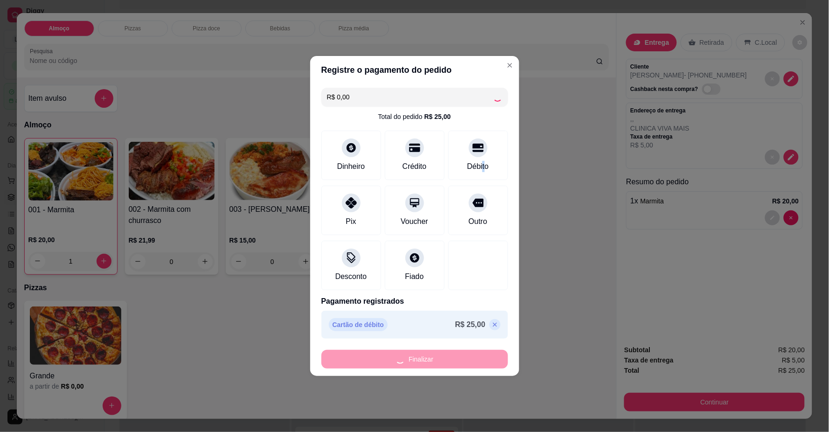
type input "0"
type input "-R$ 25,00"
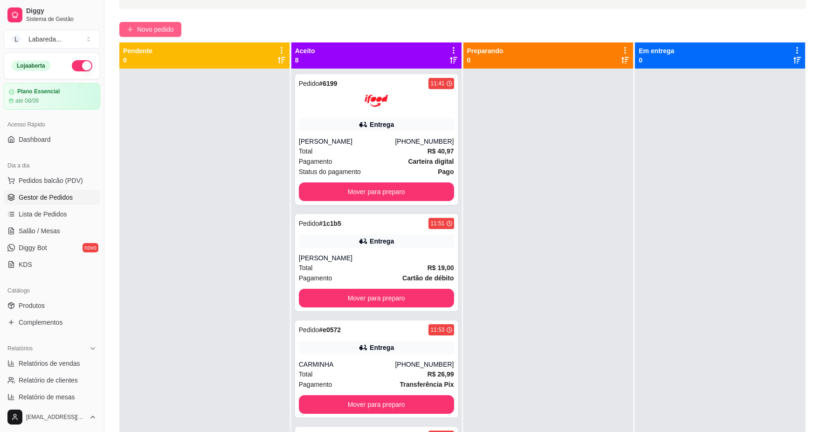
click at [157, 25] on span "Novo pedido" at bounding box center [155, 29] width 37 height 10
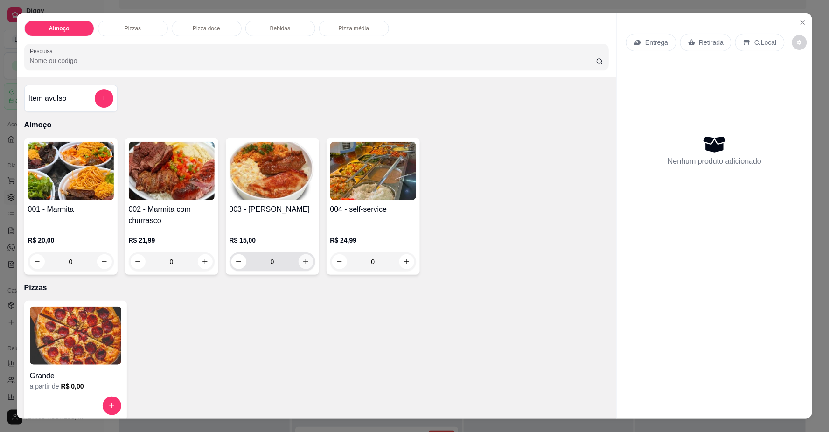
click at [300, 260] on button "increase-product-quantity" at bounding box center [305, 261] width 15 height 15
type input "1"
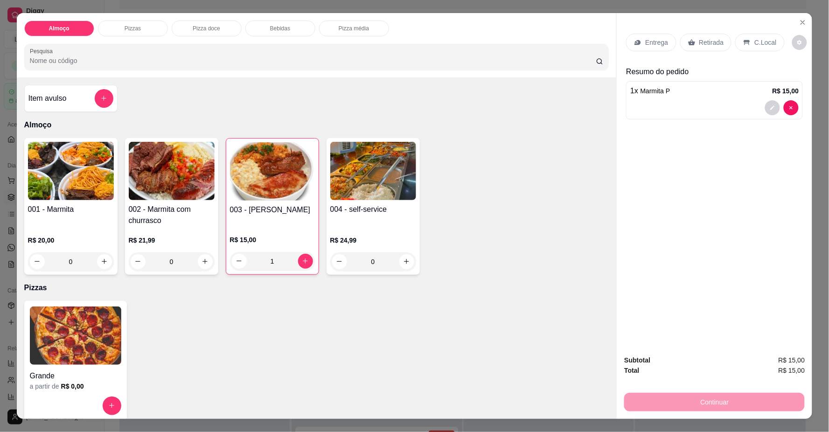
click at [659, 38] on p "Entrega" at bounding box center [656, 42] width 23 height 9
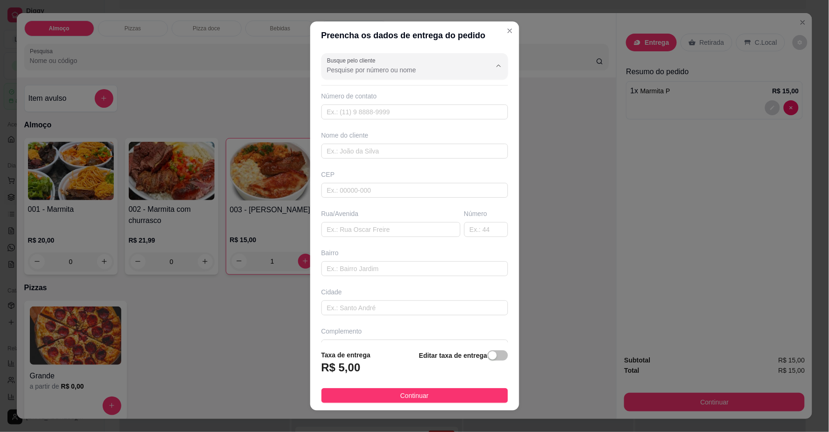
click at [375, 70] on input "Busque pelo cliente" at bounding box center [401, 69] width 149 height 9
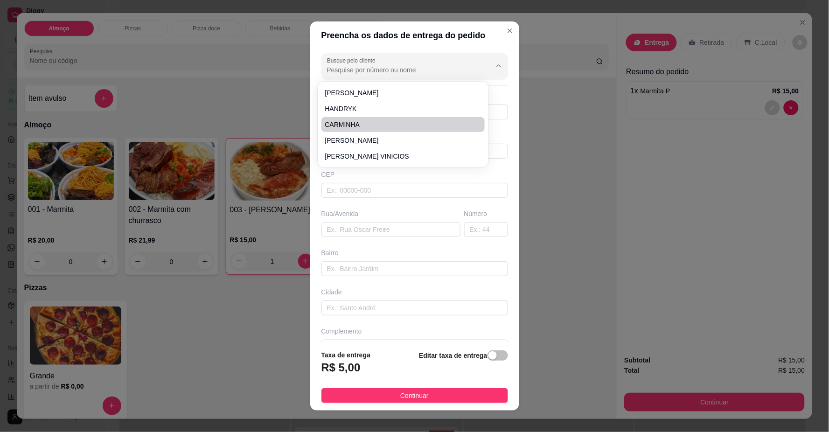
click at [286, 126] on div "Preencha os dados de entrega do pedido Busque pelo cliente Número de contato No…" at bounding box center [414, 216] width 829 height 432
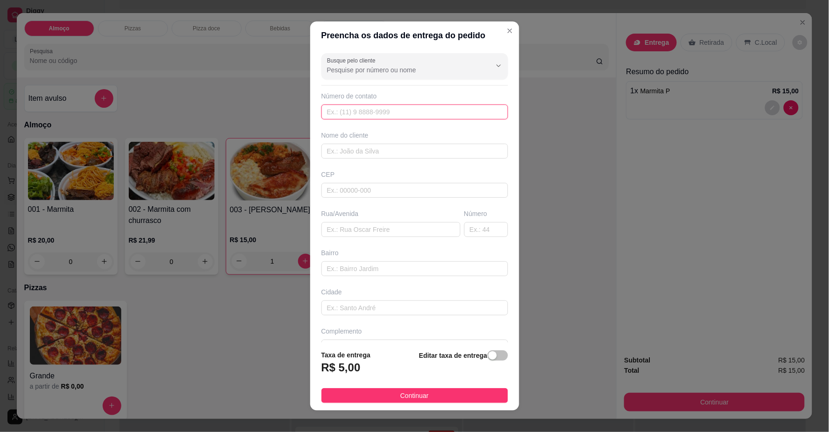
click at [358, 110] on input "text" at bounding box center [414, 111] width 187 height 15
type input "[PHONE_NUMBER]"
click at [373, 146] on input "text" at bounding box center [414, 151] width 187 height 15
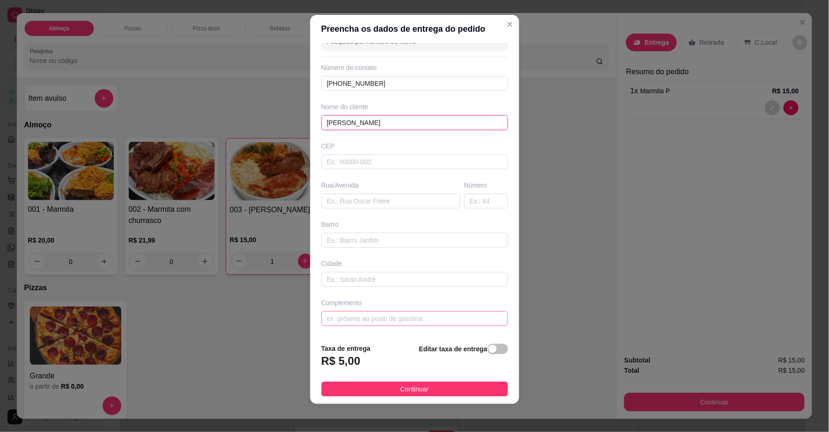
scroll to position [8, 0]
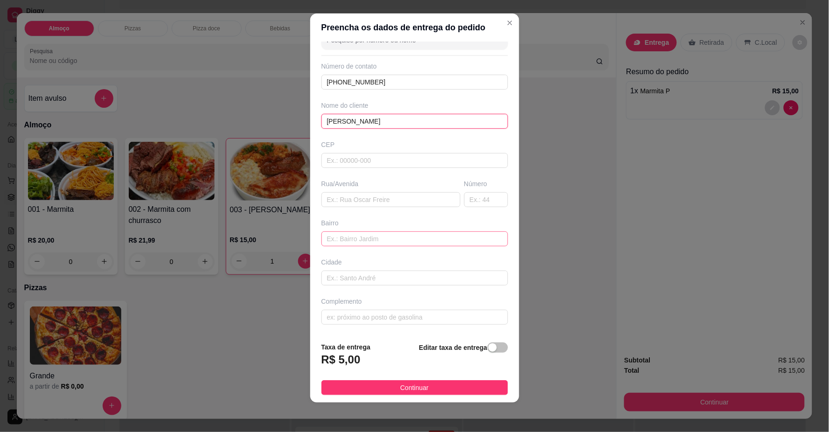
type input "[PERSON_NAME]"
drag, startPoint x: 362, startPoint y: 236, endPoint x: 367, endPoint y: 234, distance: 5.2
click at [362, 236] on input "text" at bounding box center [414, 238] width 187 height 15
type input "[STREET_ADDRESS]"
click at [467, 200] on input "text" at bounding box center [486, 199] width 44 height 15
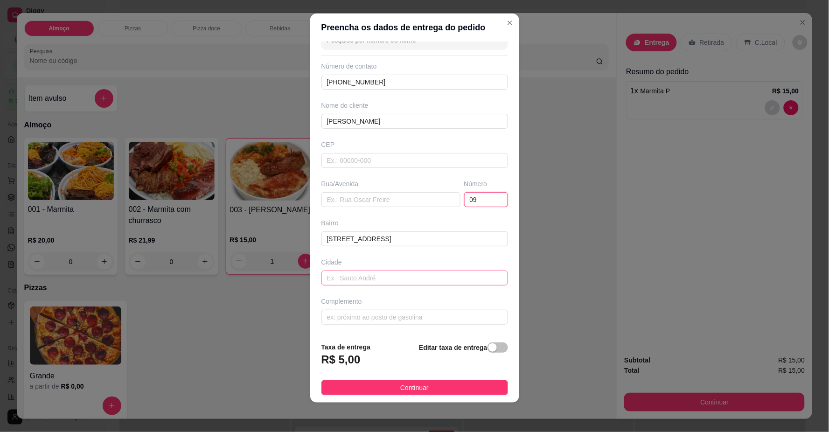
type input "09"
click at [442, 283] on input "text" at bounding box center [414, 277] width 187 height 15
type input "[GEOGRAPHIC_DATA]"
click at [463, 316] on input "text" at bounding box center [414, 317] width 187 height 15
click at [412, 319] on input "RUA ESTREITA" at bounding box center [414, 317] width 187 height 15
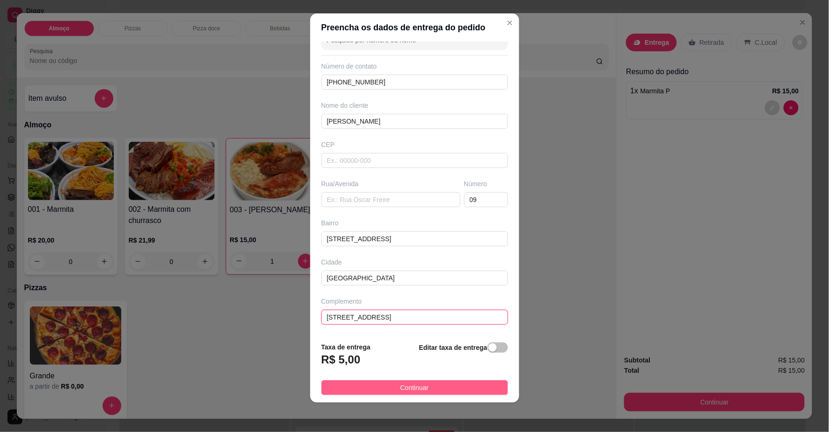
type input "[STREET_ADDRESS]"
click at [428, 392] on button "Continuar" at bounding box center [414, 387] width 187 height 15
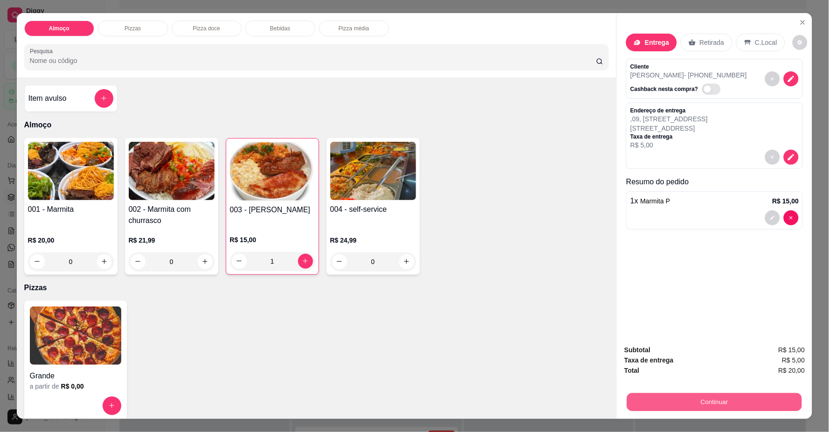
click at [693, 407] on button "Continuar" at bounding box center [714, 402] width 175 height 18
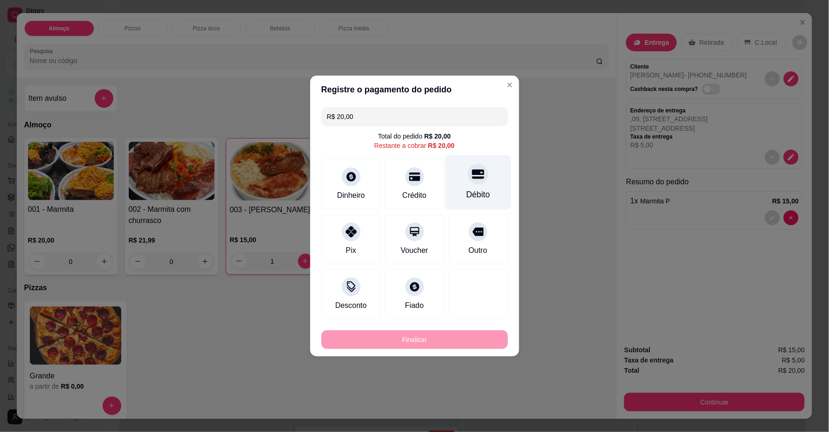
click at [468, 193] on div "Débito" at bounding box center [478, 194] width 24 height 12
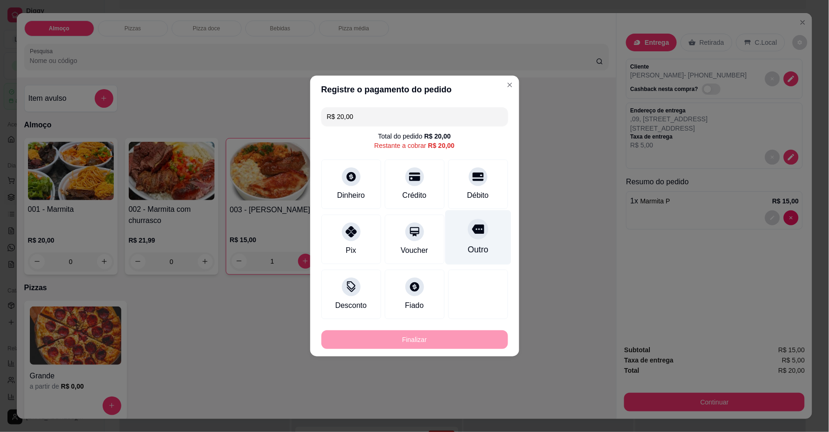
type input "R$ 0,00"
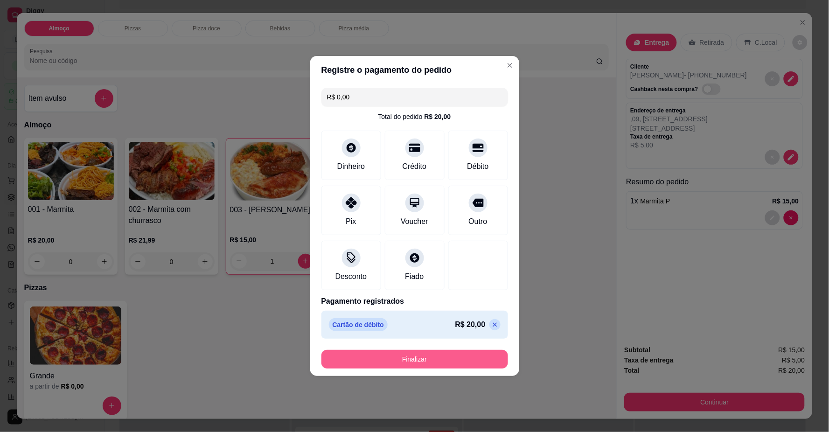
click at [444, 361] on button "Finalizar" at bounding box center [414, 359] width 187 height 19
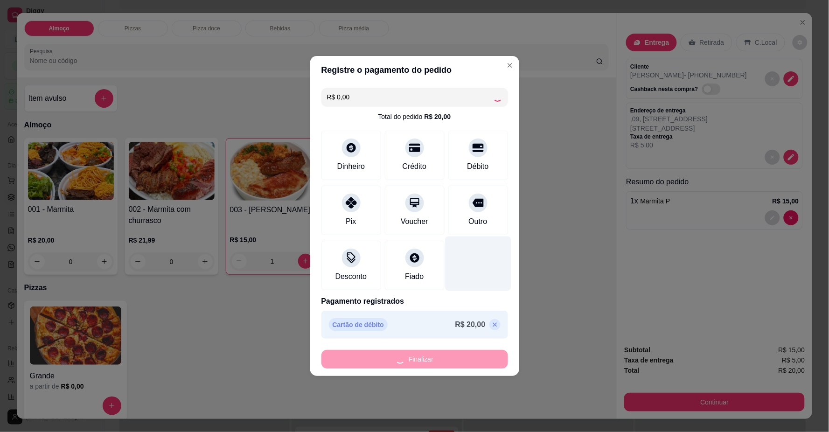
type input "0"
type input "-R$ 20,00"
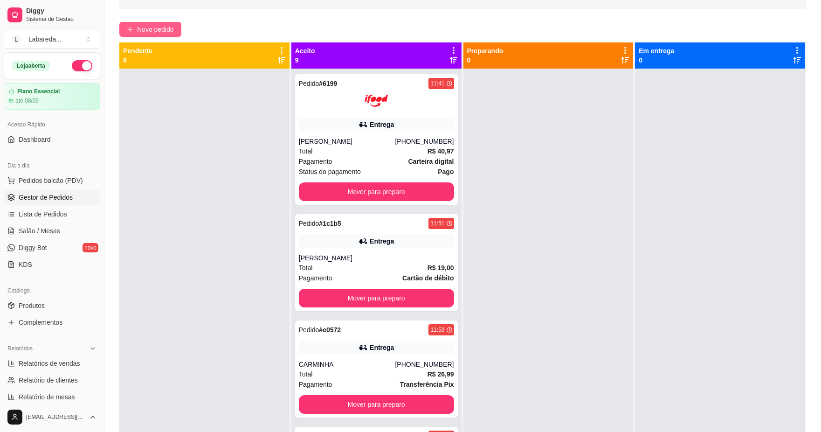
click at [150, 35] on button "Novo pedido" at bounding box center [150, 29] width 62 height 15
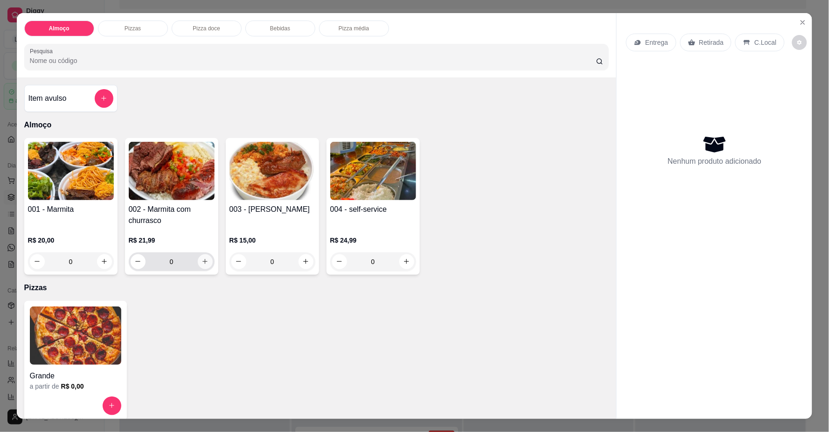
drag, startPoint x: 213, startPoint y: 254, endPoint x: 211, endPoint y: 262, distance: 8.1
click at [211, 262] on div "002 - Marmita com churrasco R$ 21,99 0" at bounding box center [171, 206] width 93 height 137
click at [201, 264] on icon "increase-product-quantity" at bounding box center [204, 261] width 7 height 7
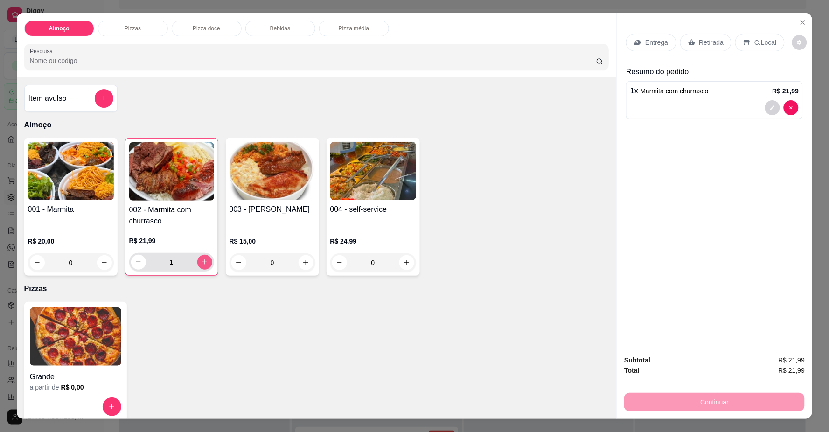
type input "1"
click at [640, 48] on div "Entrega" at bounding box center [651, 43] width 50 height 18
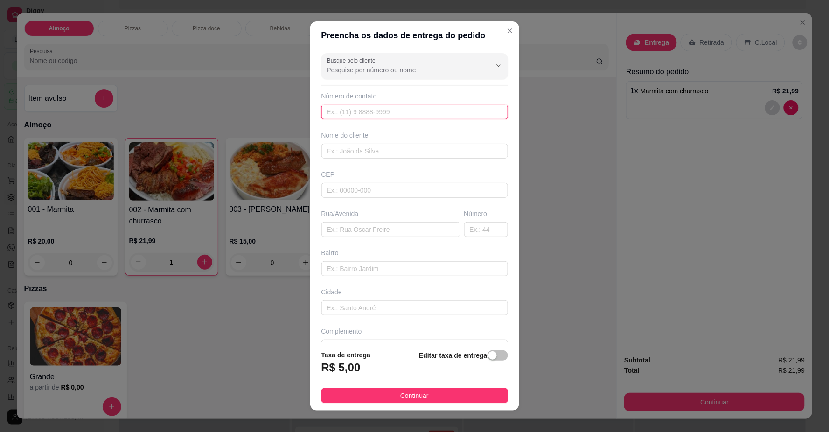
drag, startPoint x: 443, startPoint y: 119, endPoint x: 442, endPoint y: 114, distance: 5.8
click at [443, 119] on input "text" at bounding box center [414, 111] width 187 height 15
type input "6"
drag, startPoint x: 370, startPoint y: 54, endPoint x: 370, endPoint y: 59, distance: 5.2
click at [370, 59] on div "Busque pelo cliente" at bounding box center [414, 66] width 187 height 26
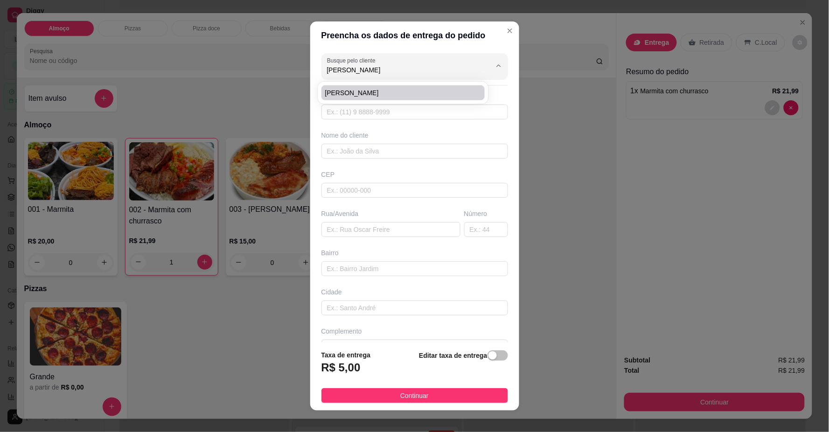
click at [378, 99] on li "[PERSON_NAME]" at bounding box center [403, 92] width 164 height 15
type input "[PERSON_NAME]"
type input "61998151673"
type input "[PERSON_NAME]"
type input "[STREET_ADDRESS]"
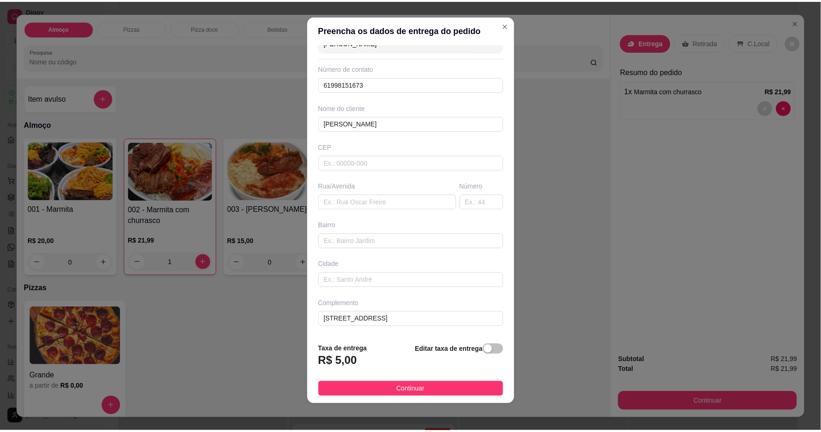
scroll to position [8, 0]
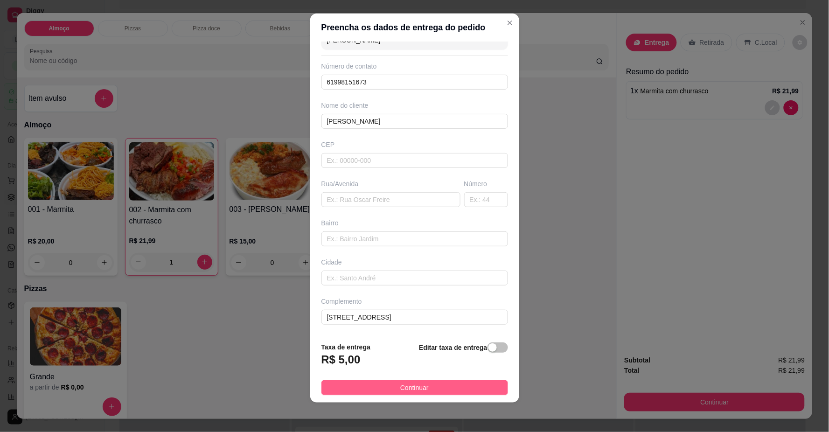
type input "[PERSON_NAME]"
click at [453, 387] on button "Continuar" at bounding box center [414, 387] width 187 height 15
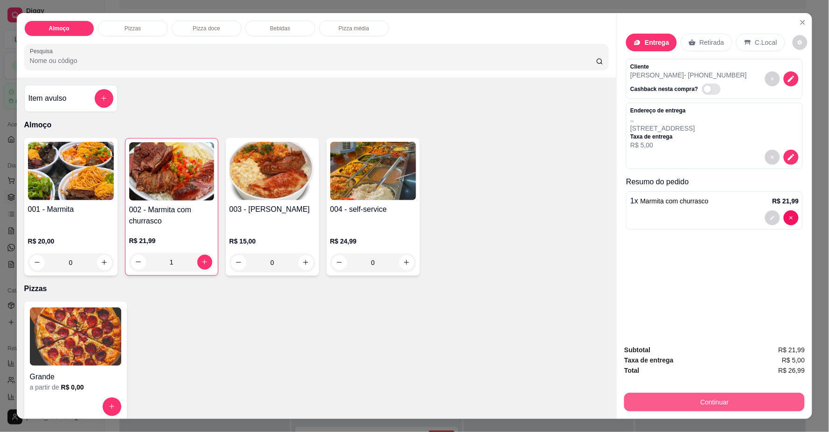
click at [707, 406] on button "Continuar" at bounding box center [714, 402] width 180 height 19
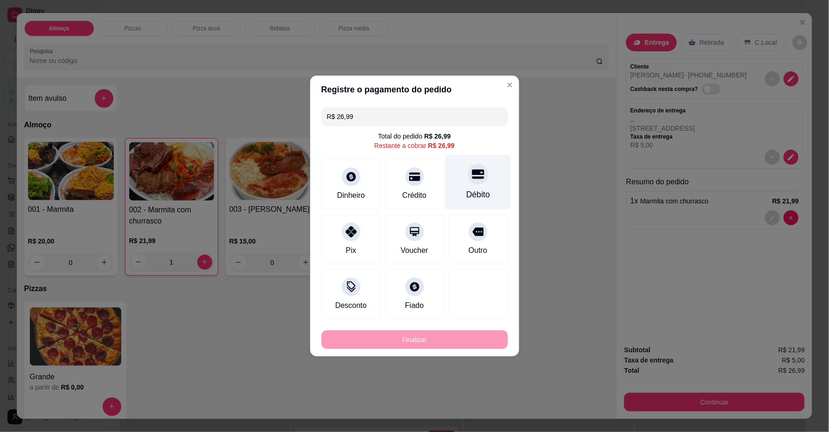
click at [464, 185] on div "Débito" at bounding box center [478, 182] width 66 height 55
type input "R$ 0,00"
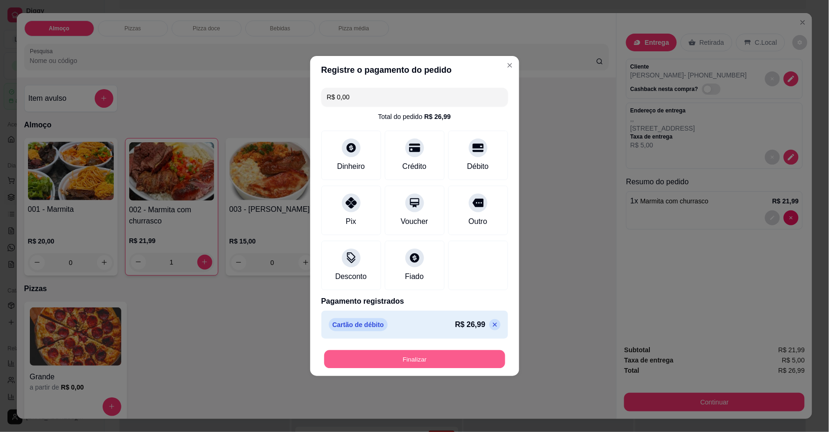
click at [450, 357] on button "Finalizar" at bounding box center [414, 359] width 181 height 18
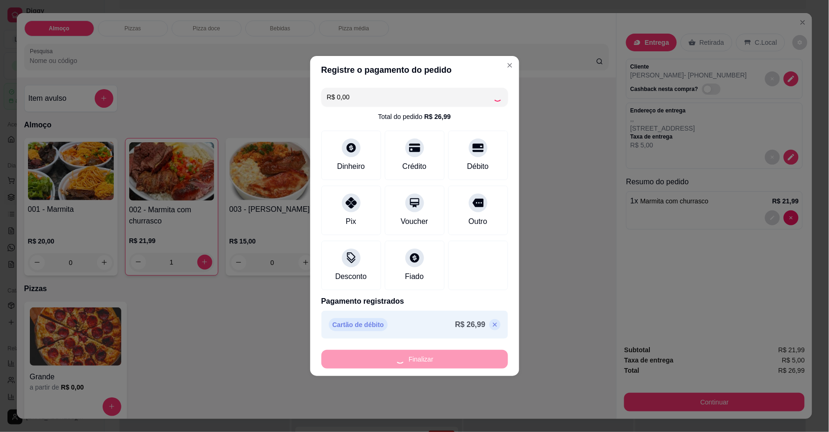
type input "0"
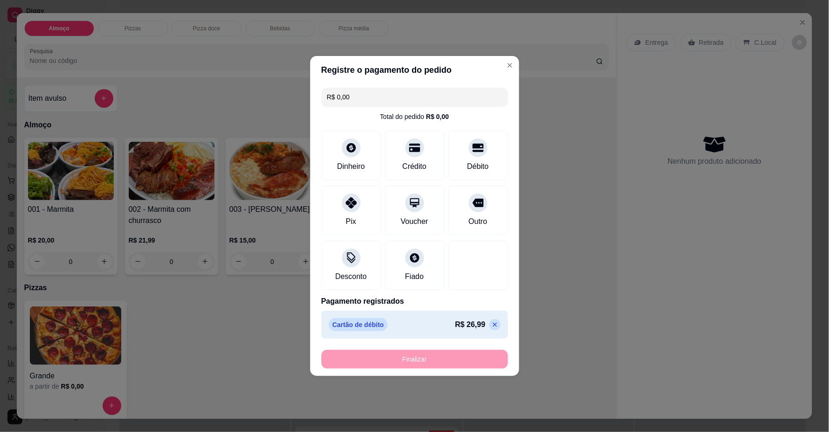
type input "-R$ 26,99"
